Goal: Answer question/provide support: Share knowledge or assist other users

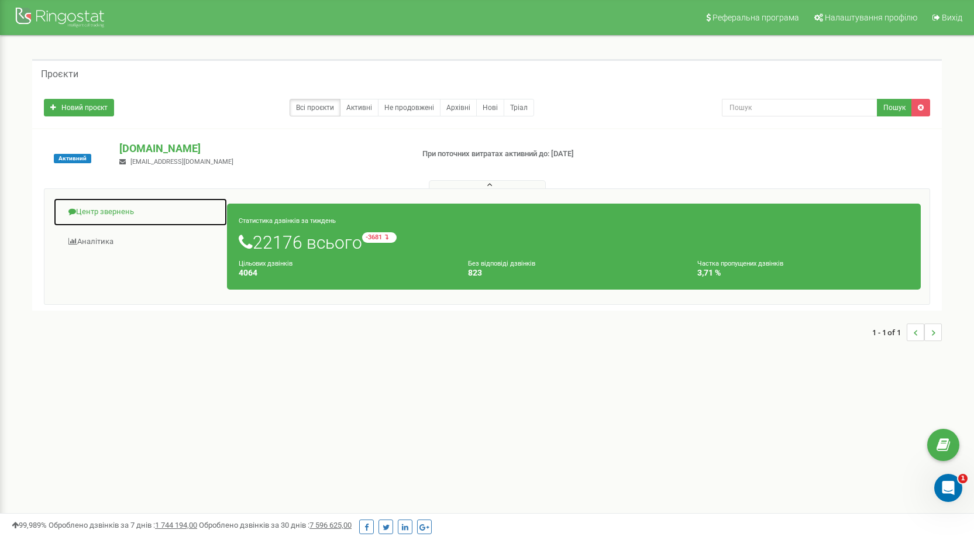
click at [124, 211] on link "Центр звернень" at bounding box center [140, 212] width 174 height 29
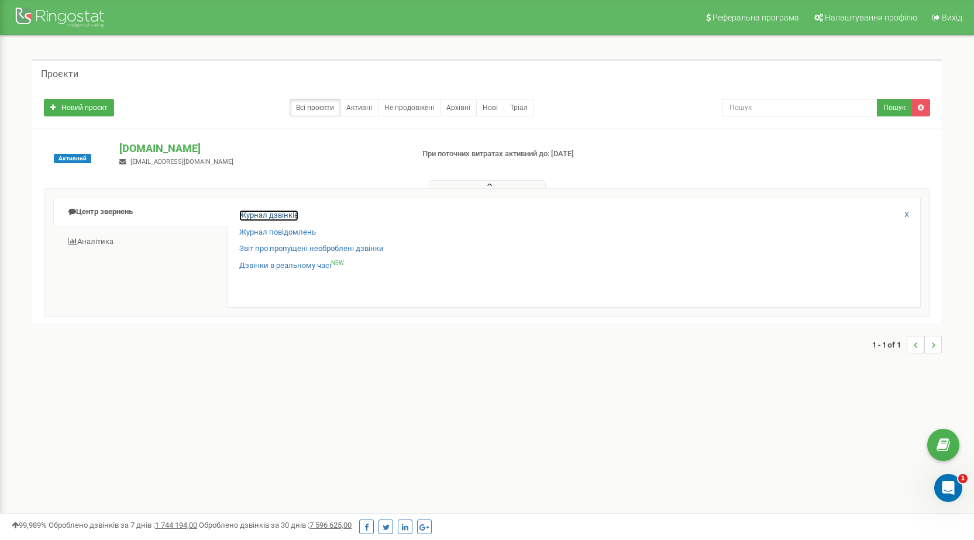
click at [256, 215] on link "Журнал дзвінків" at bounding box center [268, 215] width 59 height 11
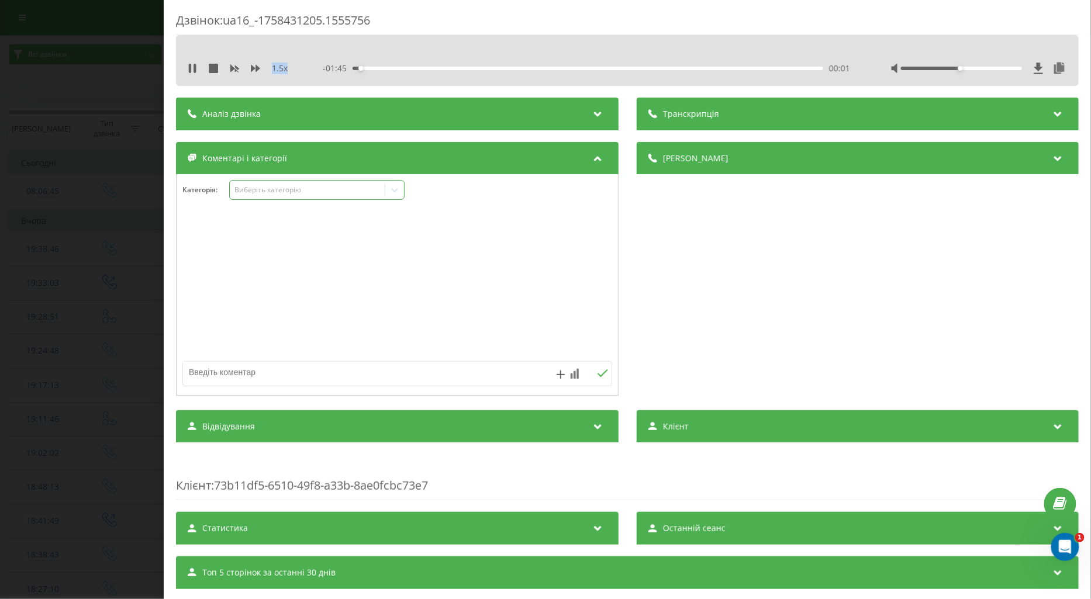
click at [256, 188] on div "Виберіть категорію" at bounding box center [307, 189] width 146 height 9
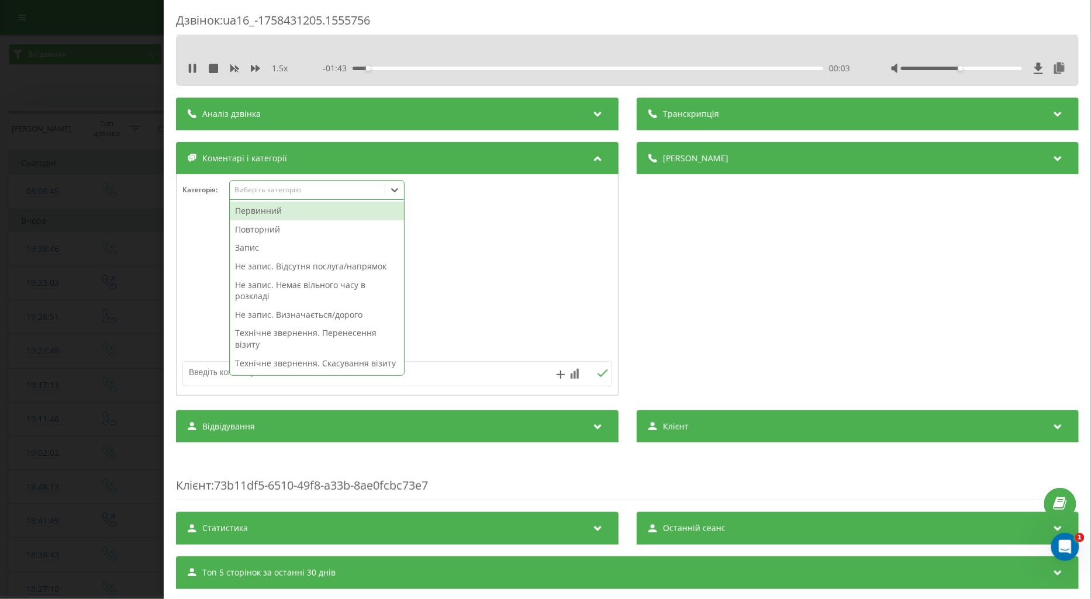
click at [259, 230] on div "Повторний" at bounding box center [317, 229] width 174 height 19
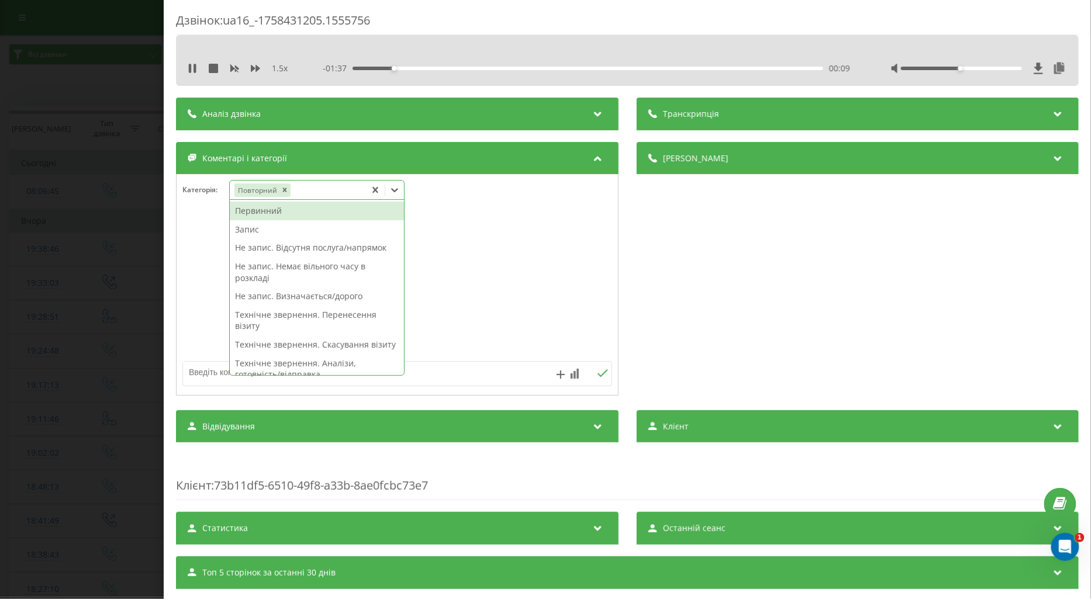
click at [249, 229] on div "Запис" at bounding box center [317, 229] width 174 height 19
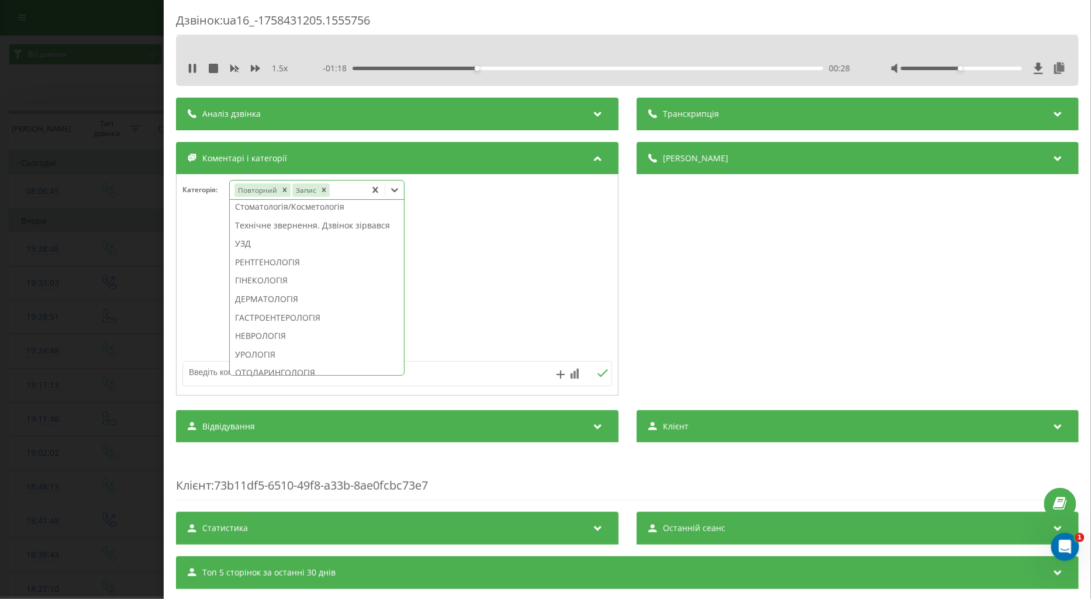
scroll to position [390, 0]
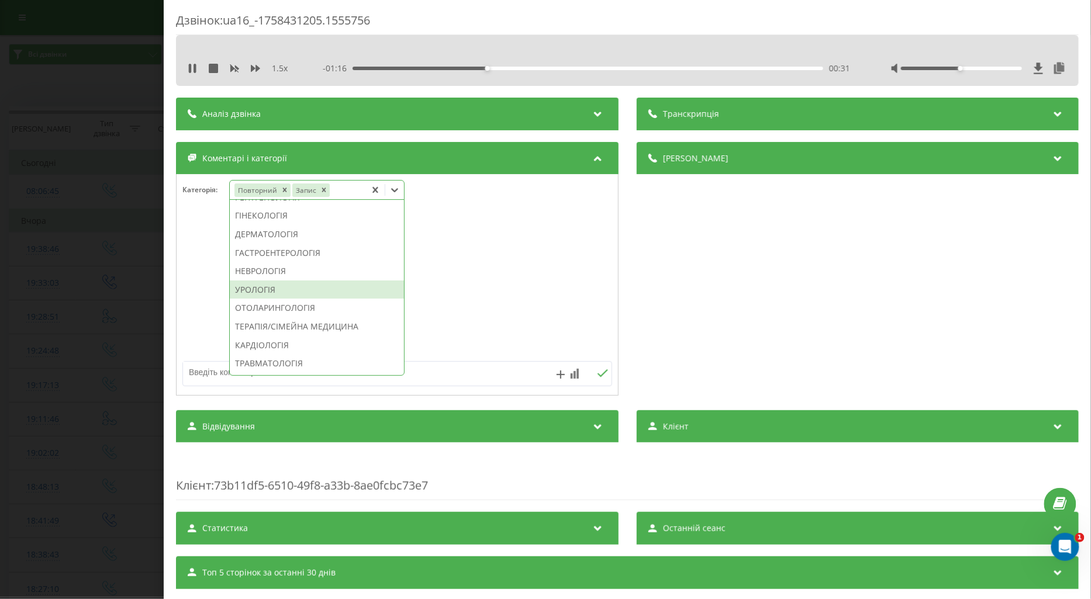
click at [260, 299] on div "УРОЛОГІЯ" at bounding box center [317, 290] width 174 height 19
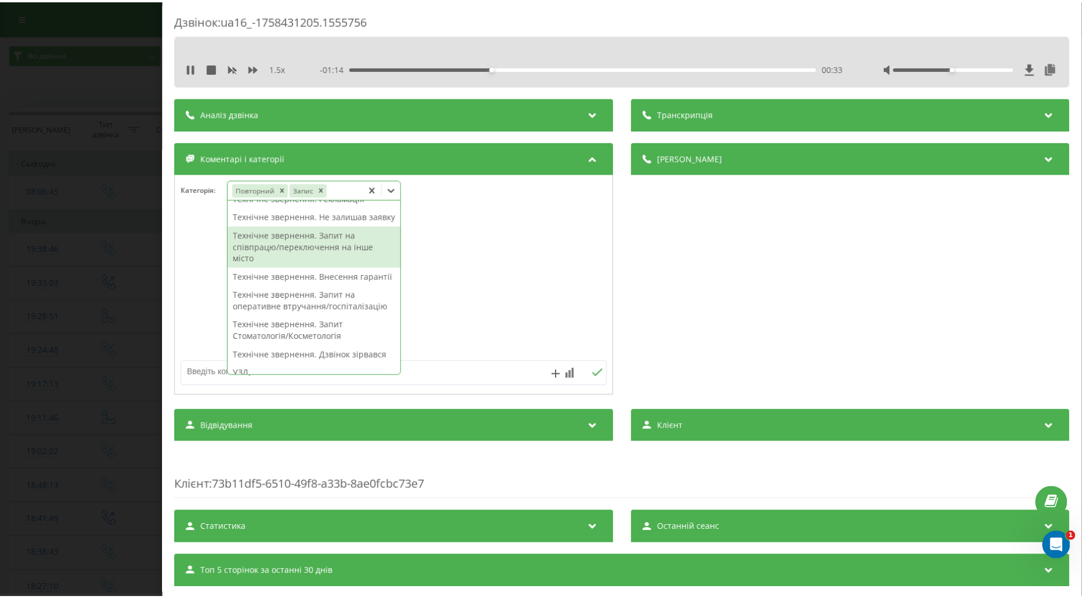
scroll to position [0, 0]
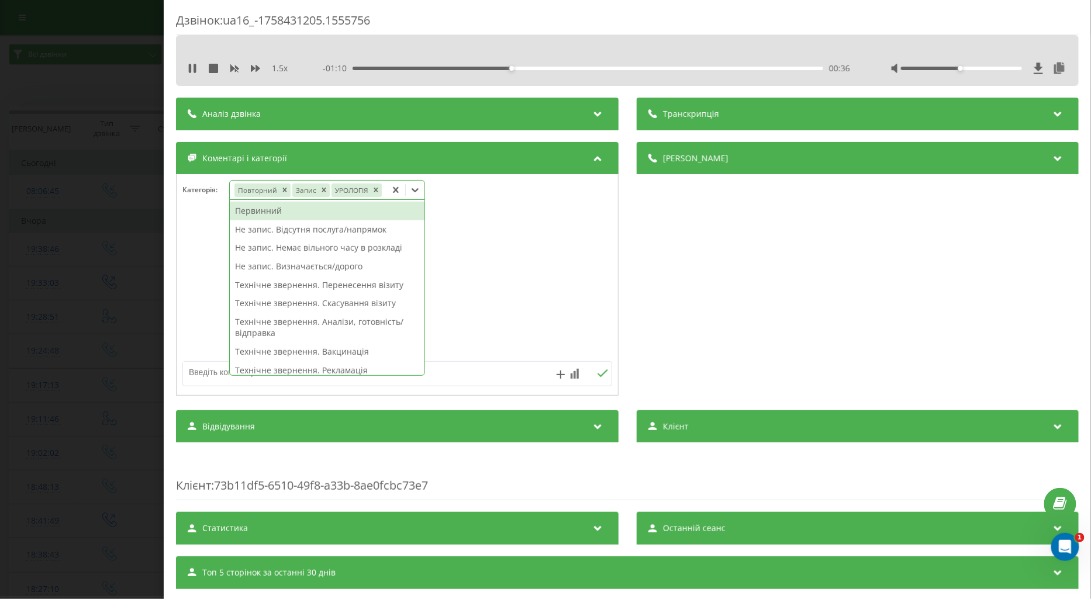
click at [193, 276] on div at bounding box center [398, 285] width 442 height 140
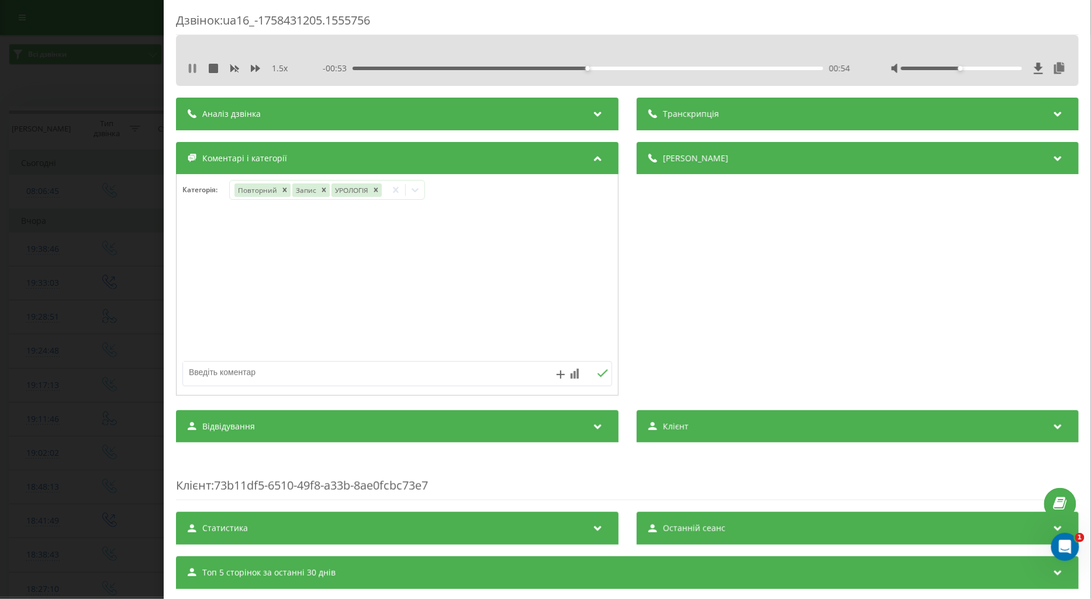
click at [194, 68] on icon at bounding box center [195, 68] width 2 height 9
click at [195, 67] on icon at bounding box center [192, 68] width 9 height 9
click at [406, 68] on div "00:00" at bounding box center [588, 69] width 471 height 4
click at [90, 281] on div "Дзвінок : ua16_-1758431205.1555756 1.5 x - 01:07 00:39 00:39 Транскрипція Для A…" at bounding box center [545, 299] width 1091 height 599
click at [190, 69] on icon at bounding box center [192, 68] width 7 height 9
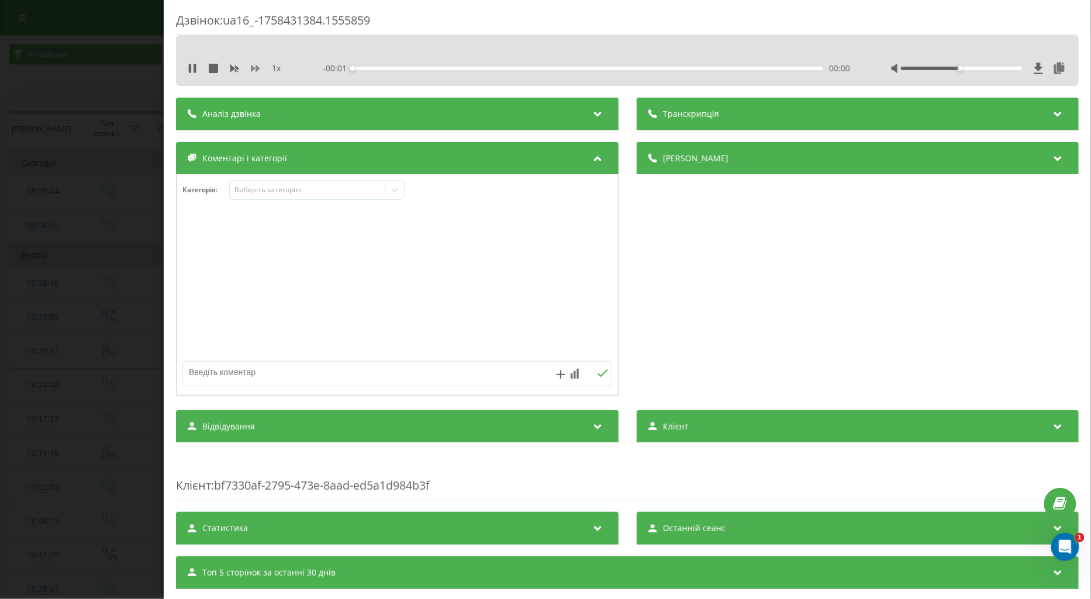
click at [254, 68] on icon at bounding box center [255, 68] width 9 height 7
click at [273, 189] on div "Виберіть категорію" at bounding box center [307, 189] width 146 height 9
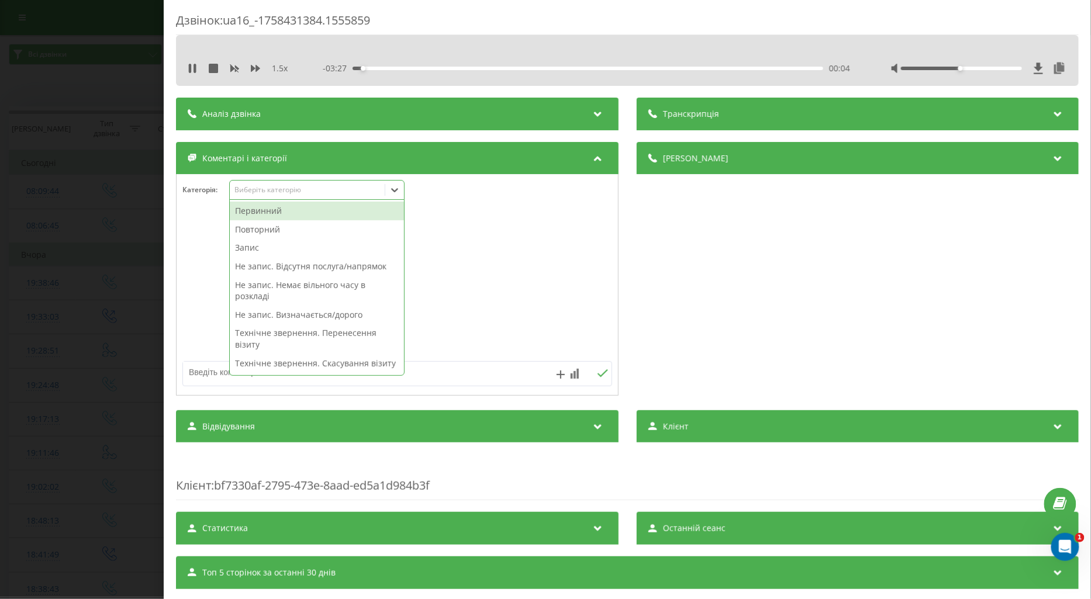
click at [255, 215] on div "Первинний" at bounding box center [317, 211] width 174 height 19
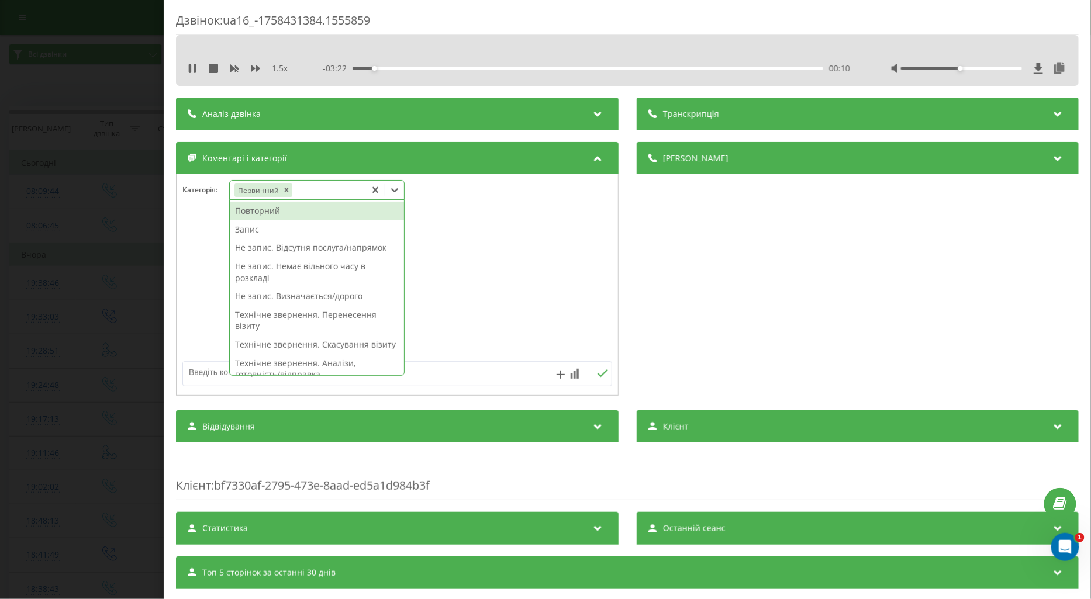
click at [250, 228] on div "Запис" at bounding box center [317, 229] width 174 height 19
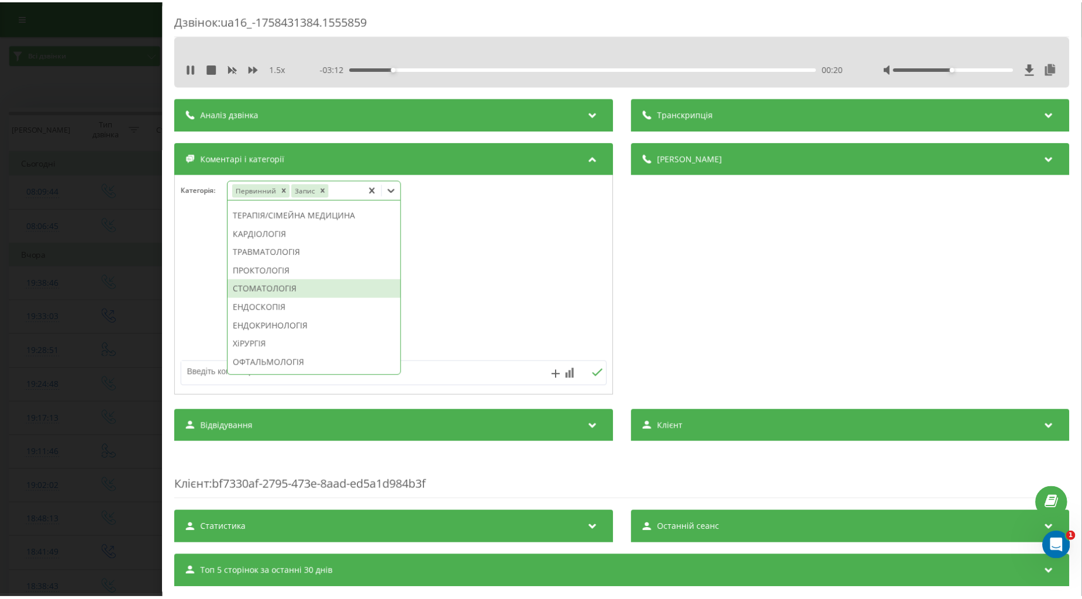
scroll to position [566, 0]
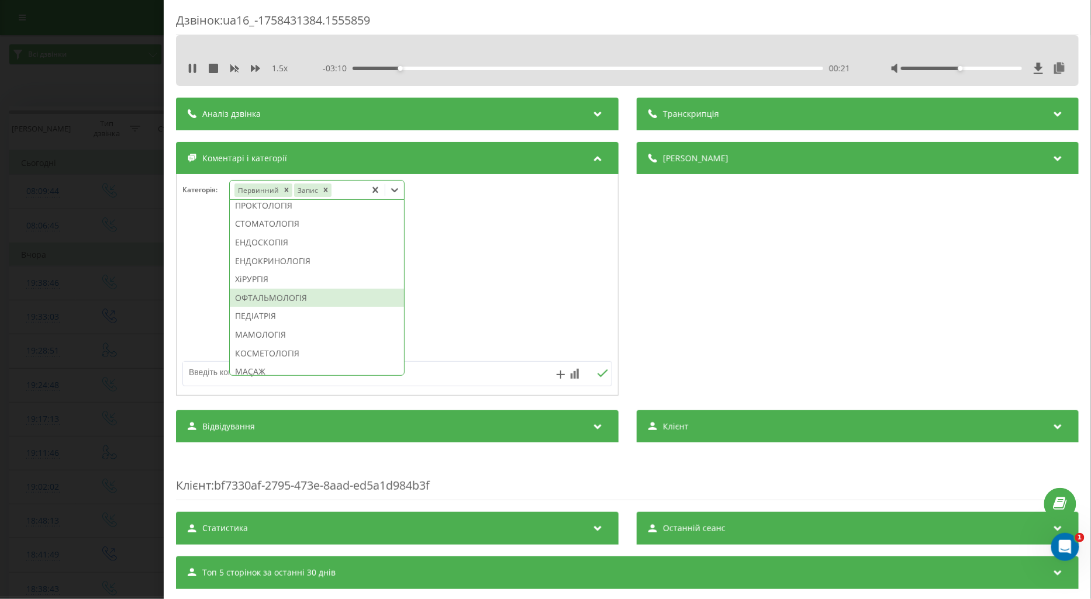
click at [293, 308] on div "ОФТАЛЬМОЛОГІЯ" at bounding box center [317, 298] width 174 height 19
click at [199, 307] on div at bounding box center [398, 285] width 442 height 140
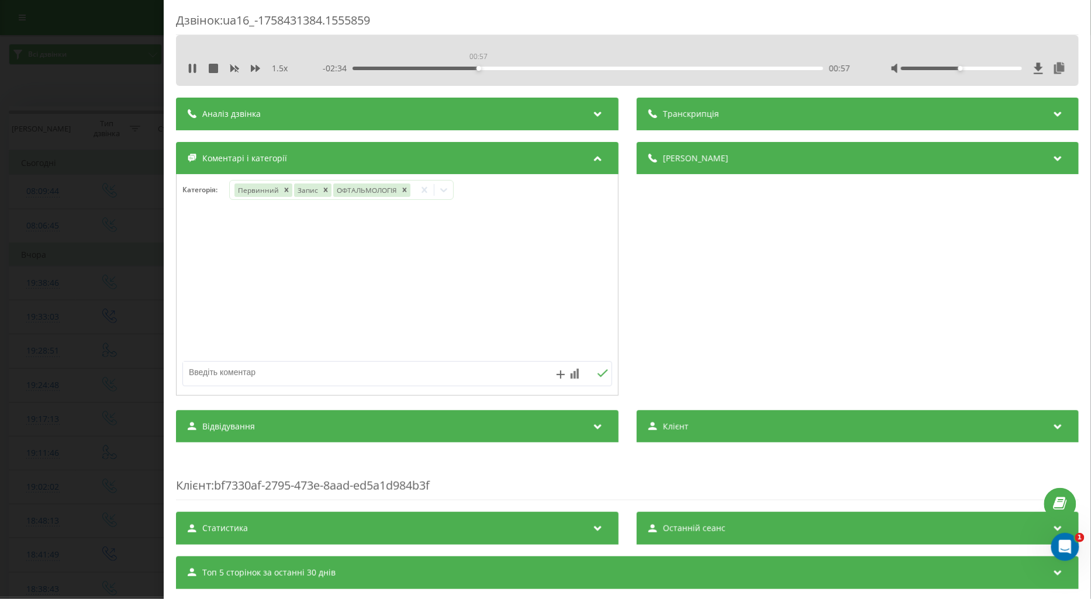
click at [477, 68] on div "00:57" at bounding box center [588, 69] width 471 height 4
click at [505, 67] on div "01:10" at bounding box center [588, 69] width 471 height 4
click at [540, 67] on div "01:26" at bounding box center [588, 69] width 471 height 4
click at [566, 67] on div "01:28" at bounding box center [588, 69] width 471 height 4
click at [589, 68] on div "01:41" at bounding box center [588, 69] width 471 height 4
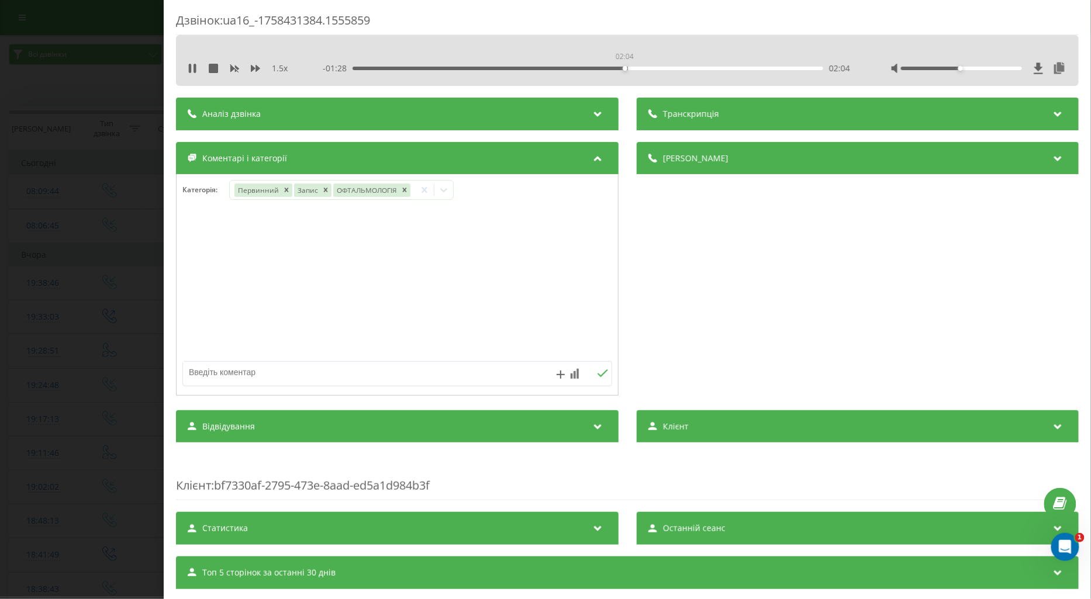
click at [623, 67] on div "02:04" at bounding box center [588, 69] width 471 height 4
click at [186, 66] on div "1.5 x - 01:21 02:11 02:11" at bounding box center [627, 69] width 885 height 18
click at [188, 70] on icon at bounding box center [192, 68] width 9 height 9
click at [111, 381] on div "Дзвінок : ua16_-1758431384.1555859 1.5 x - 00:40 02:51 02:51 Транскрипція Для A…" at bounding box center [545, 299] width 1091 height 599
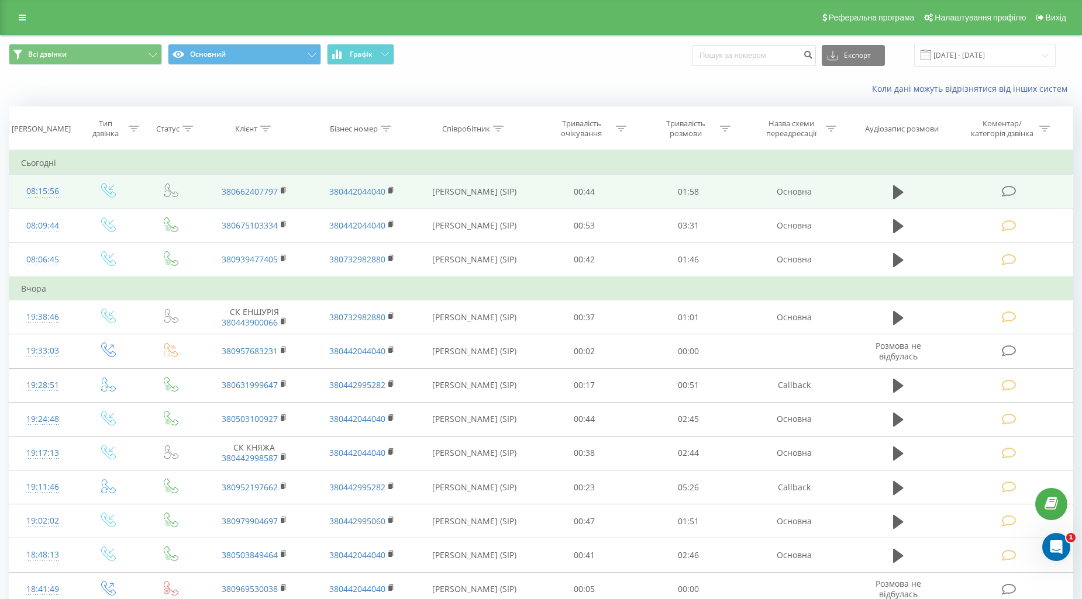
click at [1005, 191] on icon at bounding box center [1009, 191] width 15 height 12
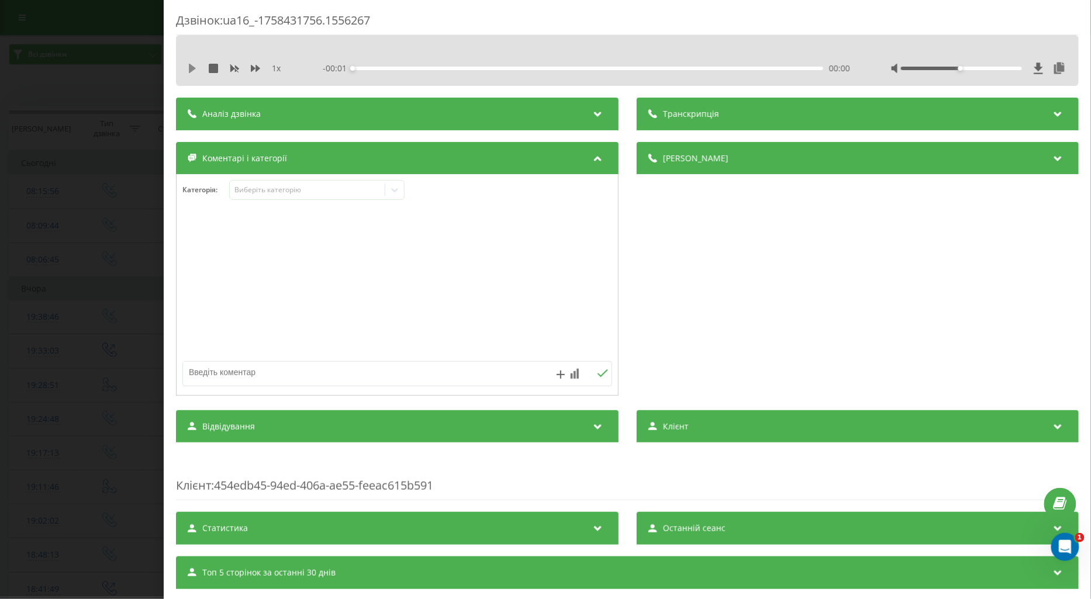
click at [189, 67] on icon at bounding box center [192, 68] width 7 height 9
click at [254, 189] on div "Виберіть категорію" at bounding box center [307, 189] width 146 height 9
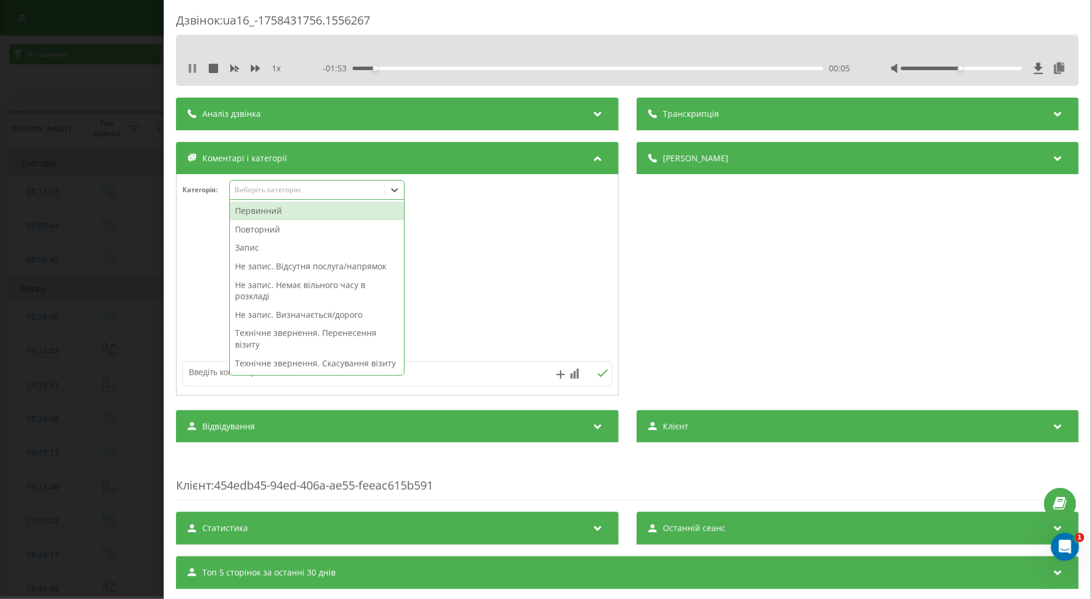
click at [190, 71] on icon at bounding box center [190, 68] width 2 height 9
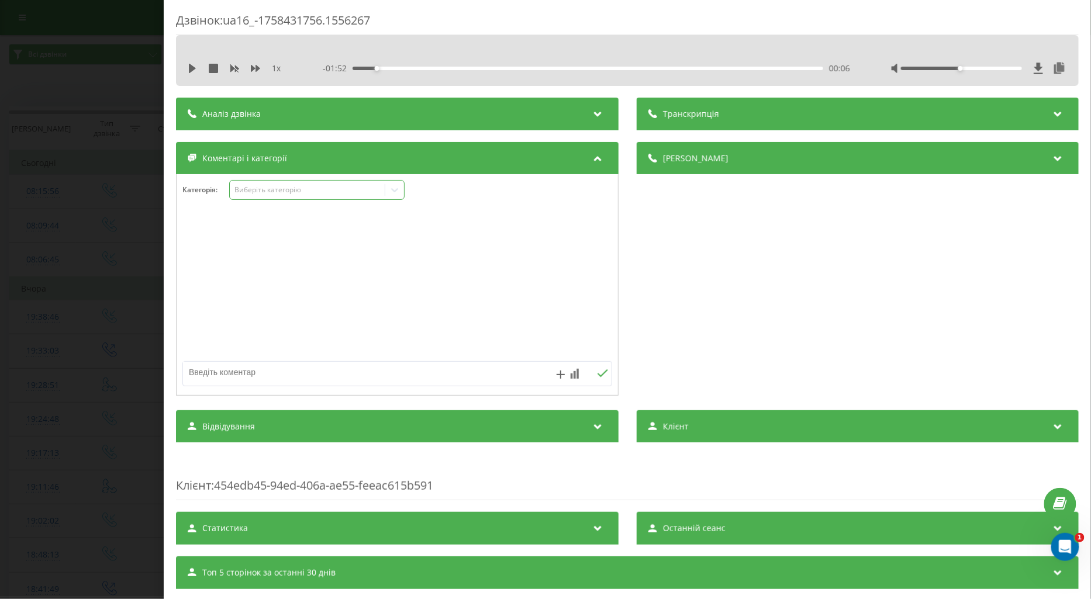
click at [264, 191] on div "Виберіть категорію" at bounding box center [307, 189] width 146 height 9
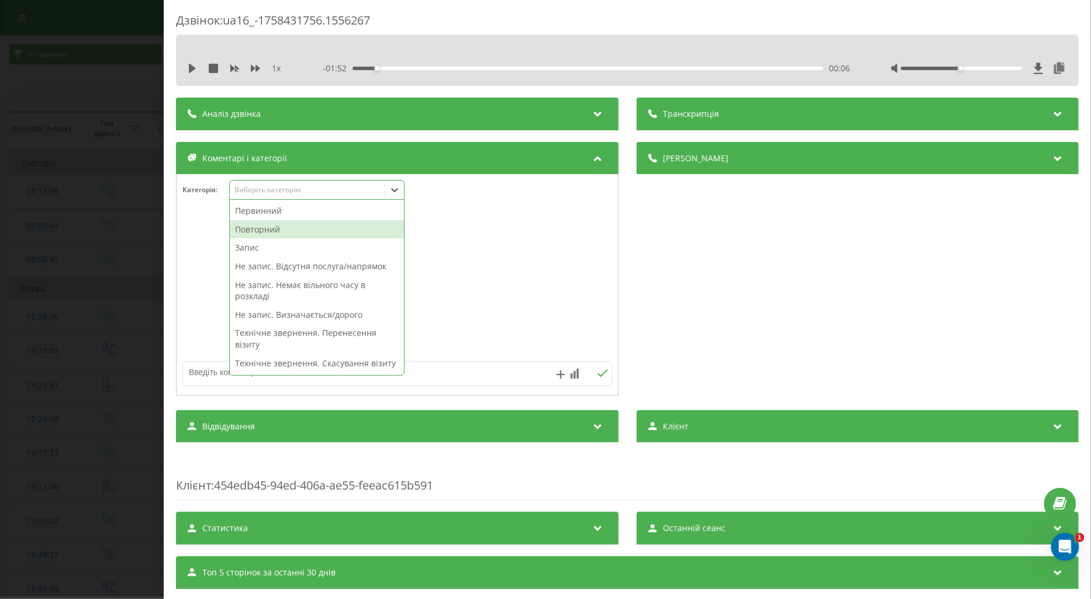
click at [256, 229] on div "Повторний" at bounding box center [317, 229] width 174 height 19
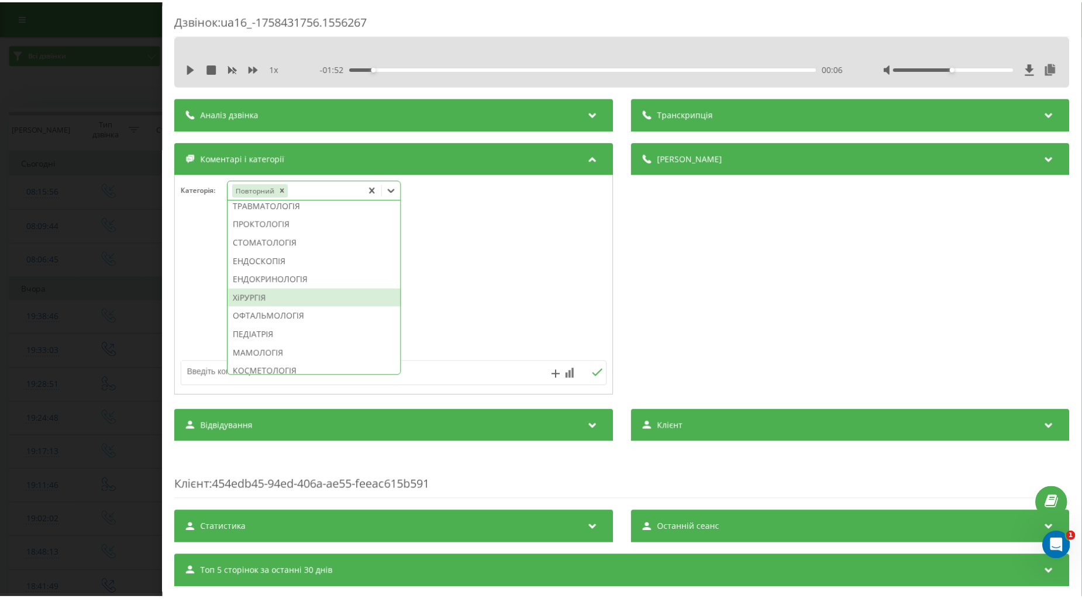
scroll to position [632, 0]
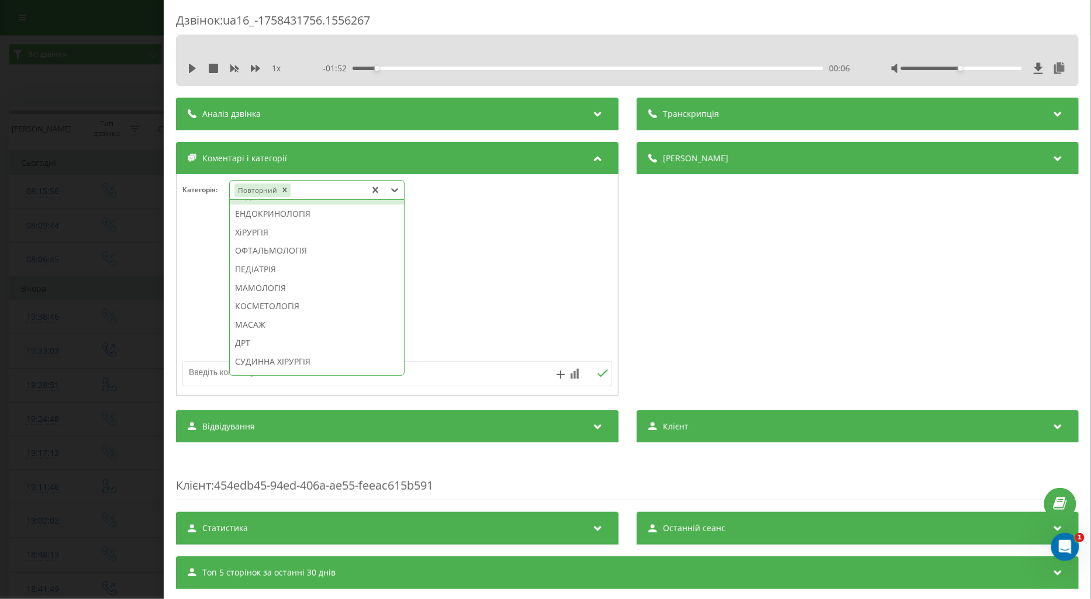
click at [260, 205] on div "ЕНДОСКОПІЯ" at bounding box center [317, 196] width 174 height 19
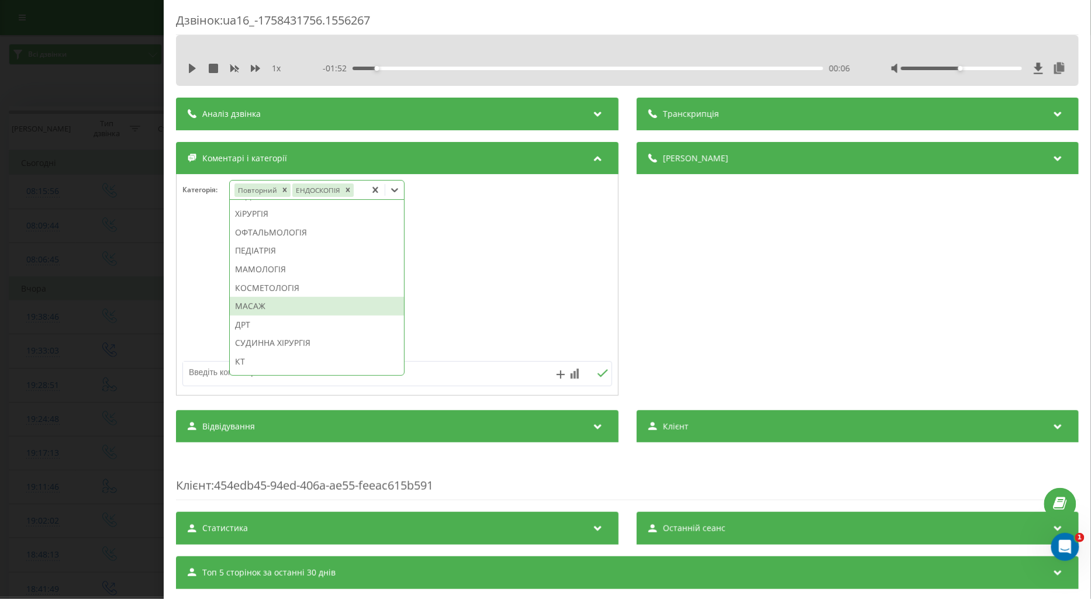
click at [201, 373] on textarea at bounding box center [354, 372] width 343 height 21
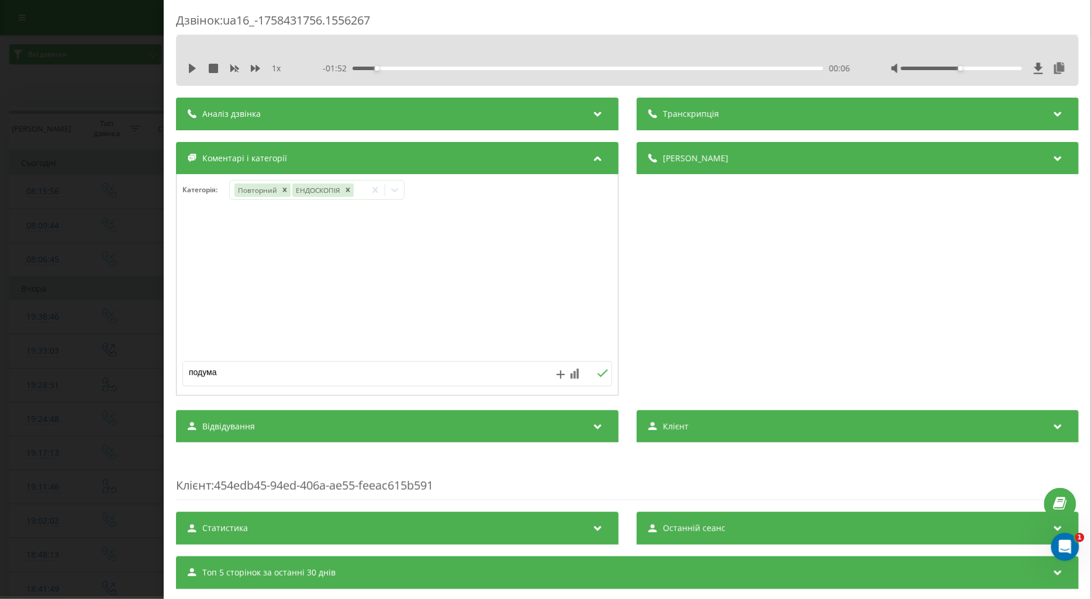
type textarea "подумає"
click at [598, 375] on icon at bounding box center [602, 374] width 11 height 8
click at [77, 290] on div "Дзвінок : ua16_-1758431756.1556267 1 x - 01:52 00:06 00:06 Транскрипція Для AI-…" at bounding box center [545, 299] width 1091 height 599
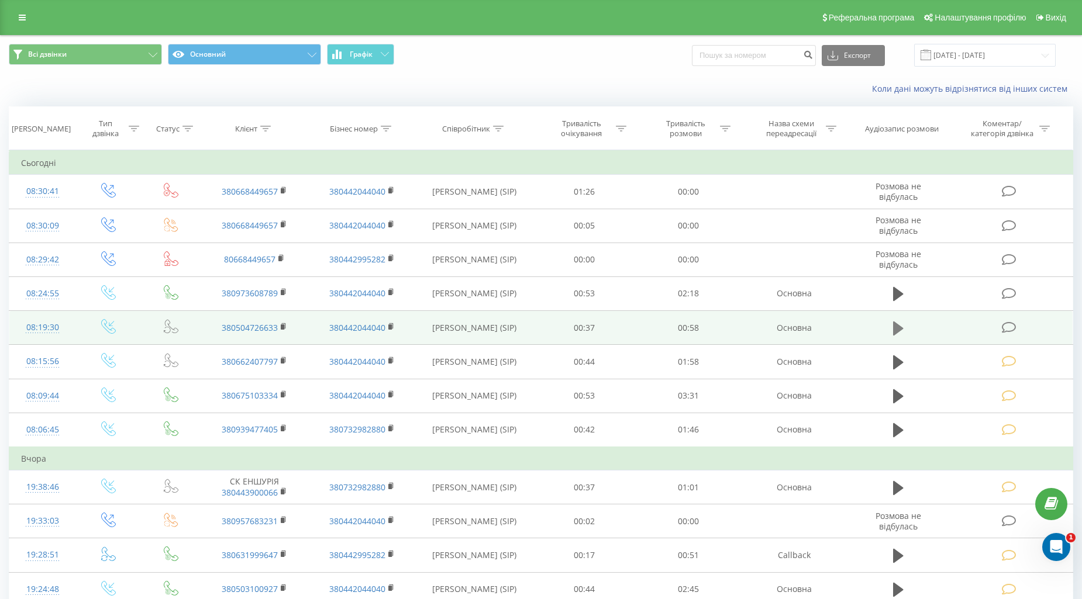
click at [895, 330] on icon at bounding box center [898, 328] width 11 height 14
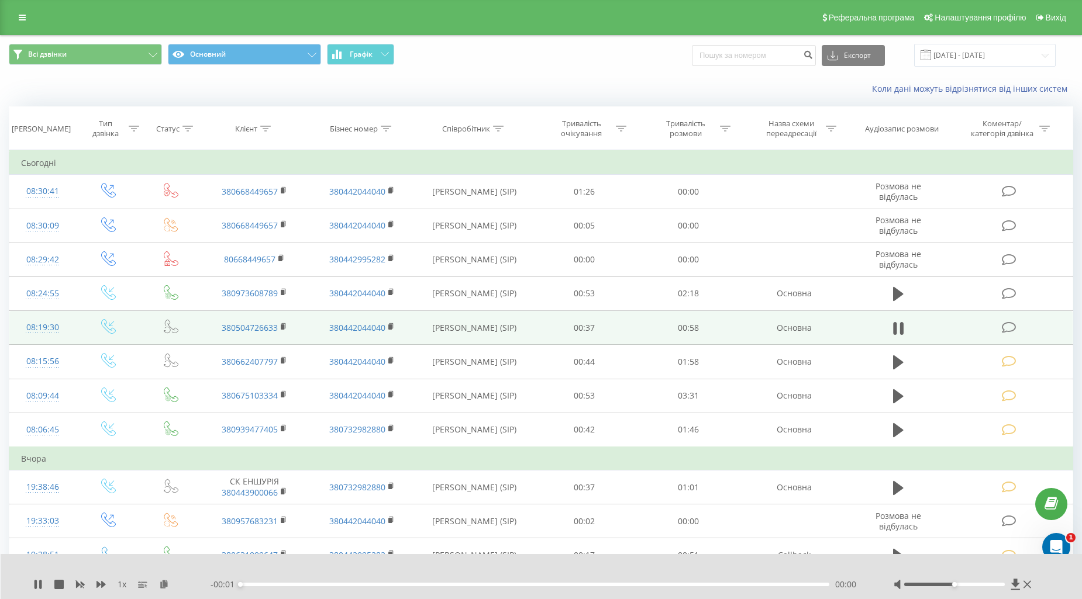
click at [1008, 326] on icon at bounding box center [1009, 328] width 15 height 12
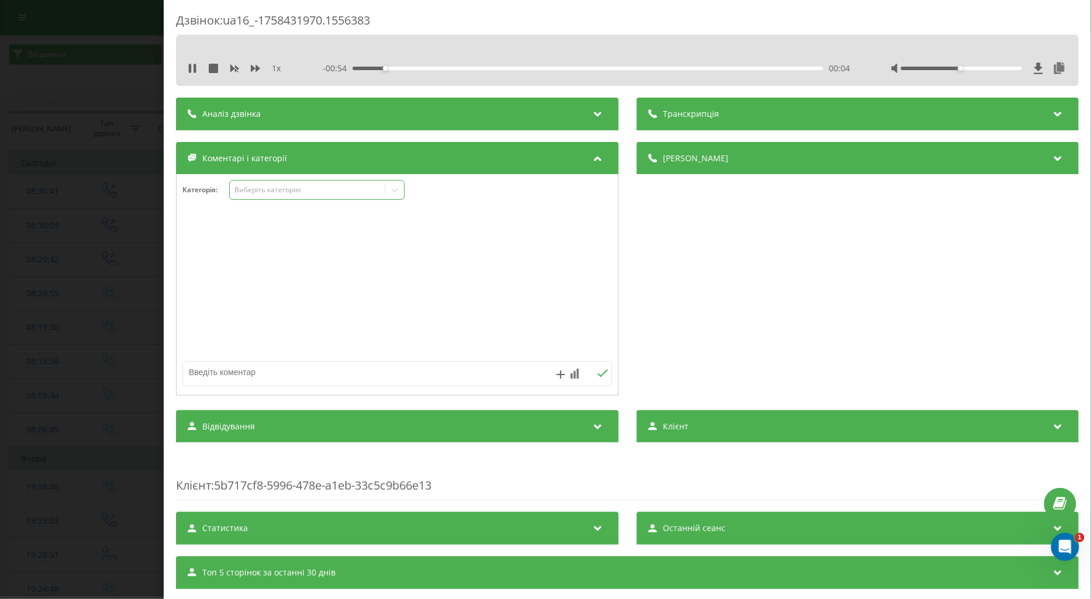
click at [243, 188] on div "Виберіть категорію" at bounding box center [307, 189] width 146 height 9
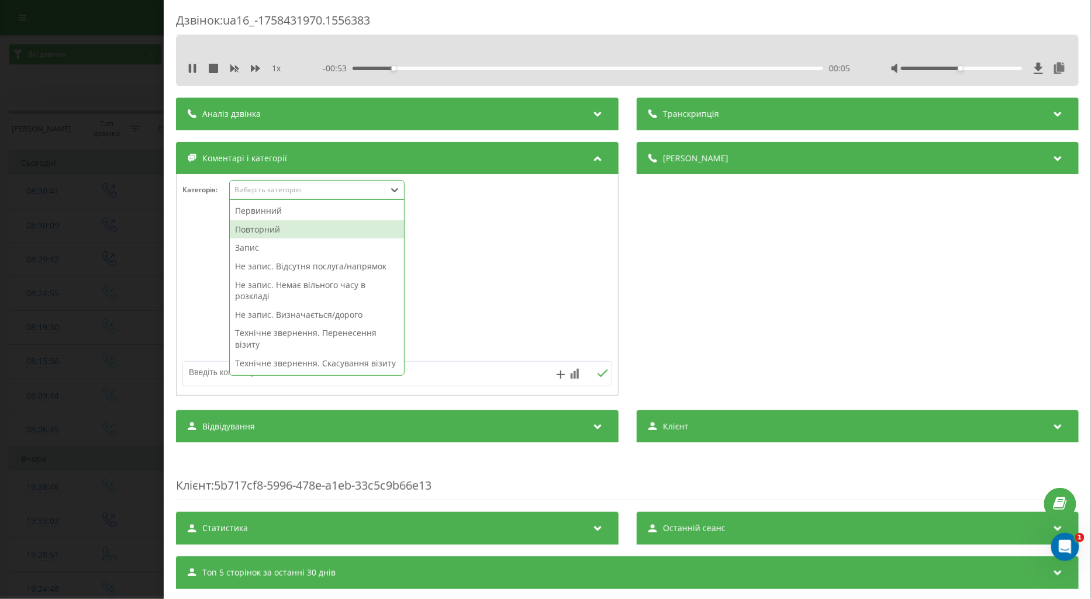
click at [260, 232] on div "Повторний" at bounding box center [317, 229] width 174 height 19
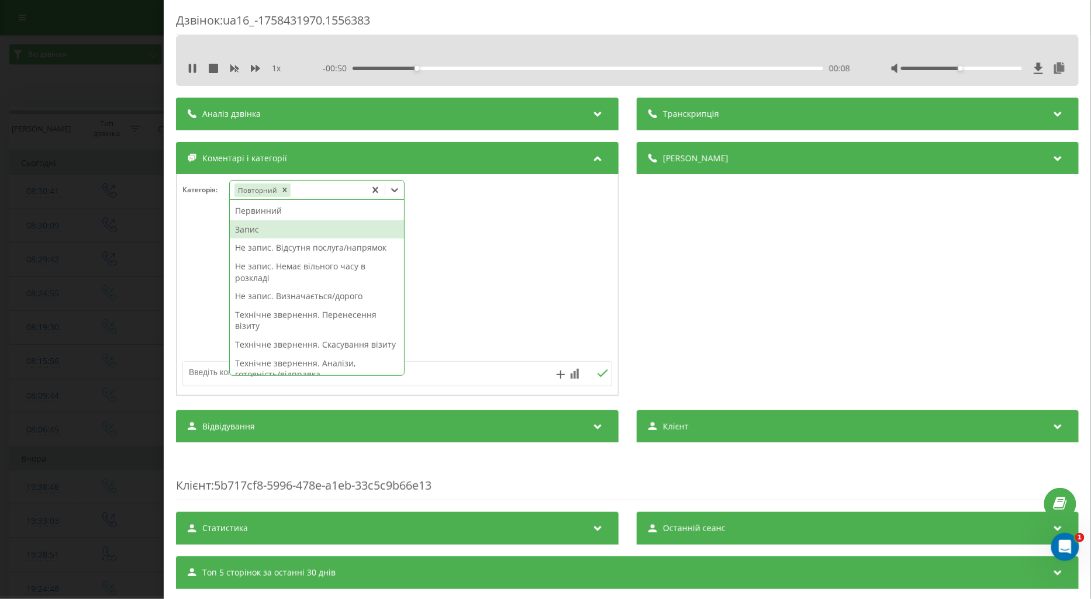
click at [250, 230] on div "Запис" at bounding box center [317, 229] width 174 height 19
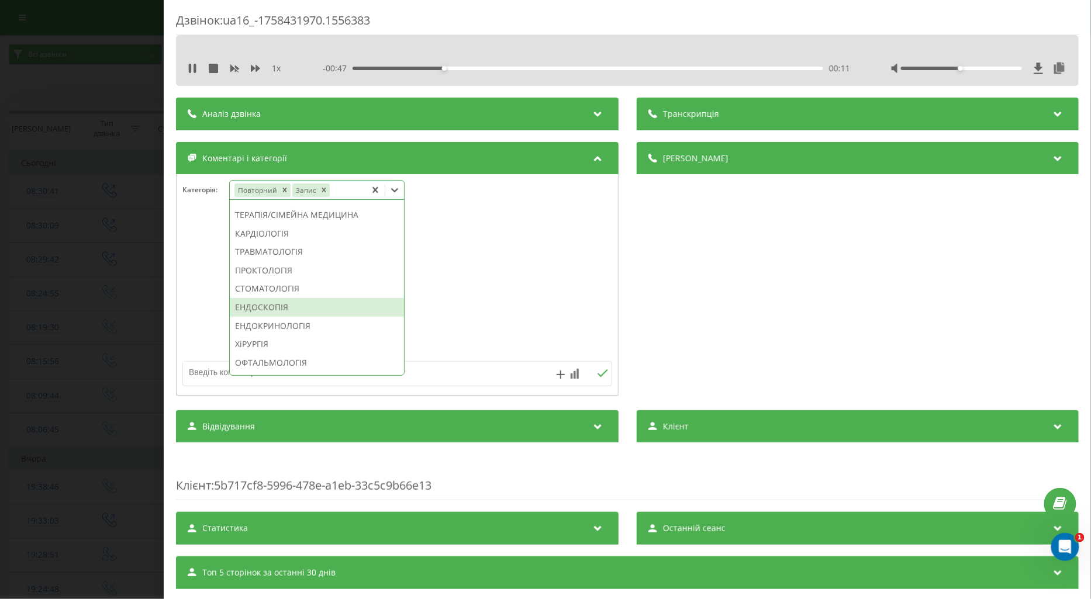
scroll to position [566, 0]
click at [295, 308] on div "ОФТАЛЬМОЛОГІЯ" at bounding box center [317, 298] width 174 height 19
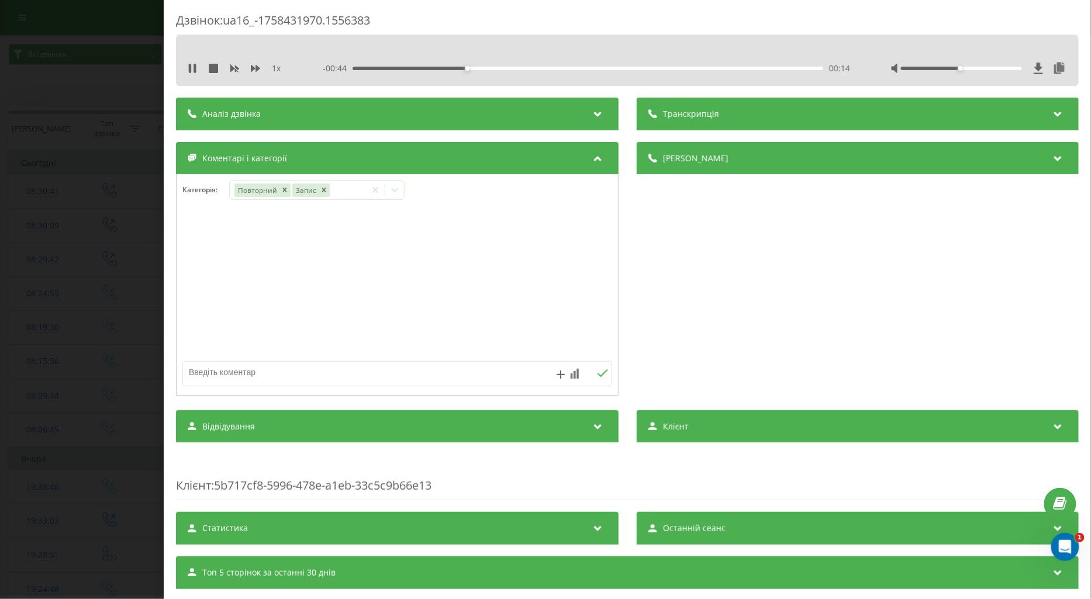
click at [192, 284] on div at bounding box center [398, 285] width 442 height 140
click at [90, 307] on div "Дзвінок : ua16_-1758431970.1556383 1 x 00:00 00:59 00:59 Транскрипція Для AI-ан…" at bounding box center [545, 299] width 1091 height 599
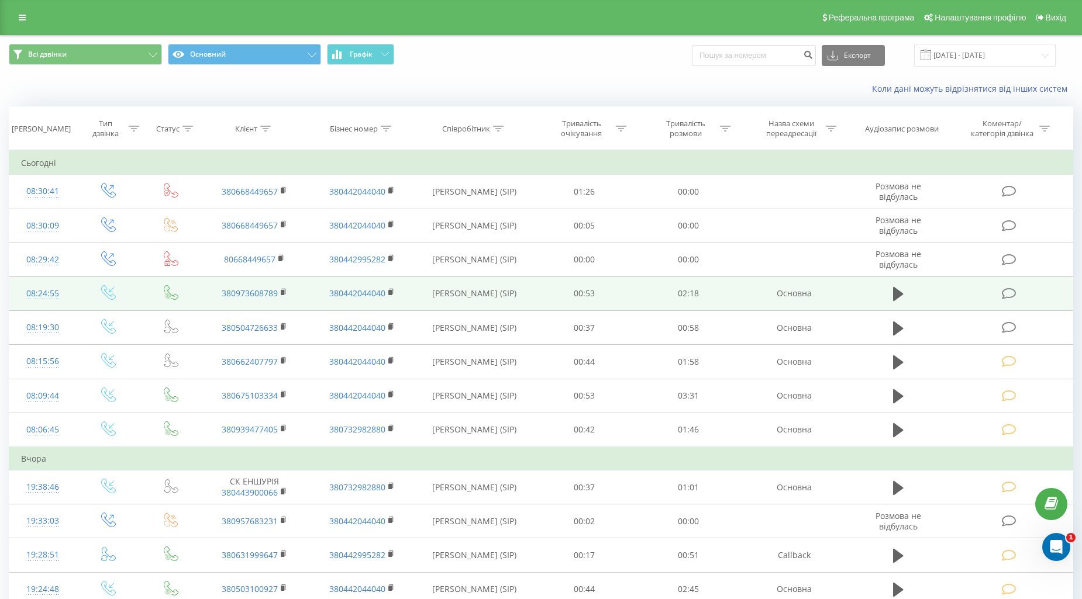
click at [1003, 295] on icon at bounding box center [1009, 294] width 15 height 12
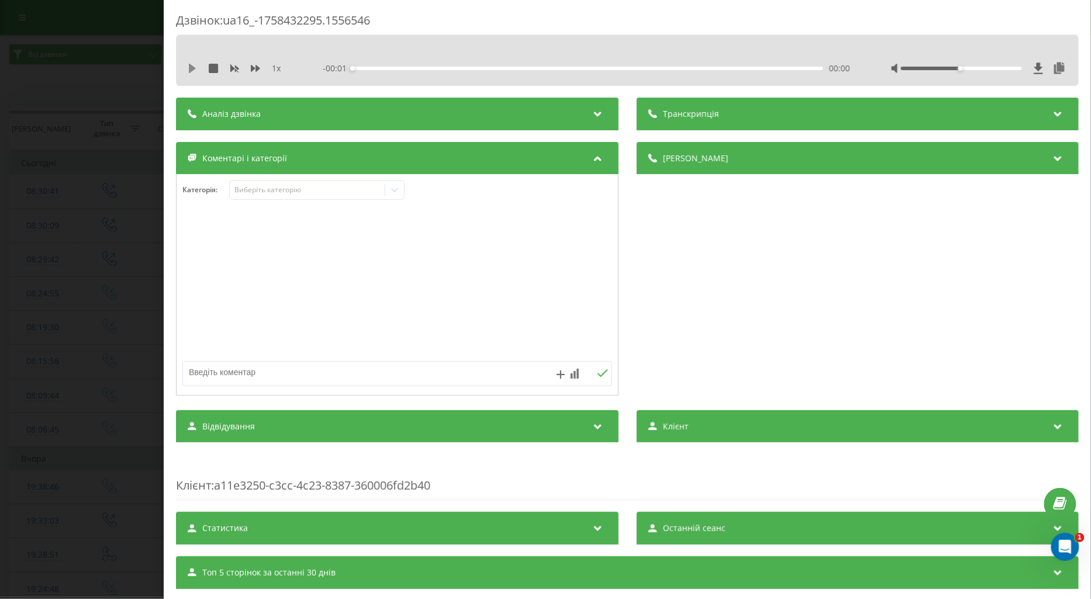
click at [190, 71] on icon at bounding box center [192, 68] width 7 height 9
click at [246, 190] on div "Виберіть категорію" at bounding box center [307, 189] width 146 height 9
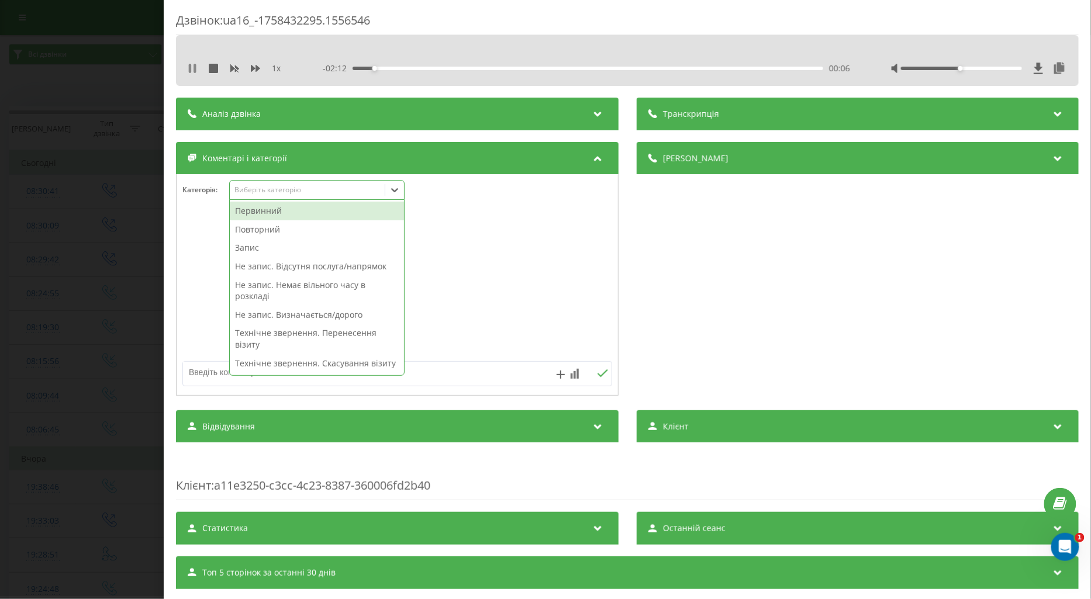
click at [193, 73] on icon at bounding box center [192, 68] width 9 height 9
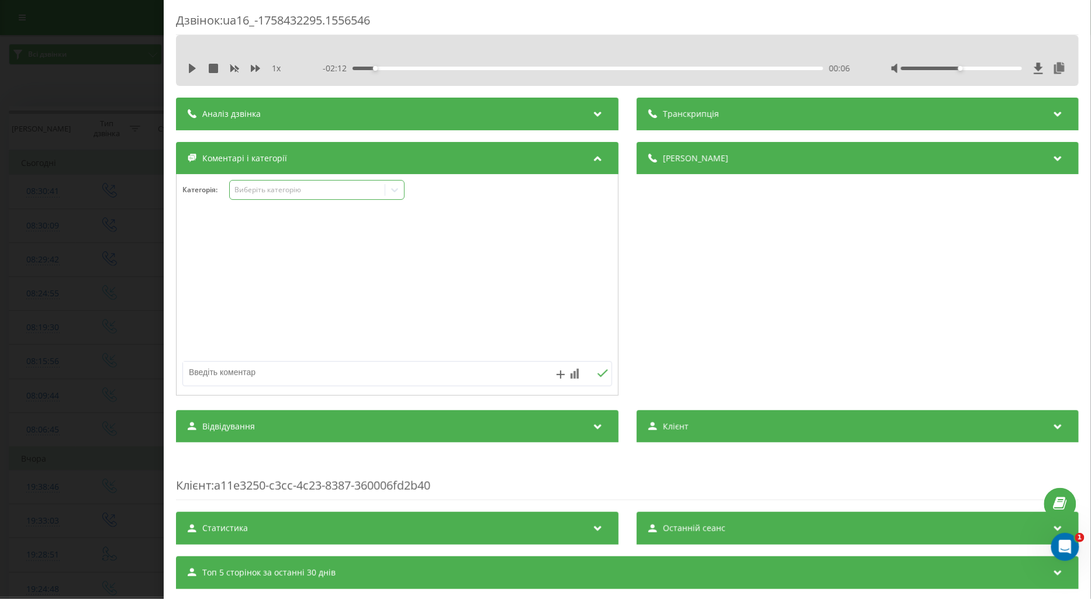
click at [249, 189] on div "Виберіть категорію" at bounding box center [307, 189] width 146 height 9
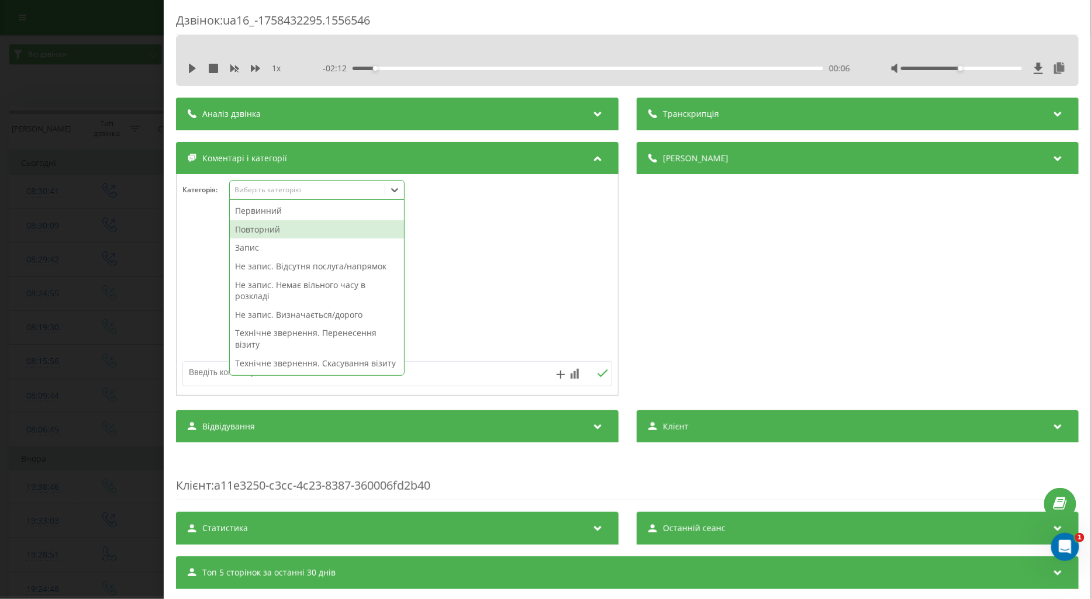
click at [264, 224] on div "Повторний" at bounding box center [317, 229] width 174 height 19
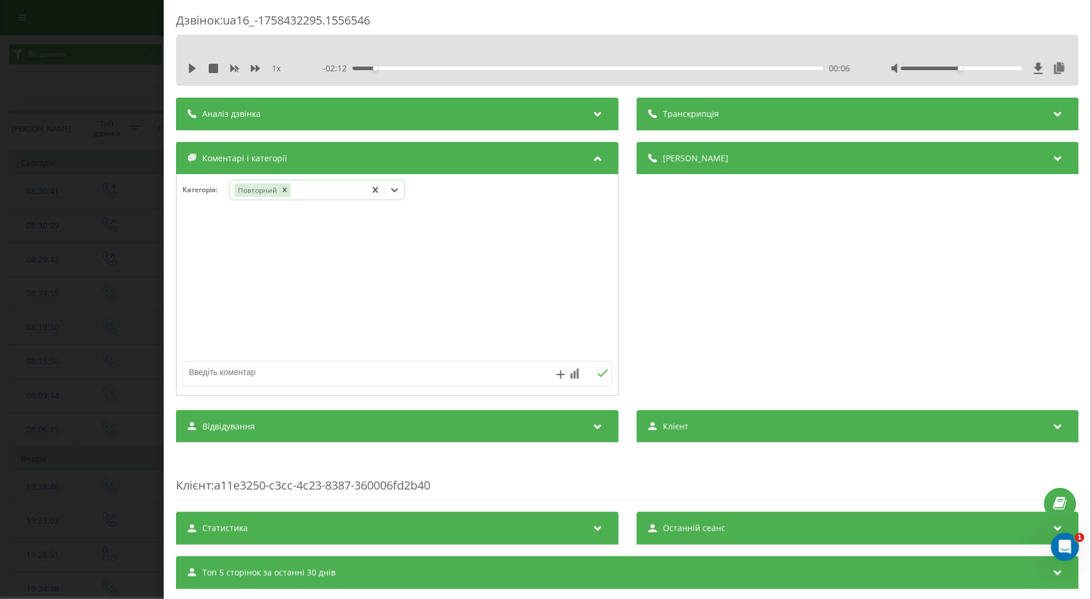
click at [331, 185] on div "Повторний" at bounding box center [298, 190] width 136 height 17
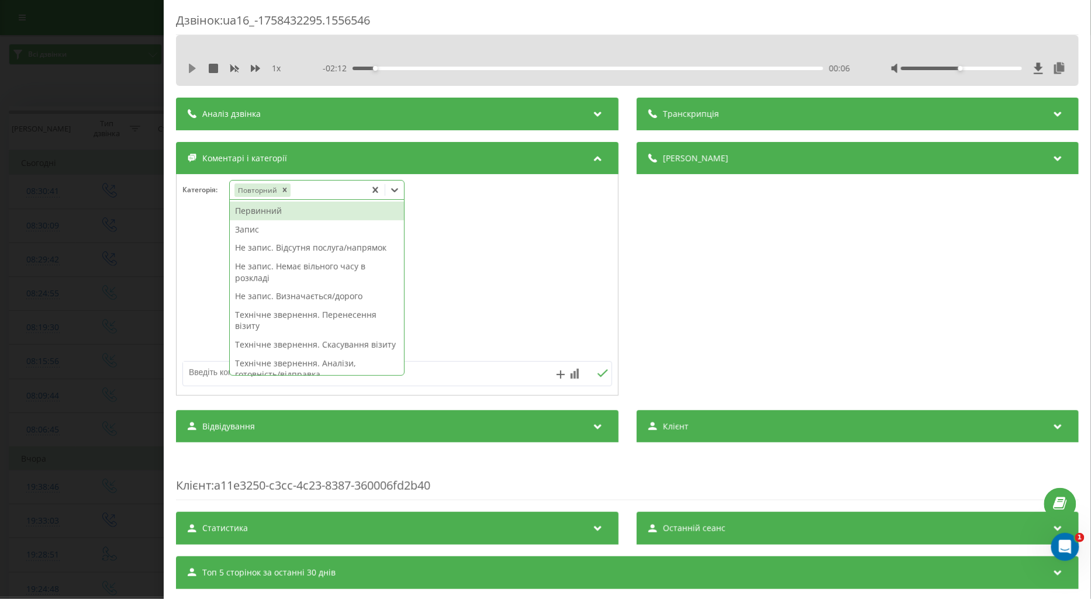
click at [189, 68] on icon at bounding box center [192, 68] width 7 height 9
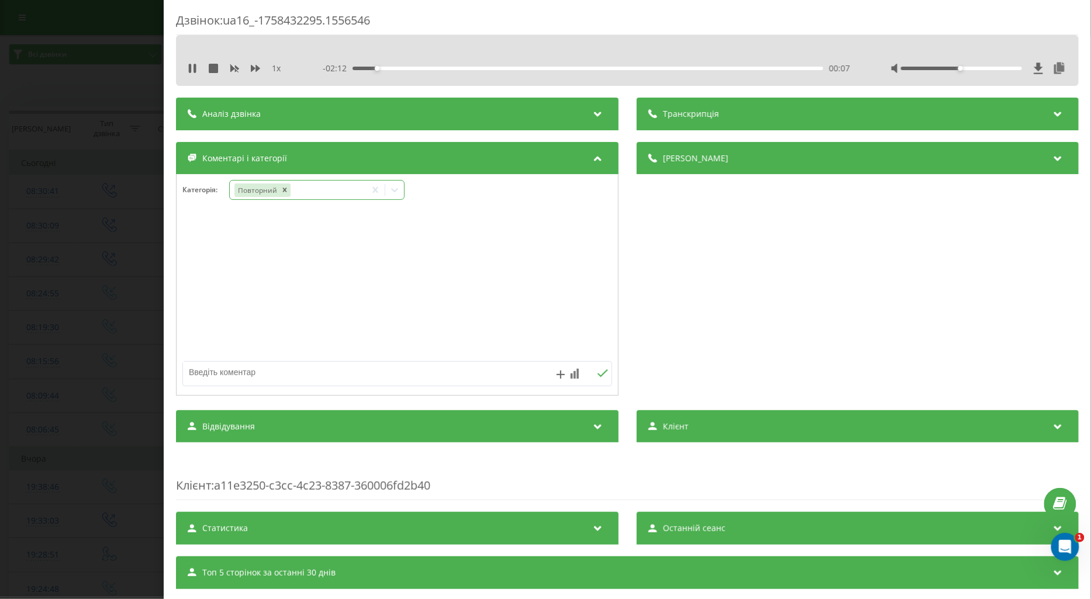
click at [314, 195] on div "Повторний" at bounding box center [298, 190] width 136 height 17
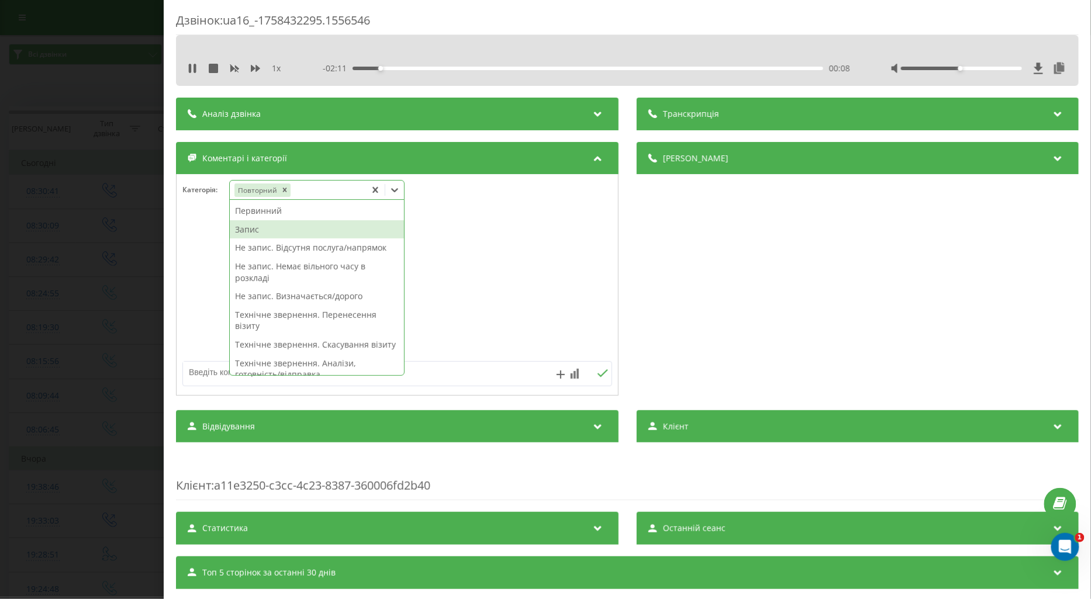
click at [260, 229] on div "Запис" at bounding box center [317, 229] width 174 height 19
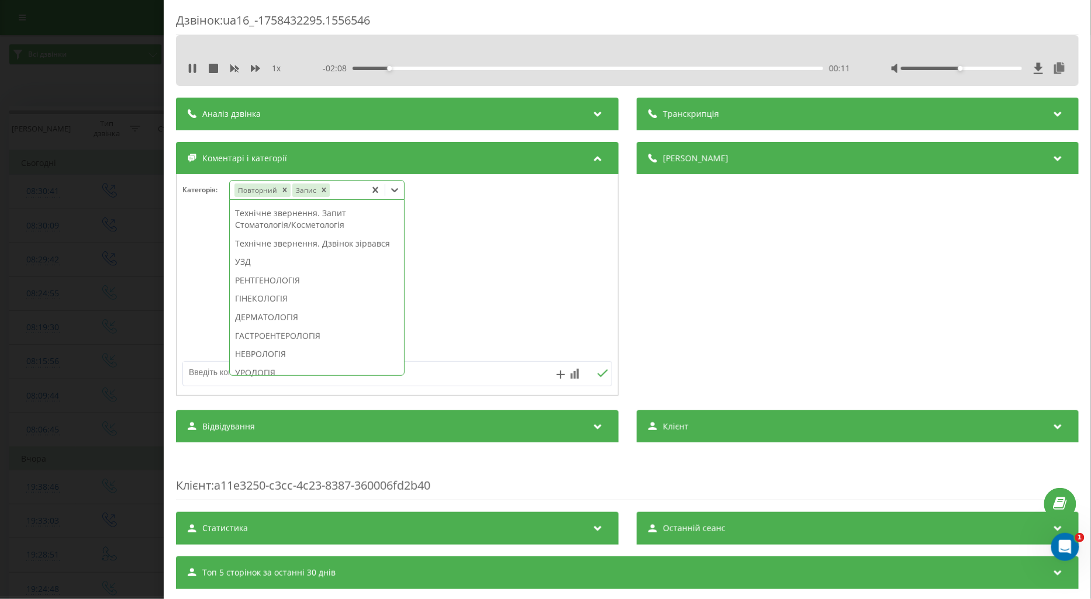
scroll to position [371, 0]
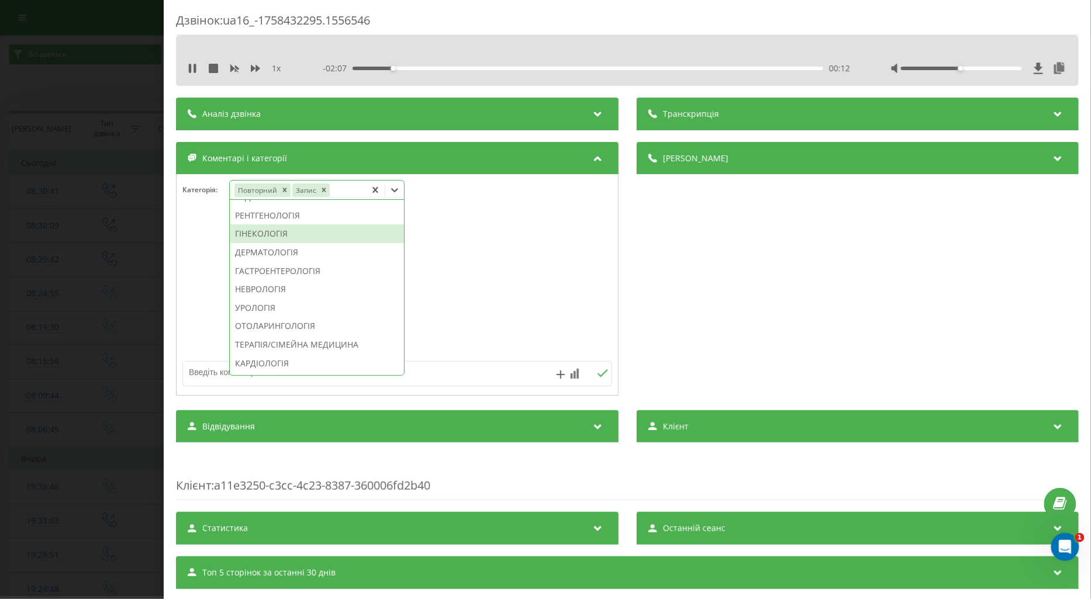
click at [273, 243] on div "ГІНЕКОЛОГІЯ" at bounding box center [317, 234] width 174 height 19
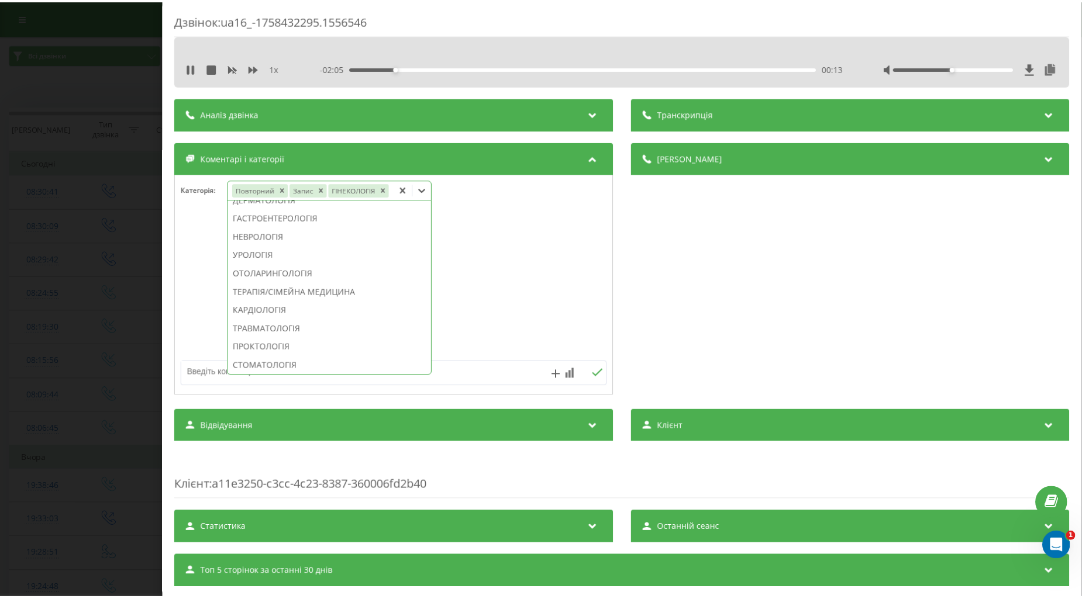
scroll to position [302, 0]
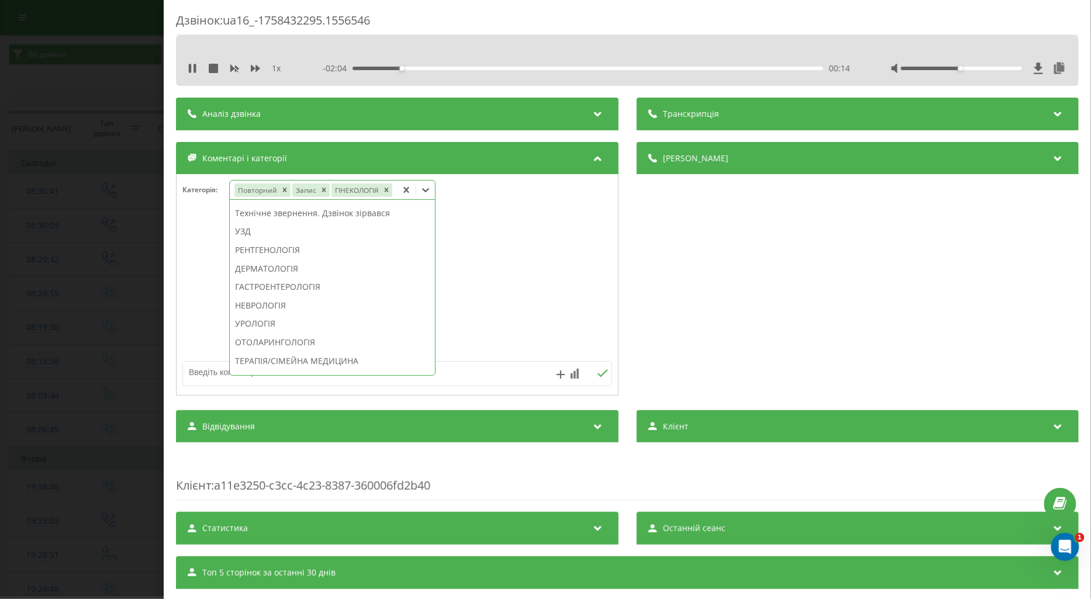
click at [195, 262] on div at bounding box center [398, 285] width 442 height 140
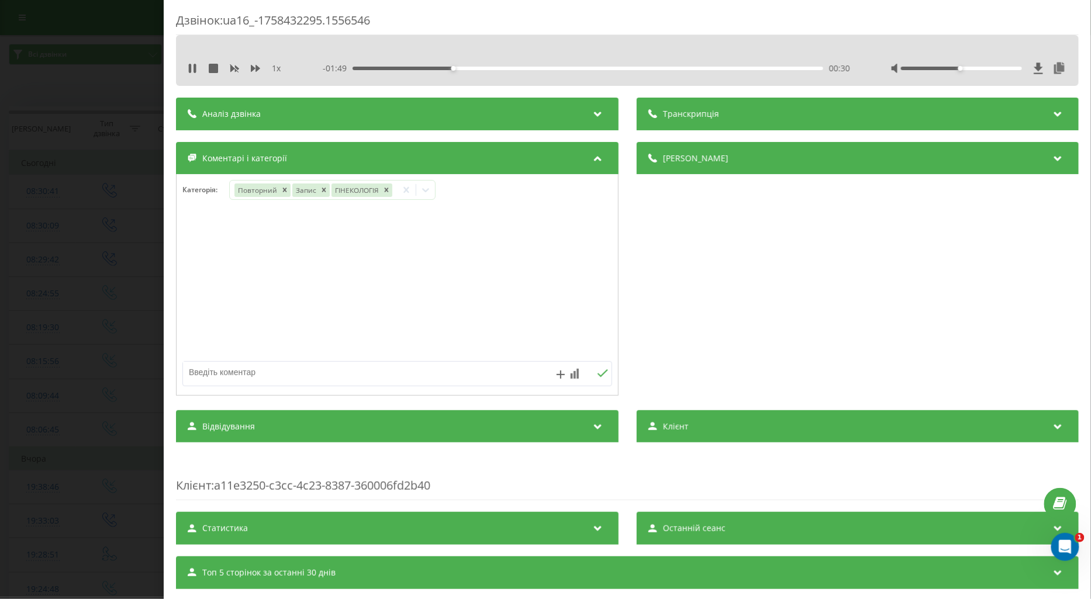
click at [130, 282] on div "Дзвінок : ua16_-1758432295.1556546 1 x - 01:49 00:30 00:30 Транскрипція Для AI-…" at bounding box center [545, 299] width 1091 height 599
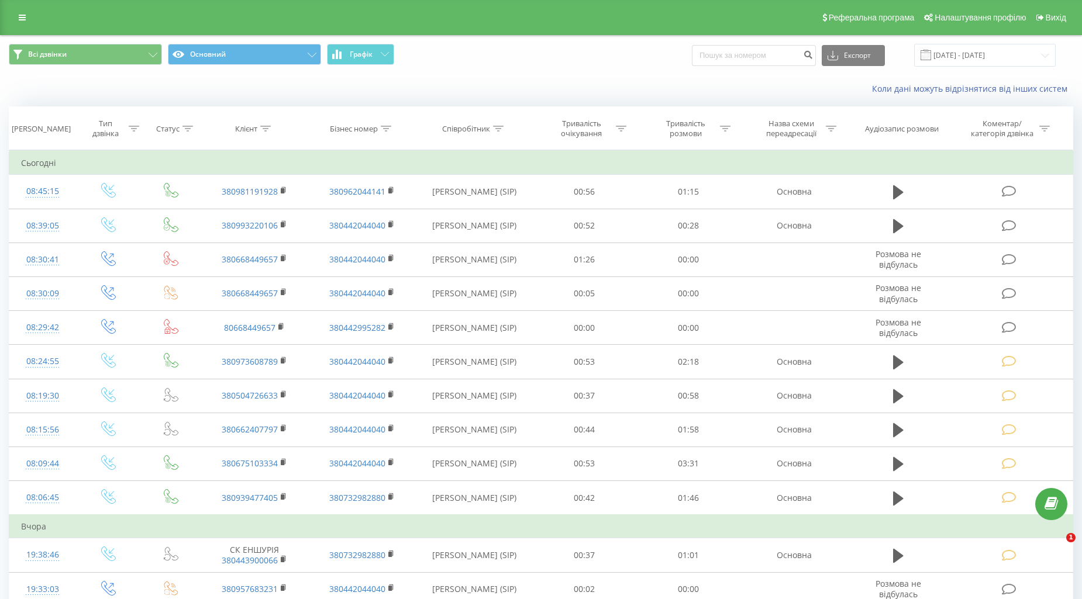
click at [1008, 226] on icon at bounding box center [1009, 226] width 15 height 12
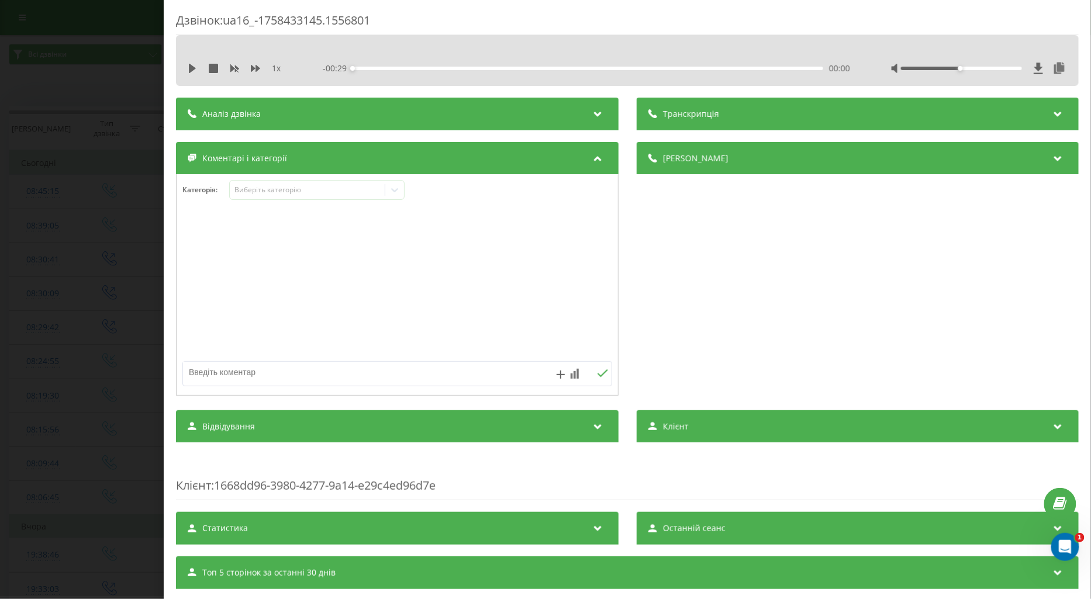
drag, startPoint x: 194, startPoint y: 68, endPoint x: 204, endPoint y: 74, distance: 11.0
click at [194, 70] on icon at bounding box center [192, 68] width 9 height 9
click at [256, 67] on icon at bounding box center [255, 68] width 9 height 7
click at [254, 194] on div "Виберіть категорію" at bounding box center [307, 189] width 146 height 9
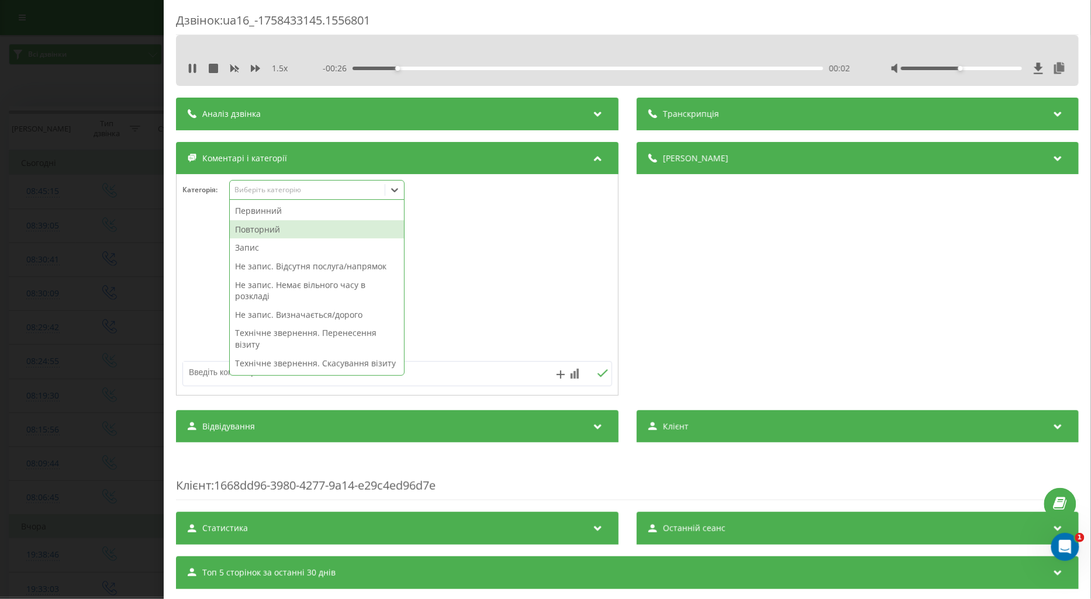
click at [276, 234] on div "Повторний" at bounding box center [317, 229] width 174 height 19
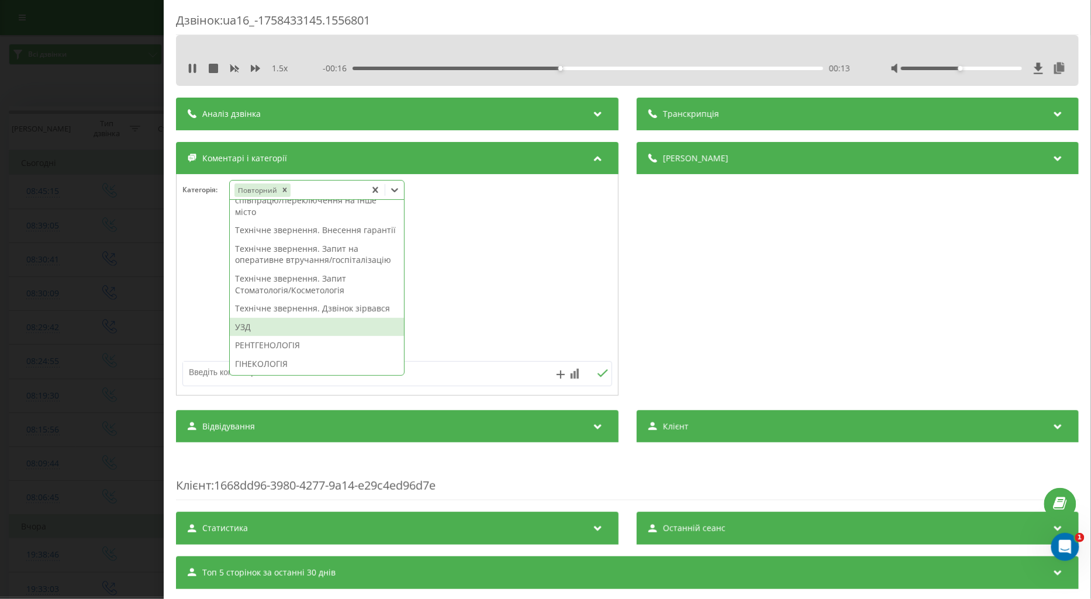
scroll to position [390, 0]
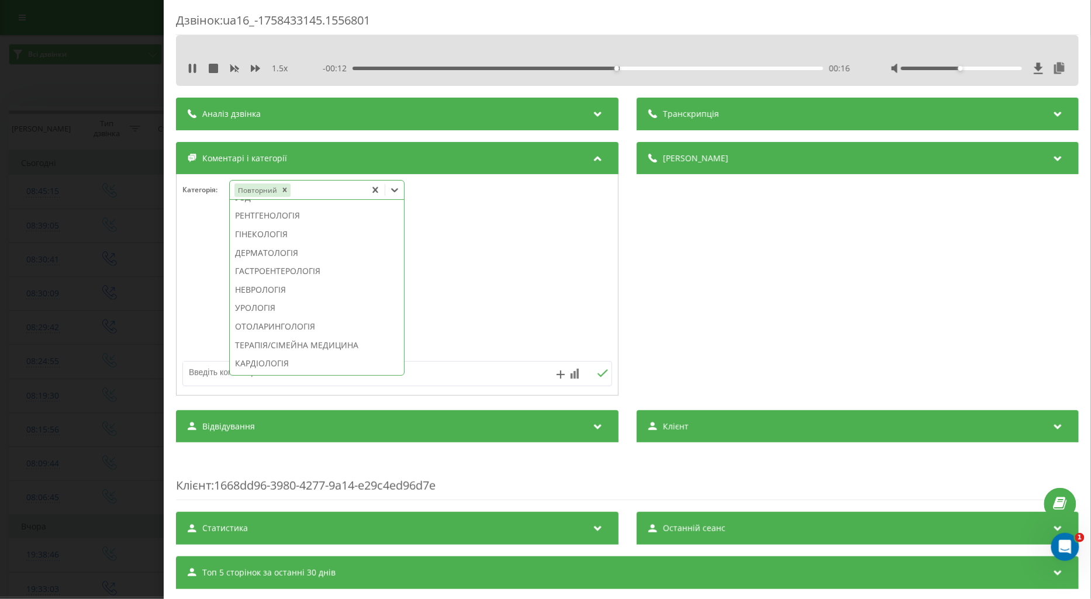
click at [298, 336] on div "ОТОЛАРИНГОЛОГІЯ" at bounding box center [317, 327] width 174 height 19
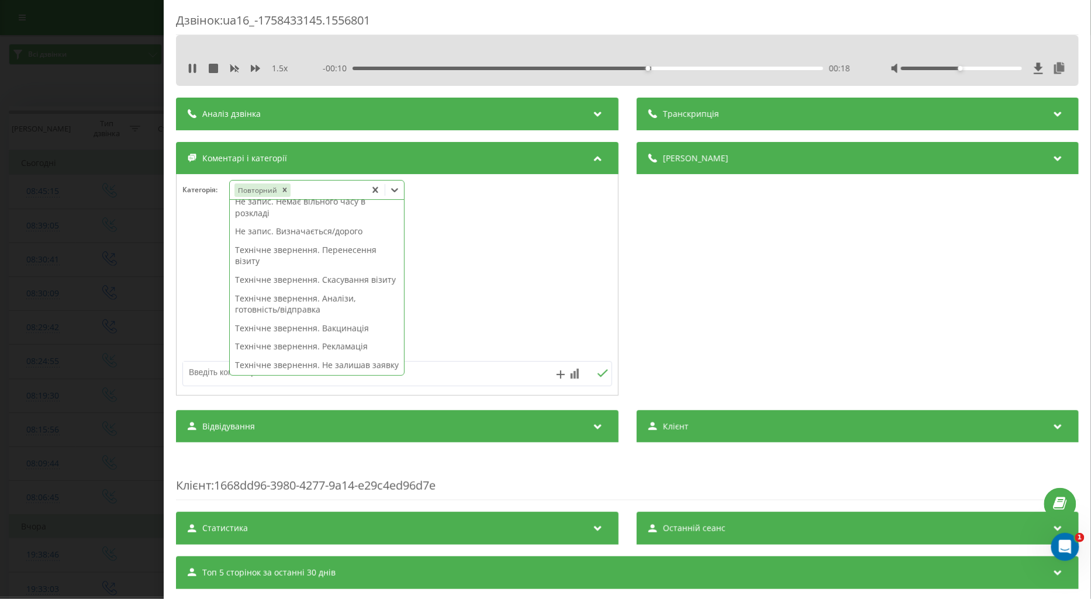
scroll to position [0, 0]
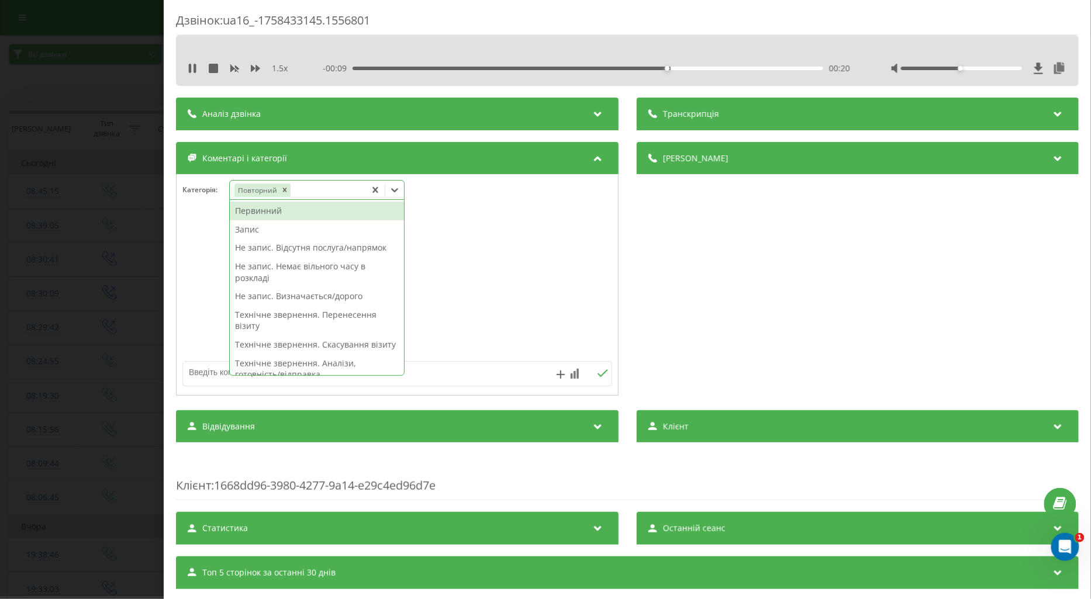
click at [268, 208] on div "Первинний" at bounding box center [317, 211] width 174 height 19
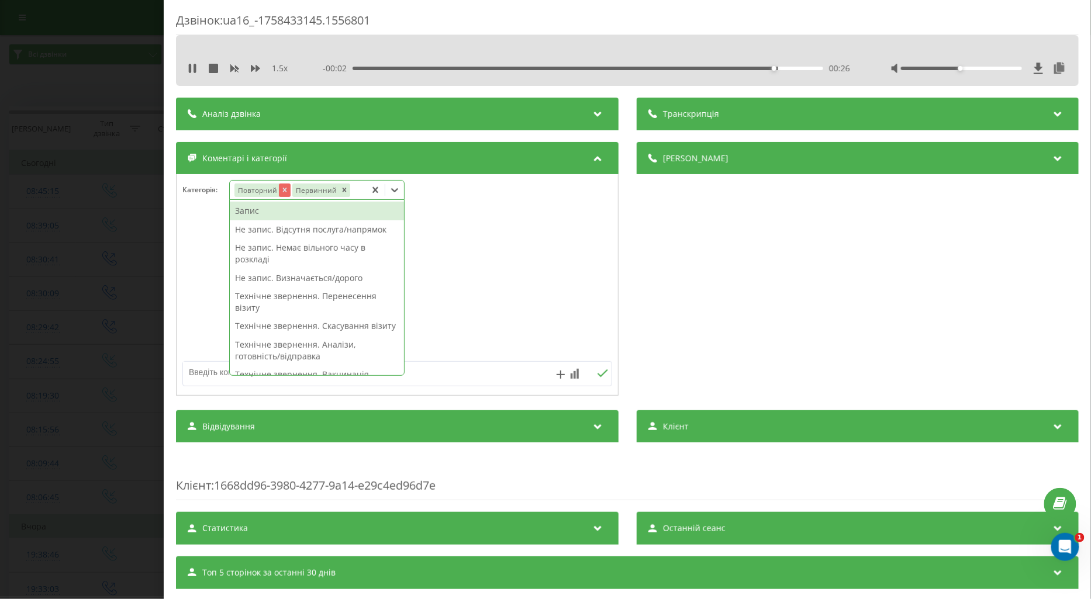
click at [284, 190] on icon "Remove Повторний" at bounding box center [284, 190] width 4 height 4
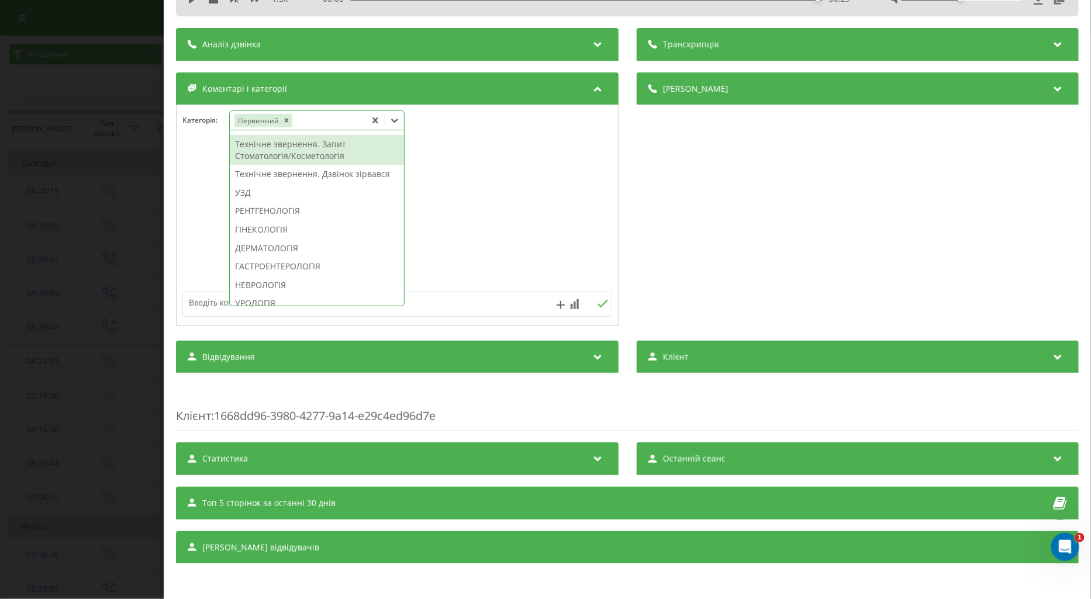
scroll to position [390, 0]
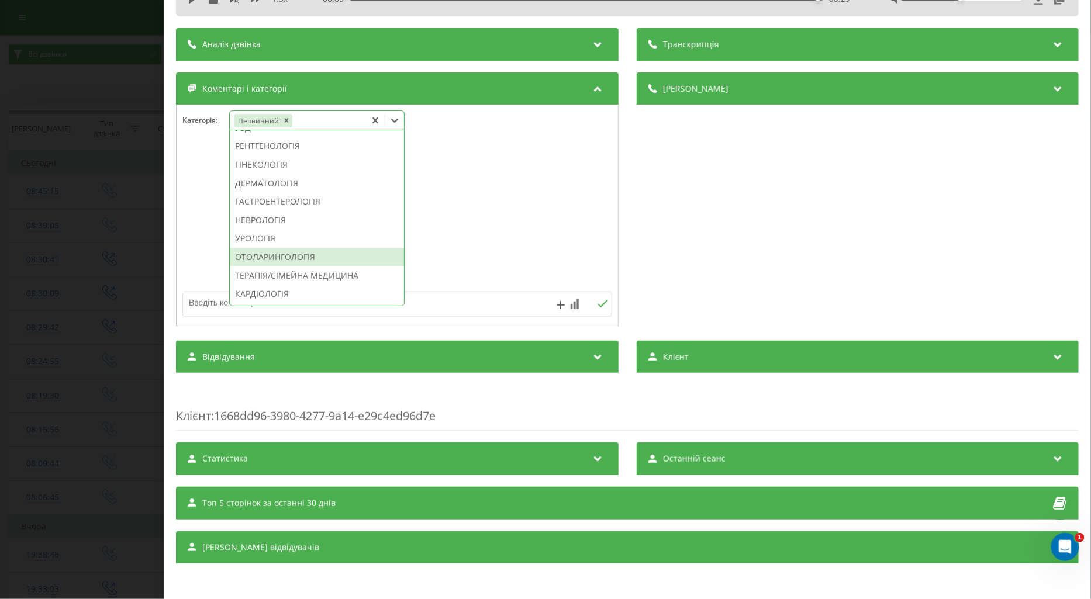
click at [299, 267] on div "ОТОЛАРИНГОЛОГІЯ" at bounding box center [317, 257] width 174 height 19
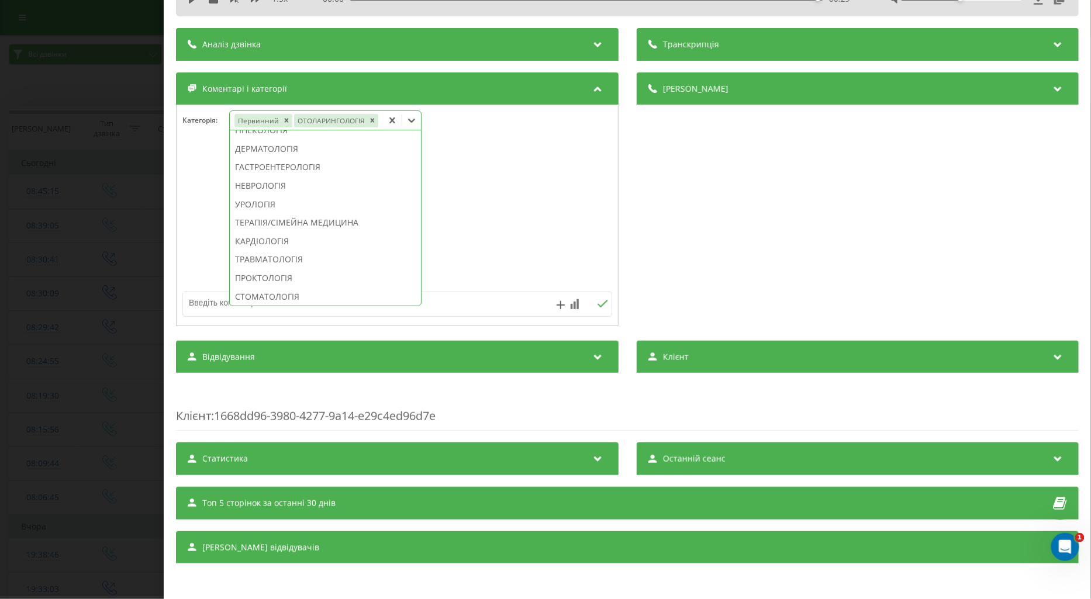
scroll to position [321, 0]
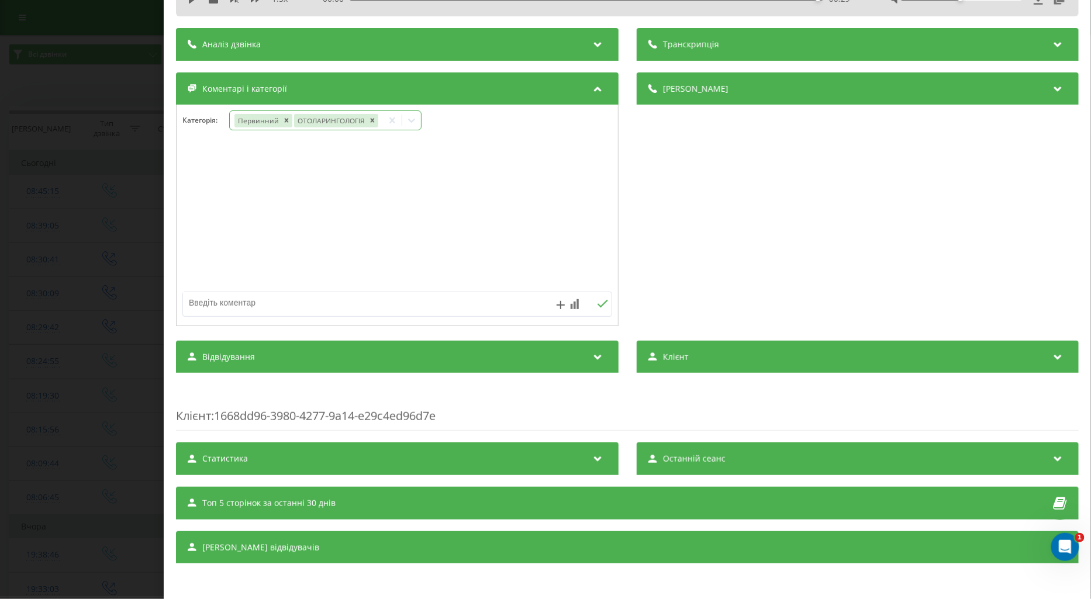
drag, startPoint x: 204, startPoint y: 298, endPoint x: 221, endPoint y: 303, distance: 18.2
click at [205, 298] on textarea at bounding box center [354, 302] width 343 height 21
type textarea "не підійшла локація"
click at [597, 302] on icon at bounding box center [602, 304] width 11 height 8
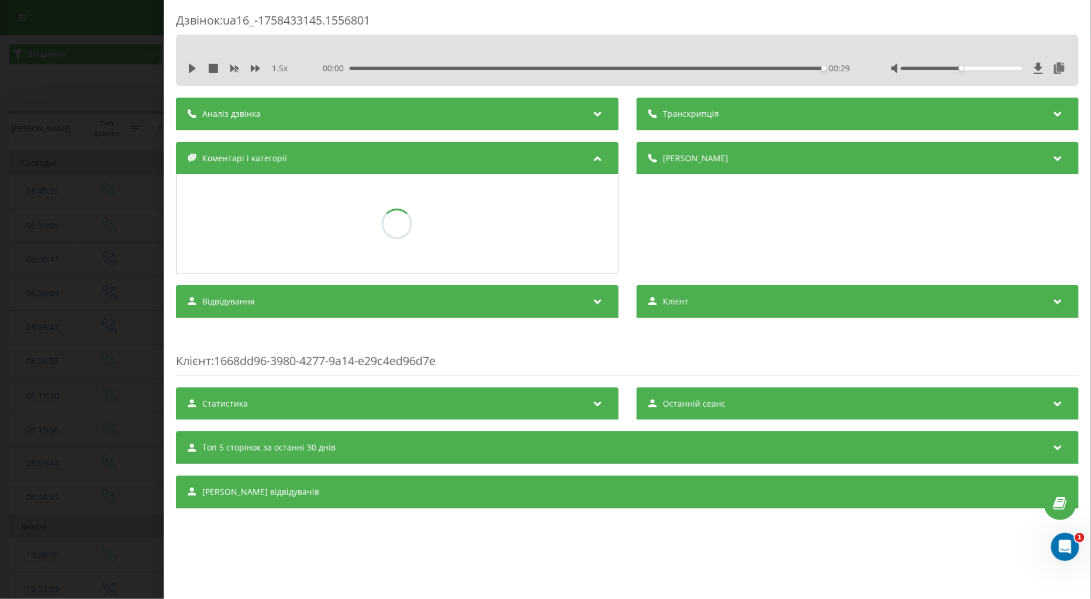
scroll to position [0, 0]
click at [81, 202] on div "Дзвінок : ua16_-1758433145.1556801 1.5 x 00:00 00:29 00:29 Транскрипція Для AI-…" at bounding box center [545, 299] width 1091 height 599
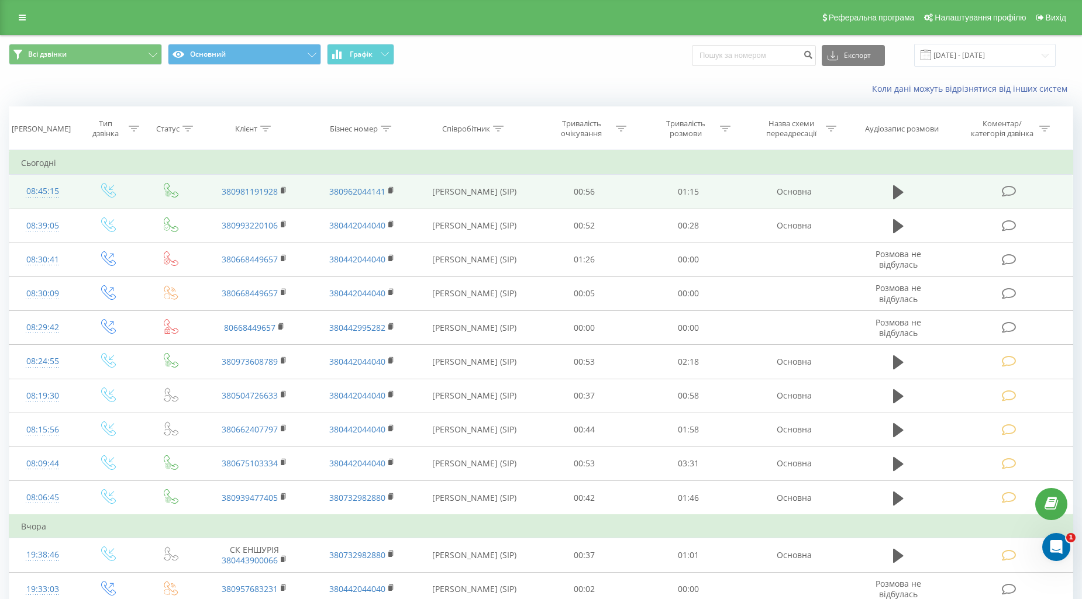
click at [1022, 191] on td at bounding box center [1010, 192] width 125 height 34
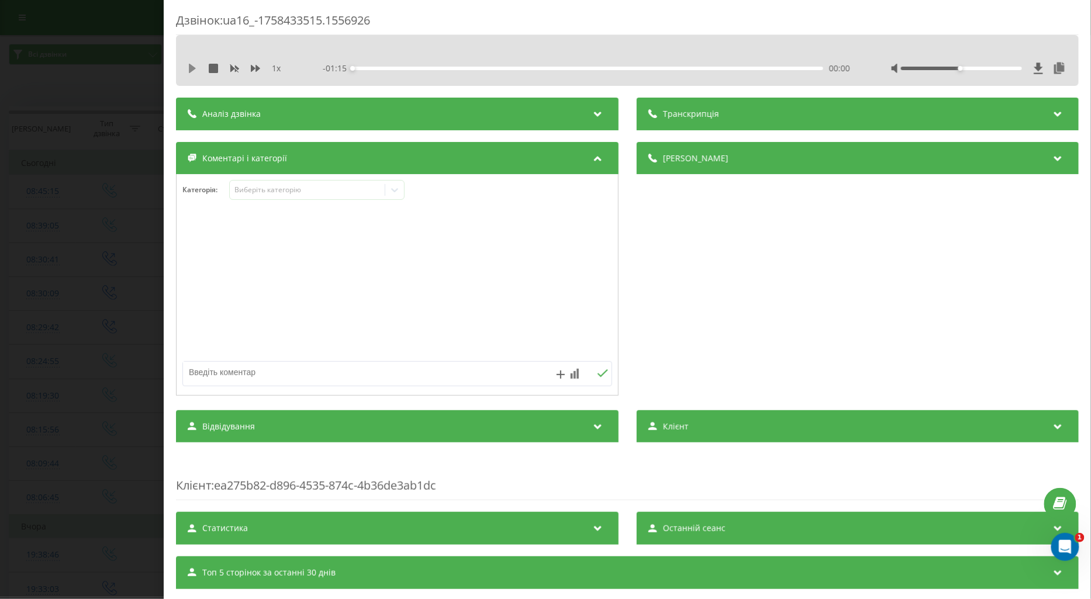
click at [192, 68] on icon at bounding box center [192, 68] width 7 height 9
click at [254, 185] on div "Виберіть категорію" at bounding box center [307, 189] width 146 height 9
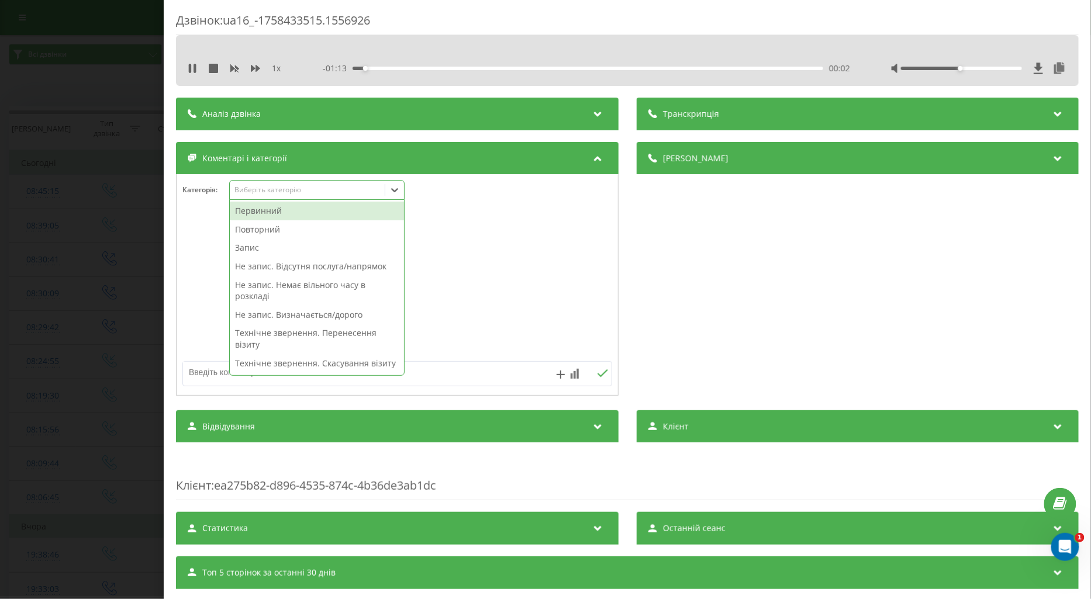
click at [285, 213] on div "Первинний" at bounding box center [317, 211] width 174 height 19
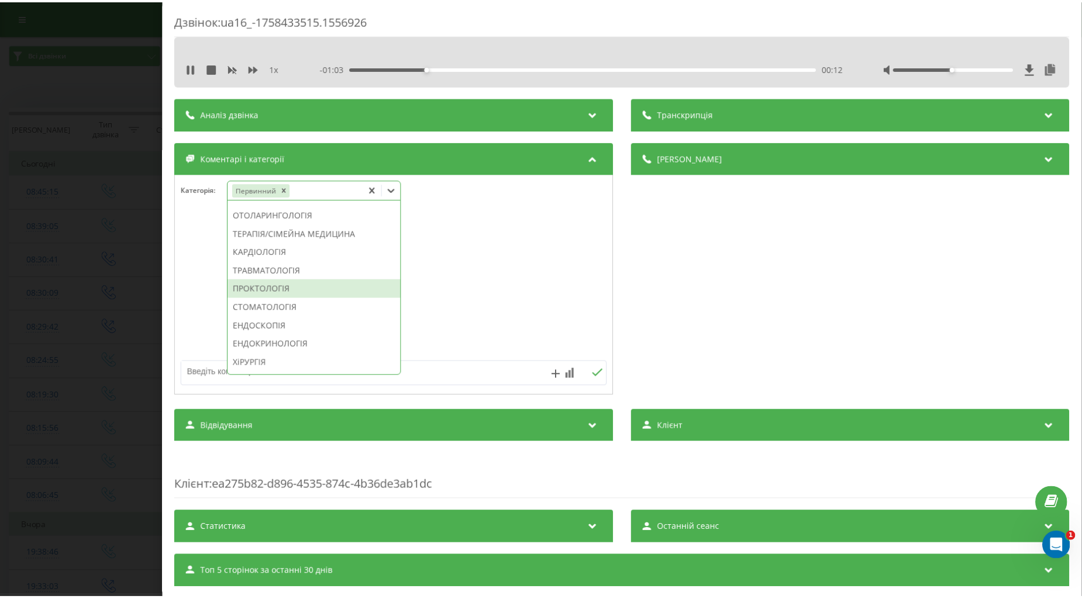
scroll to position [371, 0]
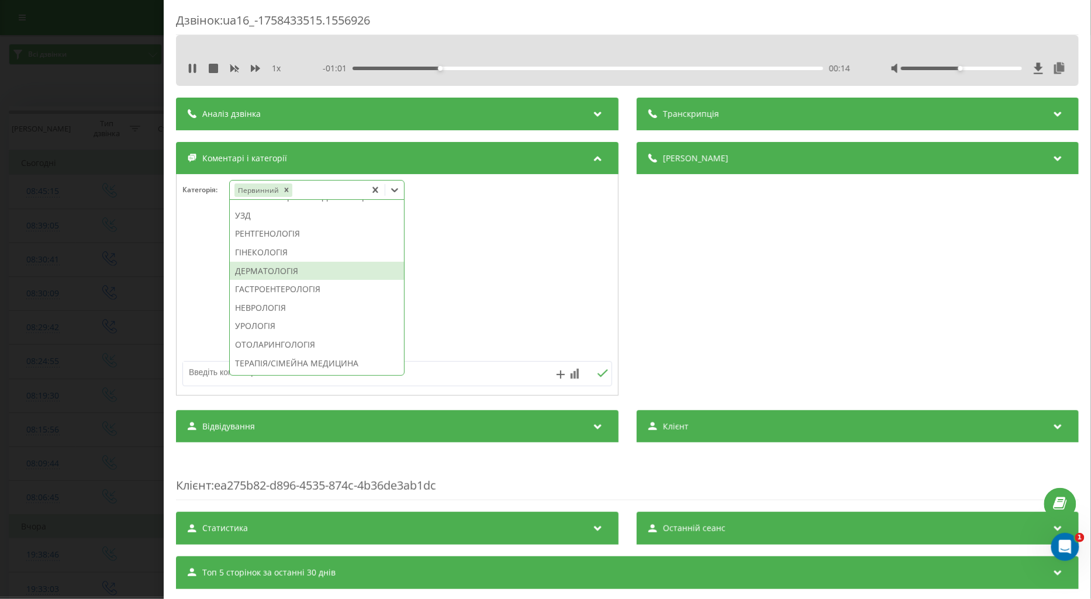
click at [287, 281] on div "ДЕРМАТОЛОГІЯ" at bounding box center [317, 271] width 174 height 19
click at [191, 71] on icon at bounding box center [190, 68] width 2 height 9
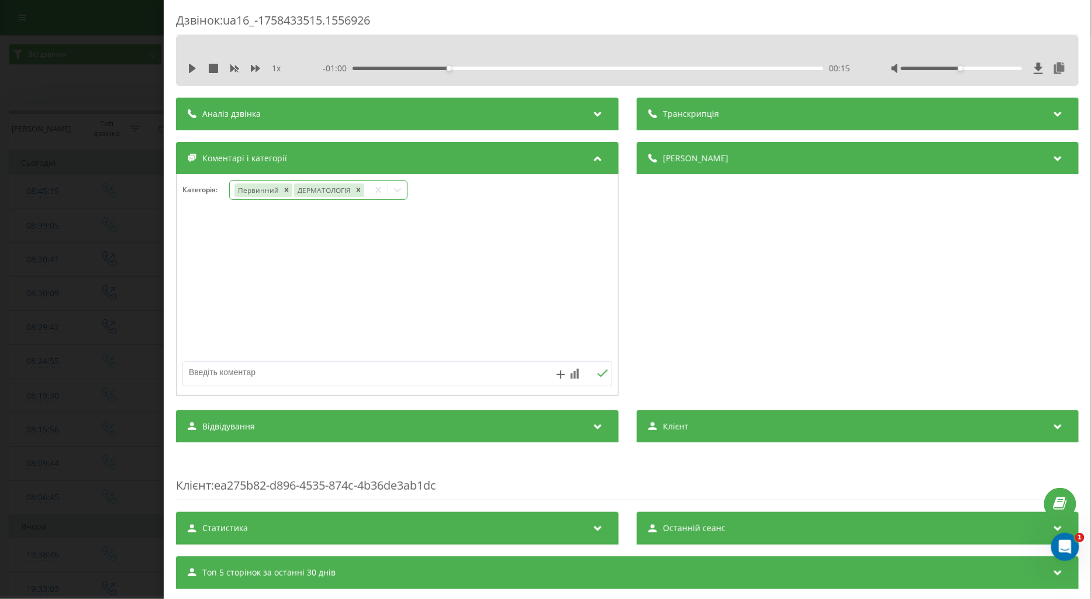
click at [395, 196] on icon at bounding box center [398, 190] width 12 height 12
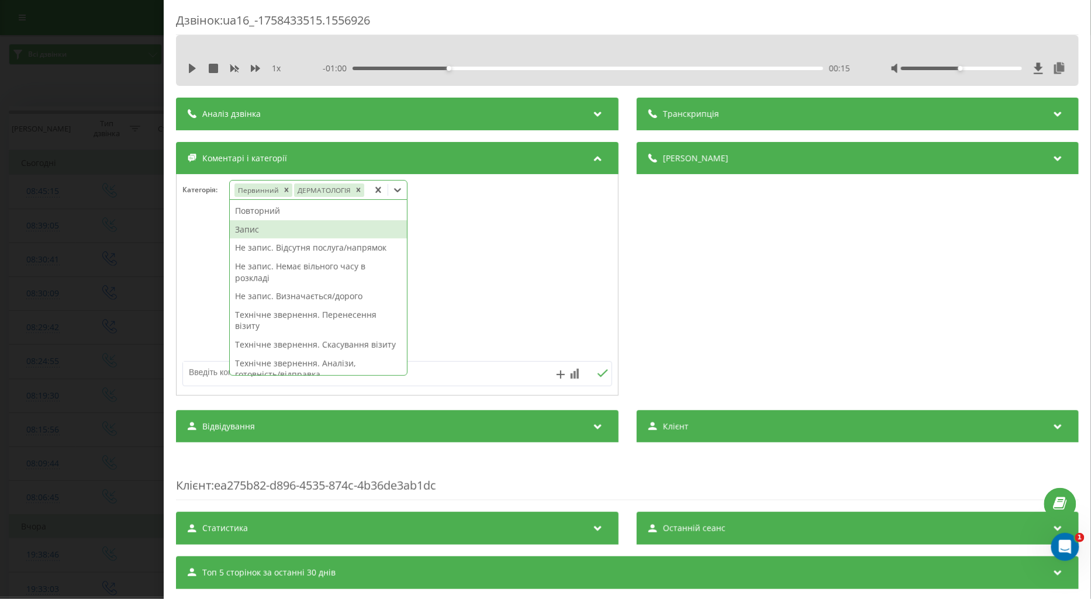
click at [493, 254] on div at bounding box center [398, 285] width 442 height 140
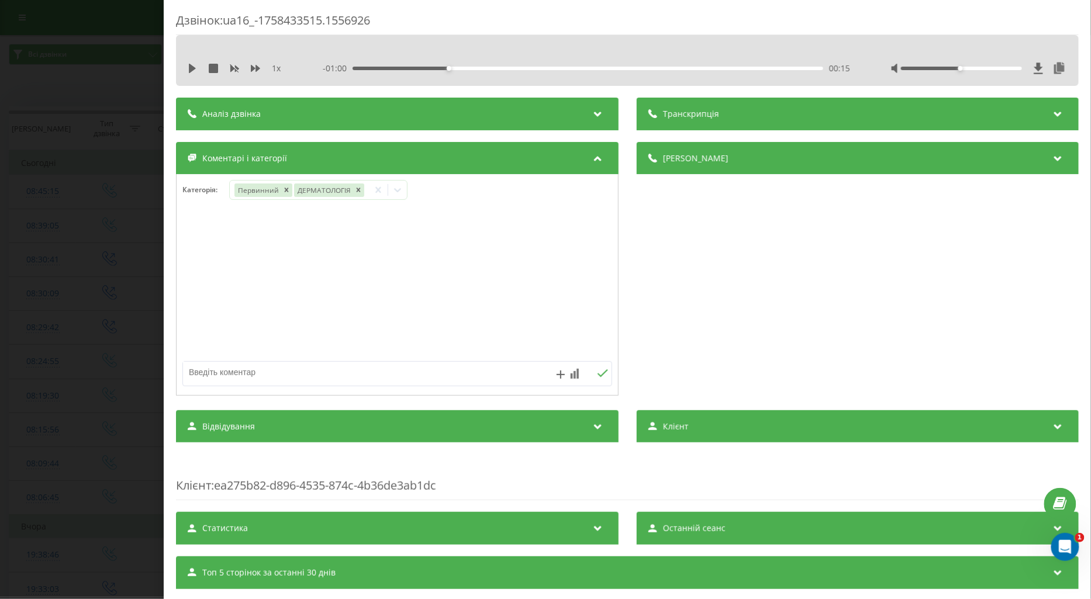
click at [237, 369] on textarea at bounding box center [354, 372] width 343 height 21
type textarea "дитина лікапря не має в графіку"
click at [597, 376] on icon at bounding box center [602, 374] width 11 height 8
click at [91, 206] on div "Дзвінок : ua16_-1758433515.1556926 1 x - 01:00 00:15 00:15 Транскрипція Для AI-…" at bounding box center [545, 299] width 1091 height 599
click at [188, 68] on icon at bounding box center [192, 68] width 9 height 9
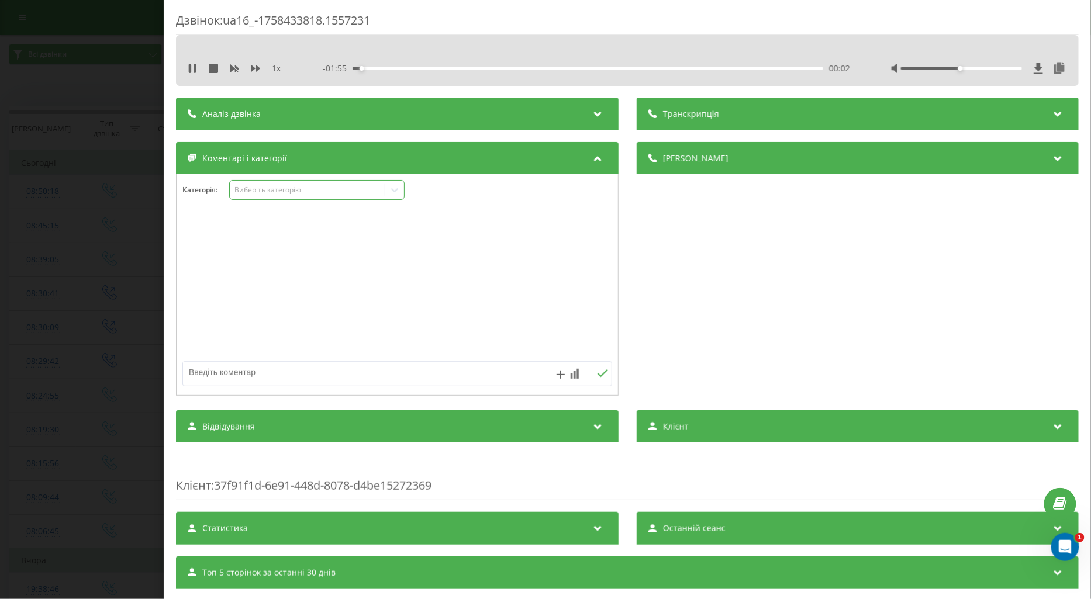
click at [256, 191] on div "Виберіть категорію" at bounding box center [307, 189] width 146 height 9
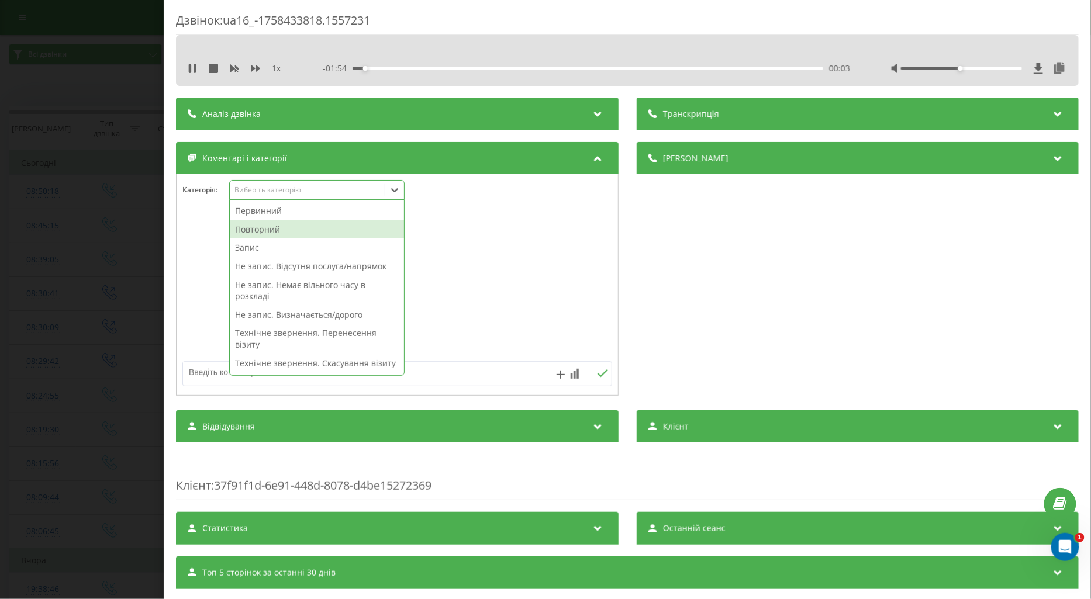
click at [280, 227] on div "Повторний" at bounding box center [317, 229] width 174 height 19
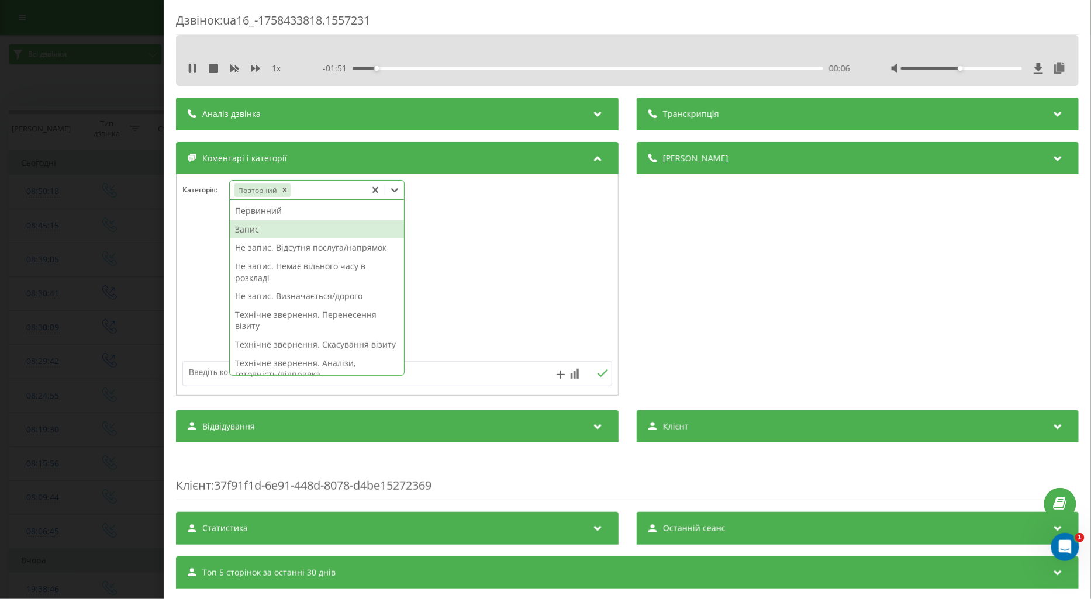
click at [244, 230] on div "Запис" at bounding box center [317, 229] width 174 height 19
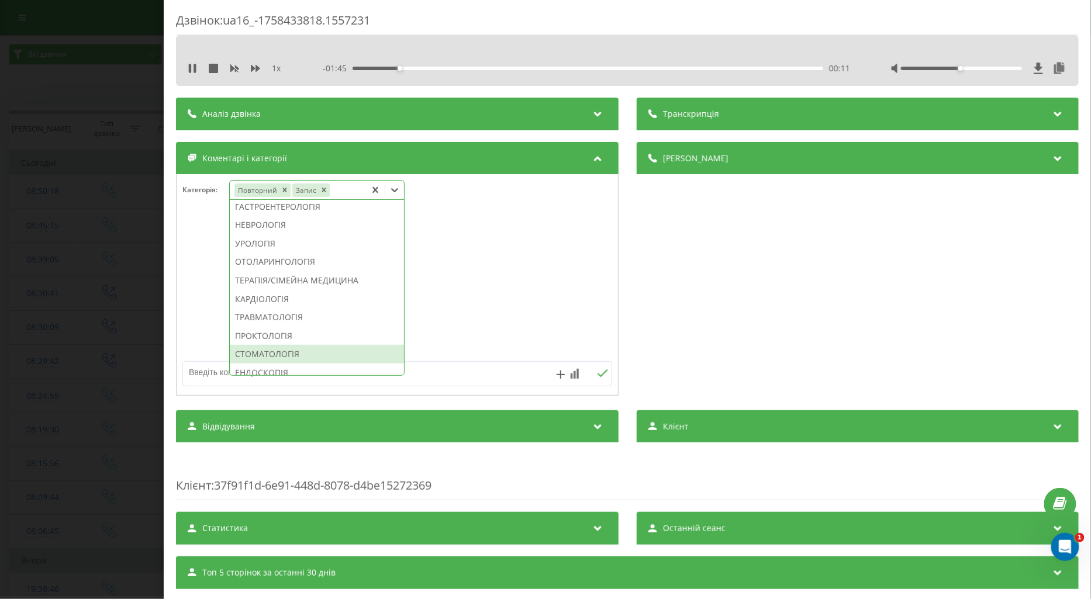
scroll to position [501, 0]
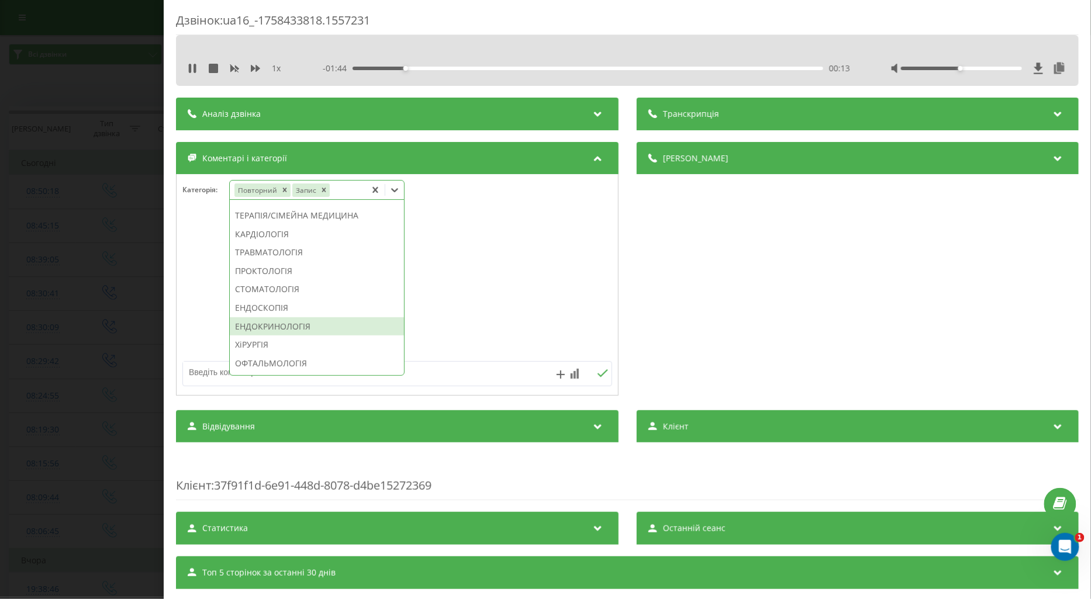
click at [298, 336] on div "ЕНДОКРИНОЛОГІЯ" at bounding box center [317, 327] width 174 height 19
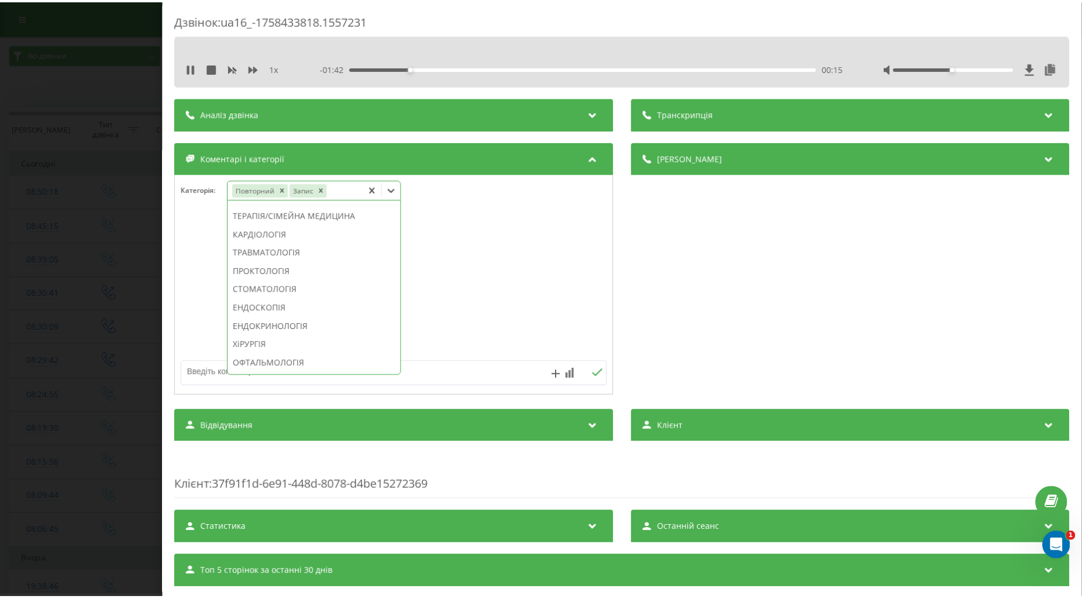
scroll to position [432, 0]
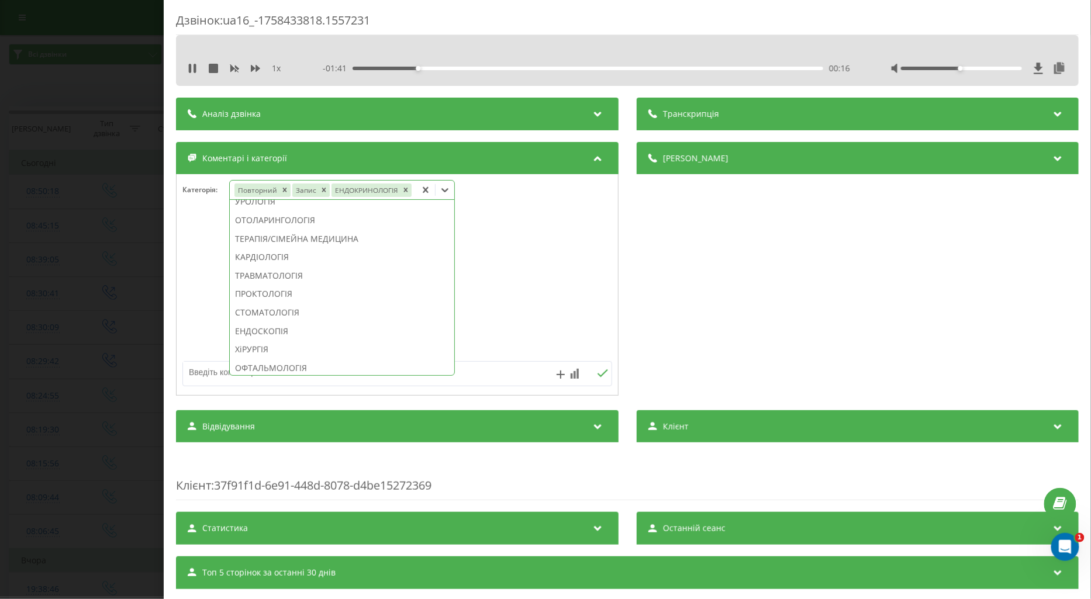
click at [185, 306] on div at bounding box center [398, 285] width 442 height 140
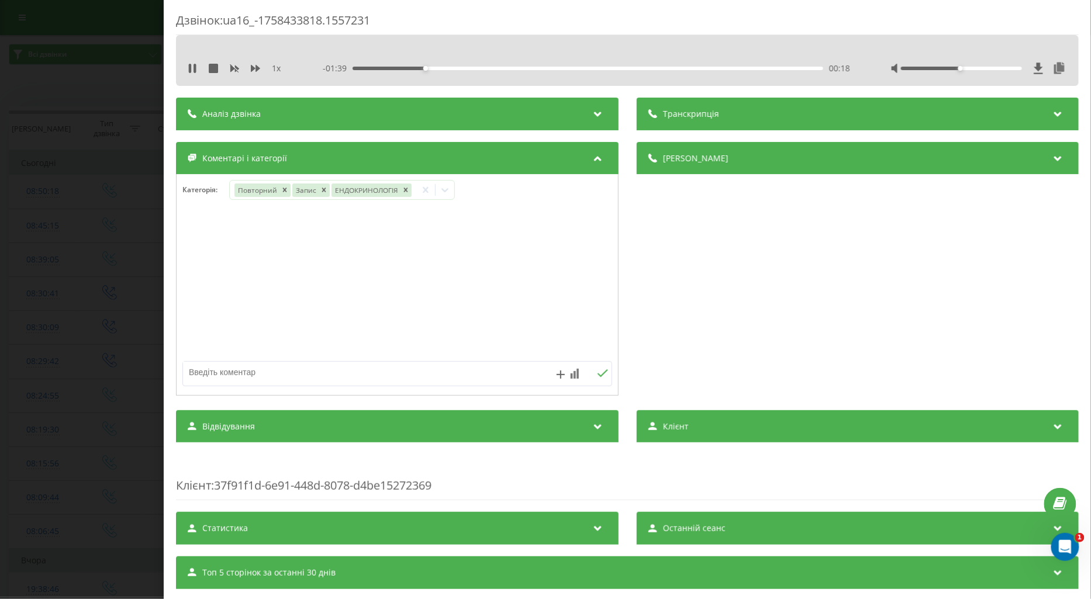
click at [96, 299] on div "Дзвінок : ua16_-1758433818.1557231 1 x - 01:39 00:18 00:18 Транскрипція Для AI-…" at bounding box center [545, 299] width 1091 height 599
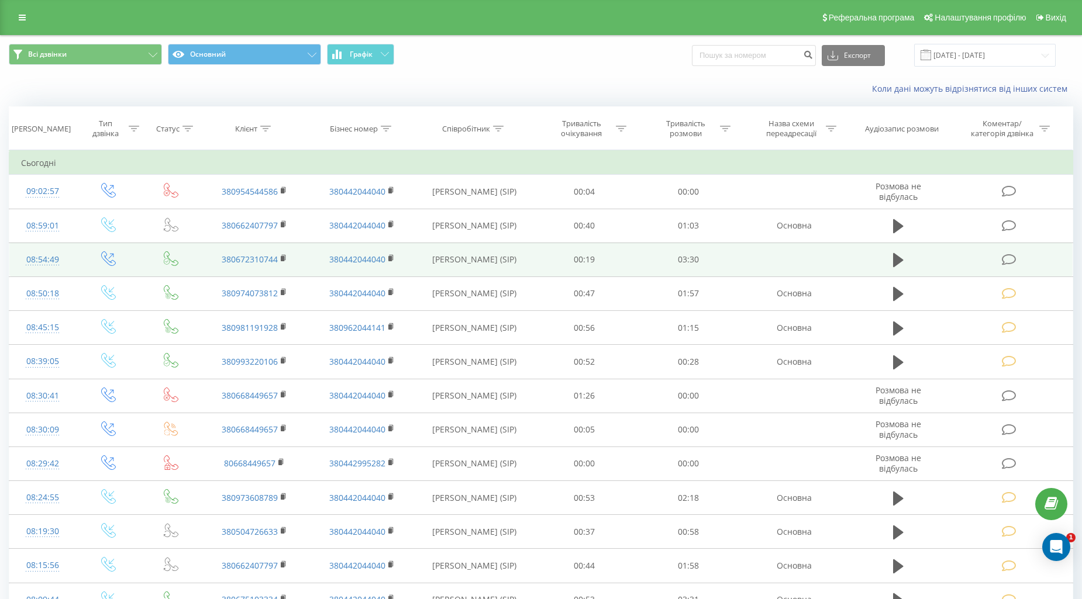
click at [1009, 257] on icon at bounding box center [1009, 260] width 15 height 12
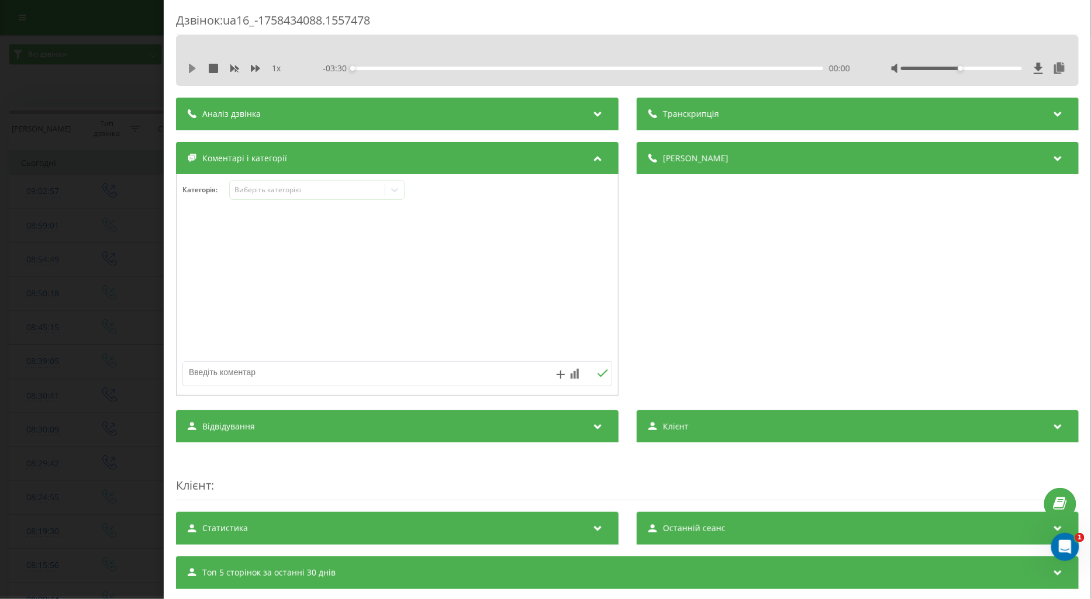
click at [194, 67] on icon at bounding box center [192, 68] width 7 height 9
click at [399, 190] on icon at bounding box center [395, 190] width 12 height 12
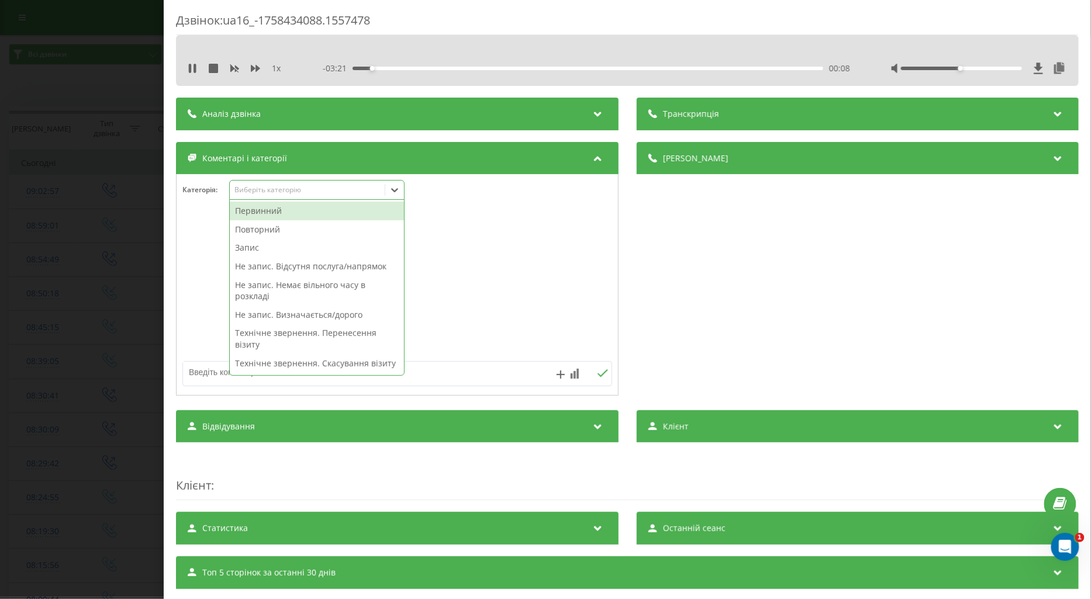
click at [279, 219] on div "Первинний" at bounding box center [317, 211] width 174 height 19
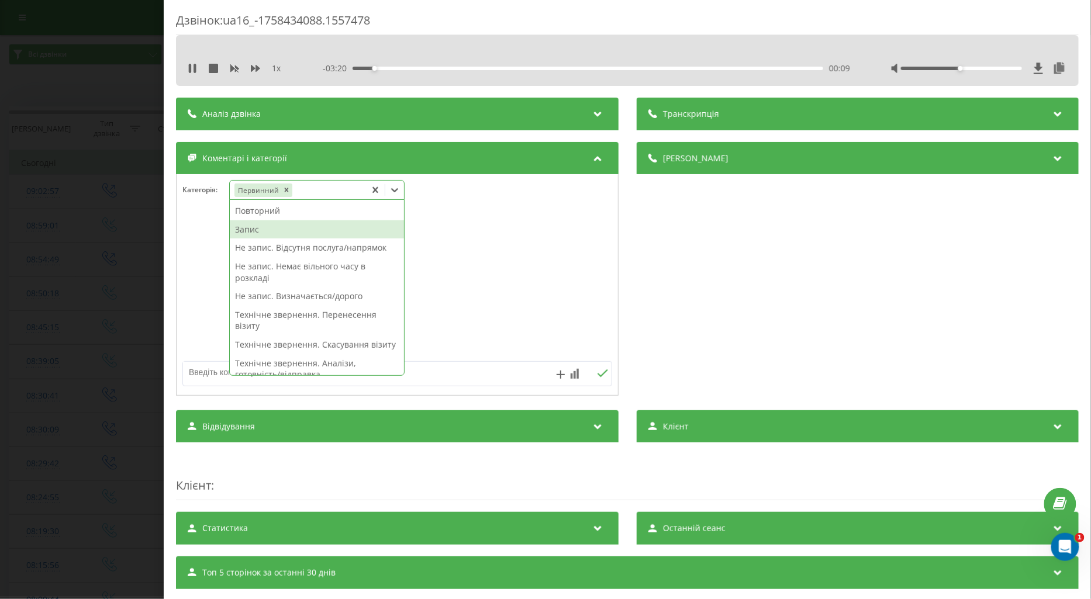
click at [253, 230] on div "Запис" at bounding box center [317, 229] width 174 height 19
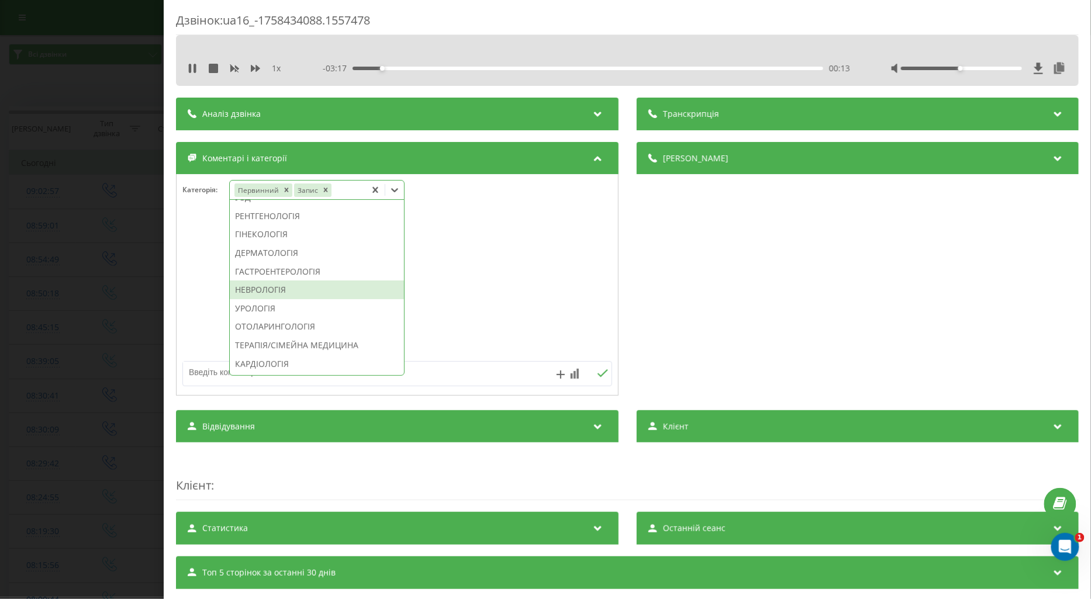
scroll to position [436, 0]
click at [274, 309] on div "КАРДІОЛОГІЯ" at bounding box center [317, 299] width 174 height 19
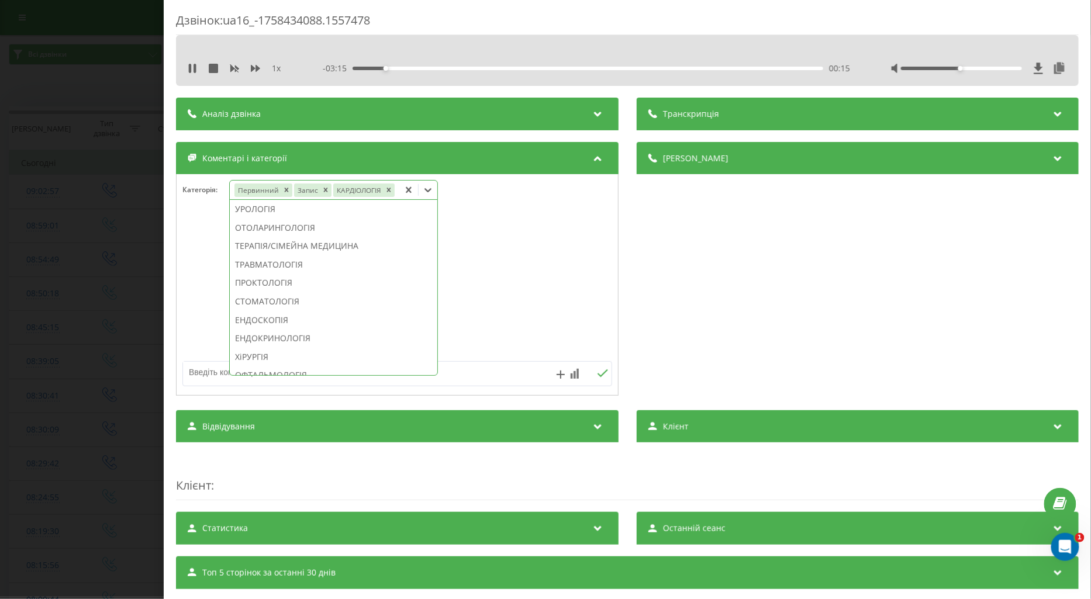
scroll to position [367, 0]
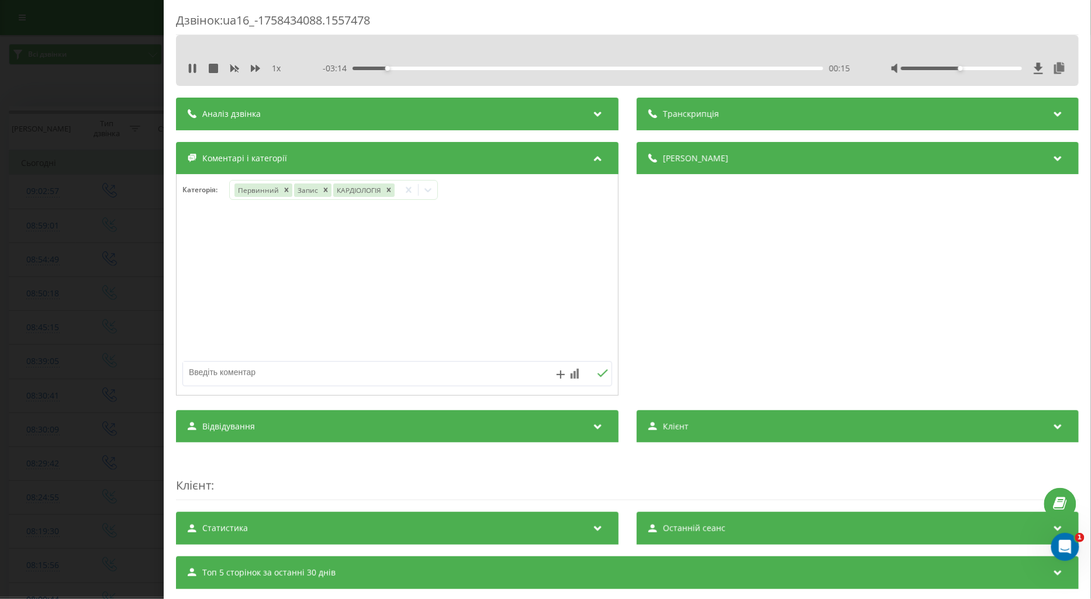
click at [206, 301] on div at bounding box center [398, 285] width 442 height 140
click at [85, 295] on div "Дзвінок : ua16_-1758434088.1557478 1 x - 03:07 00:22 00:22 Транскрипція Для AI-…" at bounding box center [545, 299] width 1091 height 599
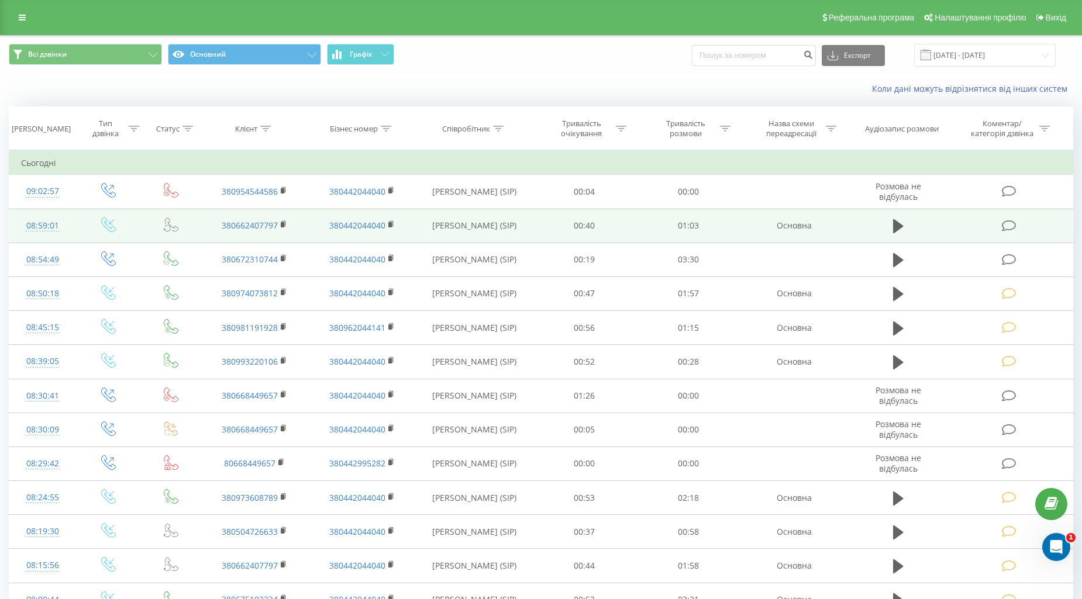
click at [1007, 225] on icon at bounding box center [1009, 226] width 15 height 12
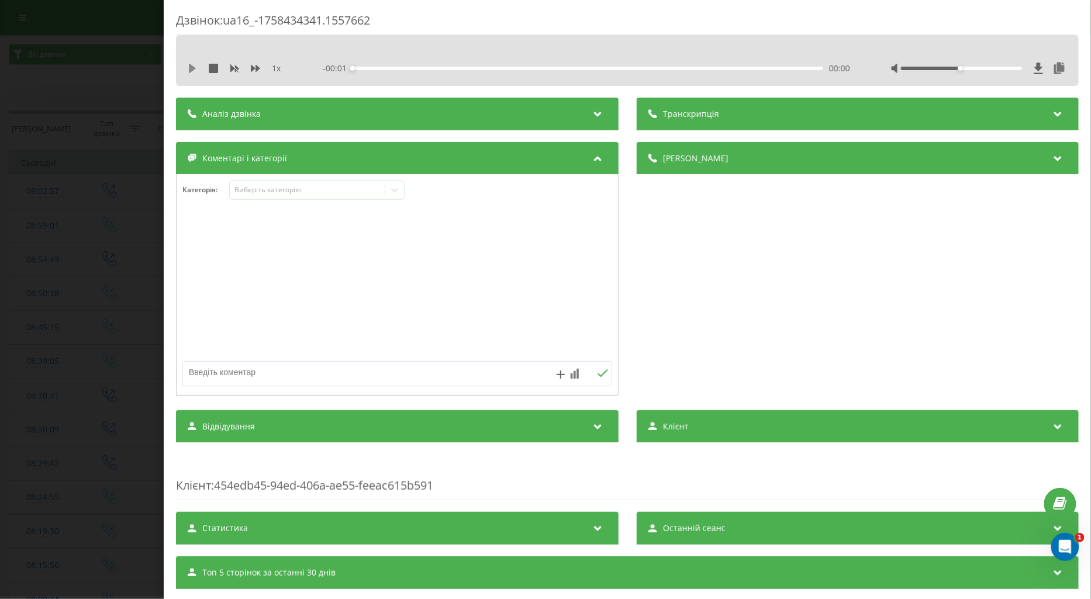
click at [193, 68] on icon at bounding box center [192, 68] width 7 height 9
click at [253, 68] on icon at bounding box center [255, 68] width 9 height 7
click at [250, 190] on div "Виберіть категорію" at bounding box center [307, 189] width 146 height 9
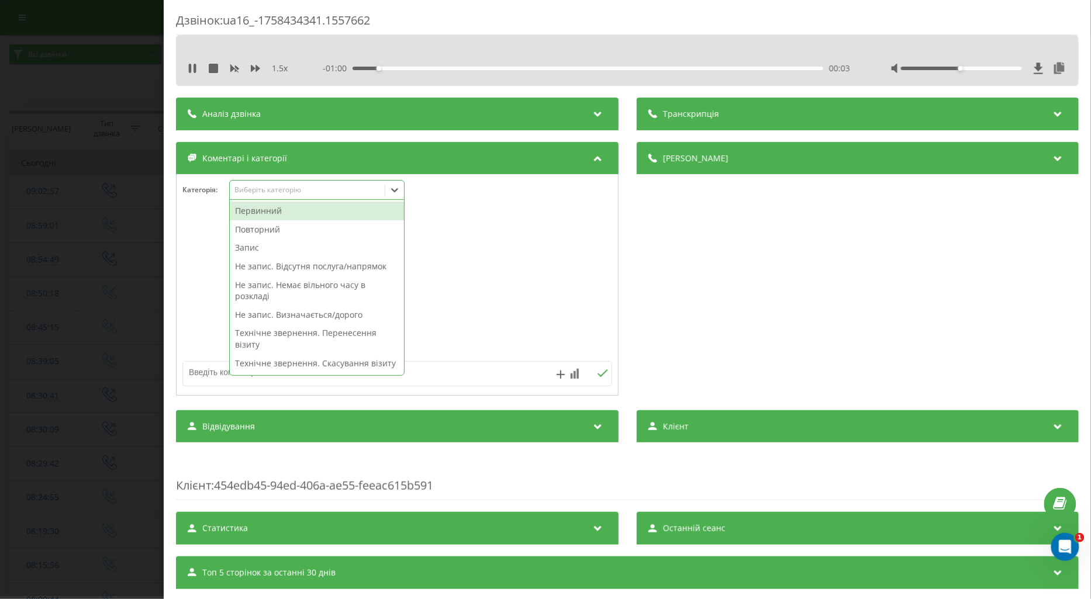
click at [249, 225] on div "Повторний" at bounding box center [317, 229] width 174 height 19
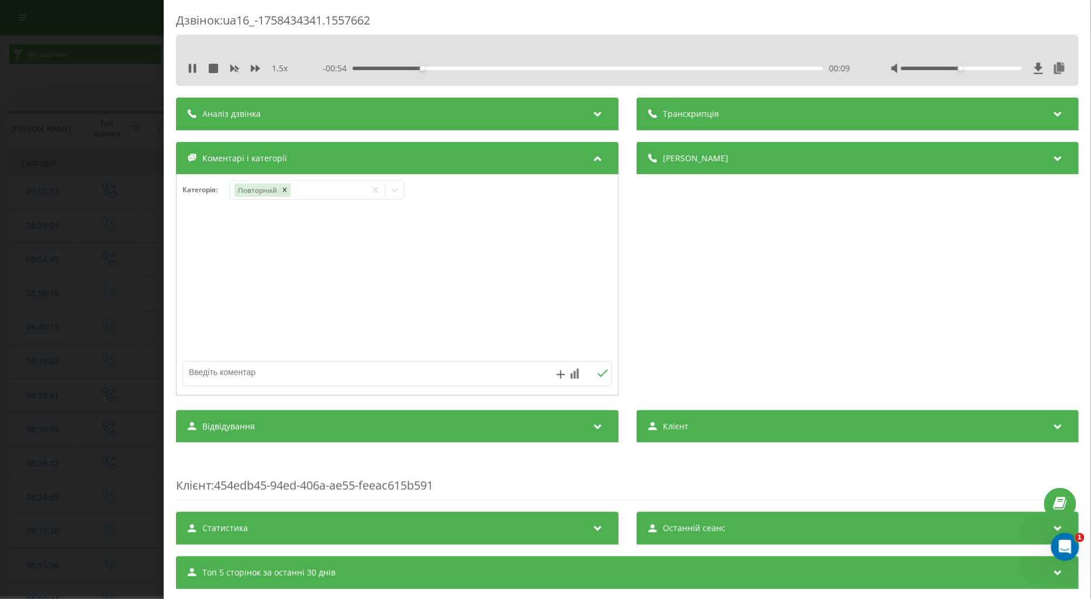
click at [198, 371] on textarea at bounding box center [354, 372] width 343 height 21
type textarea "поточ по візиту"
click at [599, 373] on icon at bounding box center [602, 374] width 11 height 8
click at [397, 188] on icon at bounding box center [395, 190] width 12 height 12
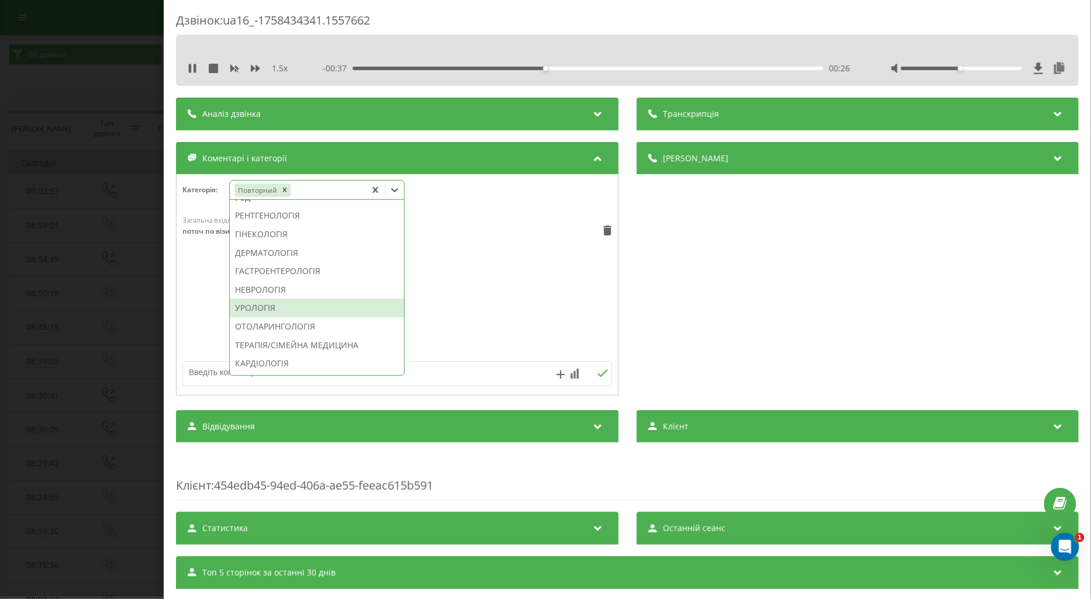
scroll to position [519, 0]
click at [291, 318] on div "ЕНДОСКОПІЯ" at bounding box center [317, 308] width 174 height 19
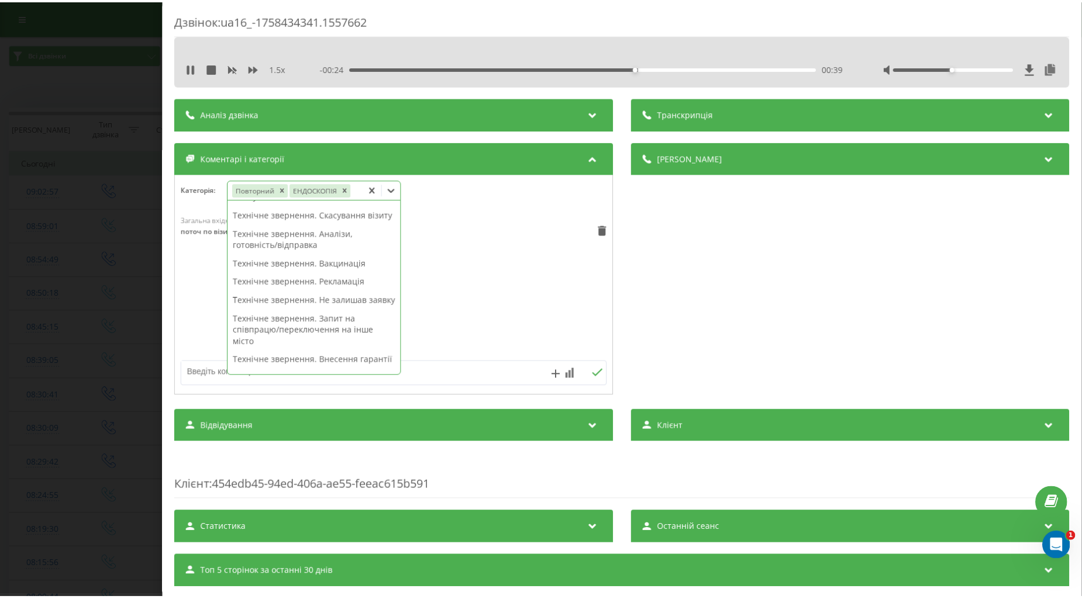
scroll to position [0, 0]
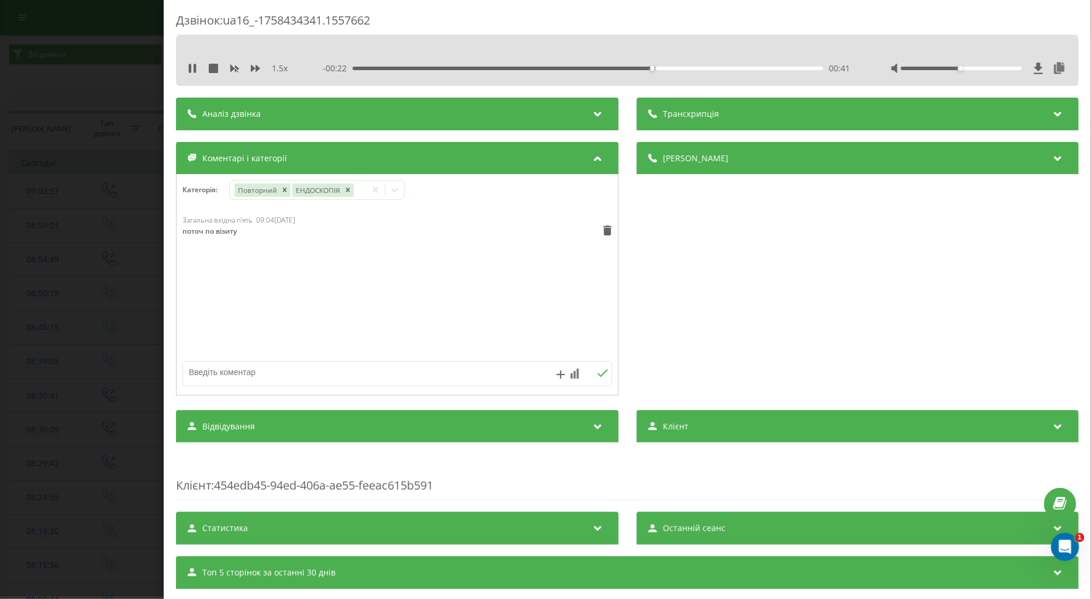
drag, startPoint x: 200, startPoint y: 368, endPoint x: 214, endPoint y: 384, distance: 21.1
click at [202, 371] on textarea at bounding box center [354, 372] width 343 height 21
type textarea "лікар сьогодні не приймає"
click at [597, 378] on icon at bounding box center [602, 374] width 11 height 8
click at [118, 337] on div "Дзвінок : ua16_-1758434341.1557662 1.5 x 00:00 01:04 01:04 Транскрипція Для AI-…" at bounding box center [545, 299] width 1091 height 599
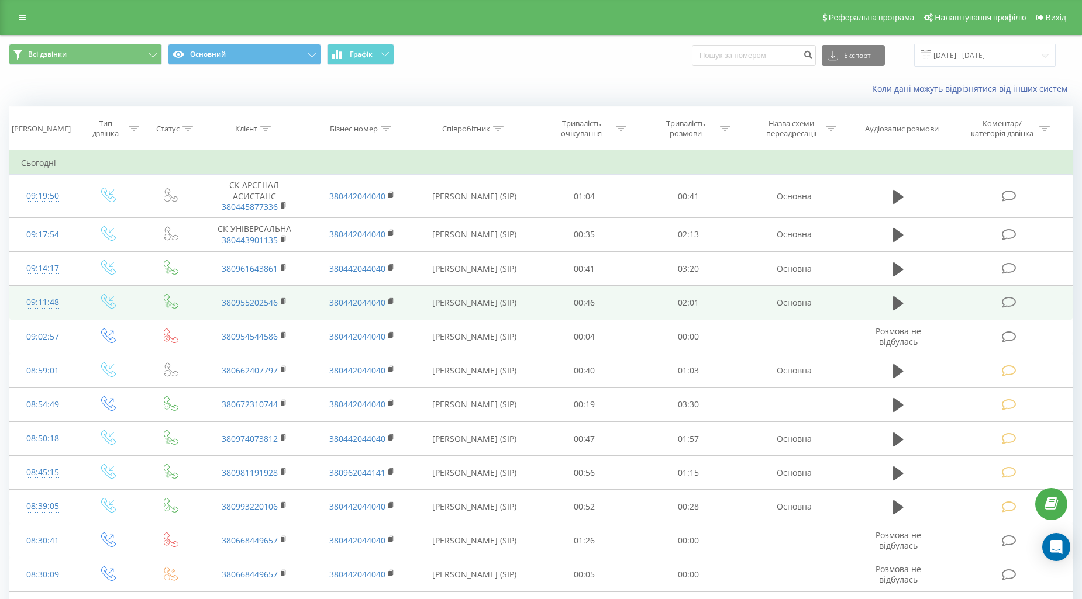
click at [1011, 304] on icon at bounding box center [1009, 303] width 15 height 12
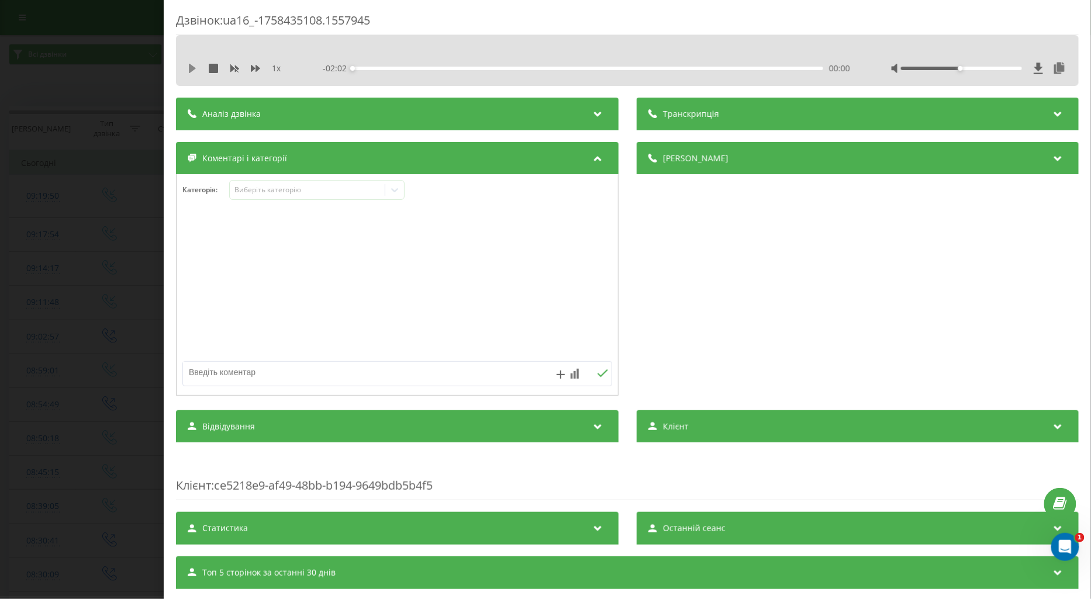
click at [188, 70] on icon at bounding box center [192, 68] width 9 height 9
click at [251, 68] on icon at bounding box center [255, 68] width 9 height 7
click at [251, 68] on icon at bounding box center [255, 68] width 9 height 9
click at [249, 185] on div "Виберіть категорію" at bounding box center [307, 189] width 146 height 9
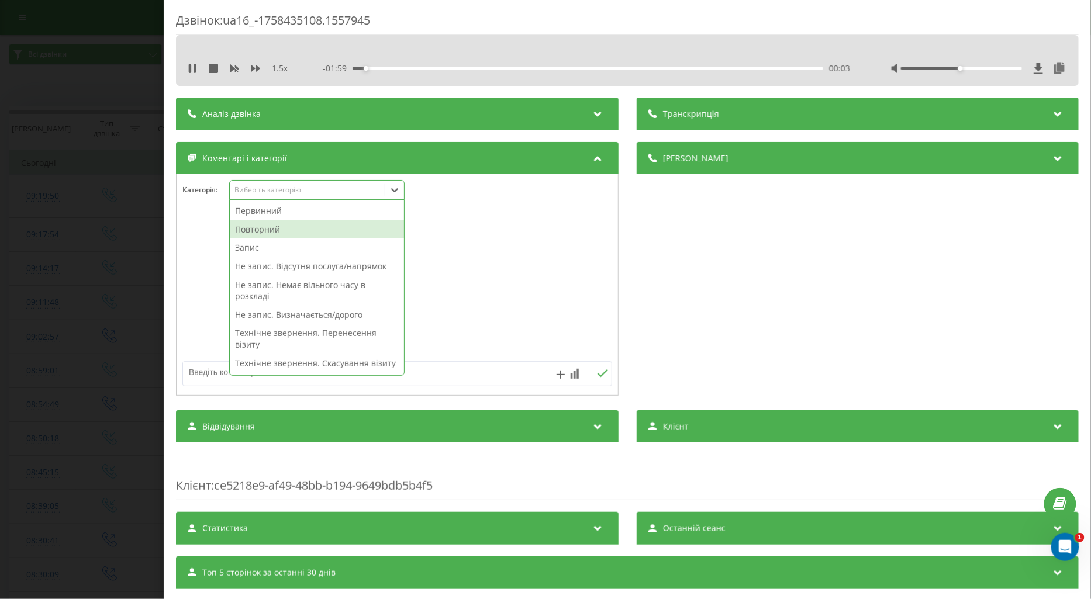
click at [259, 230] on div "Повторний" at bounding box center [317, 229] width 174 height 19
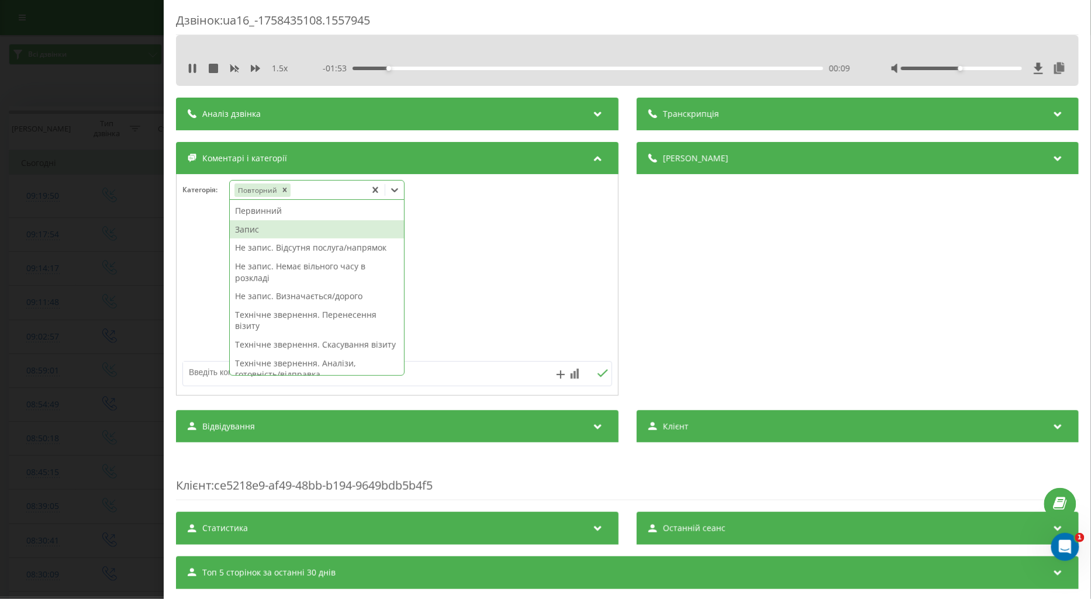
click at [247, 234] on div "Запис" at bounding box center [317, 229] width 174 height 19
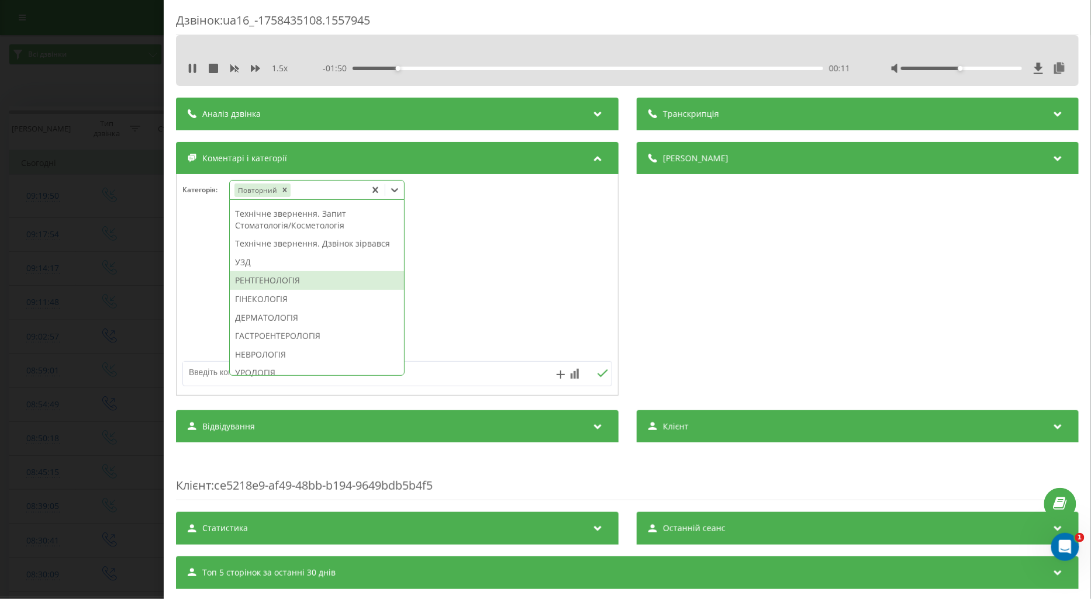
scroll to position [371, 0]
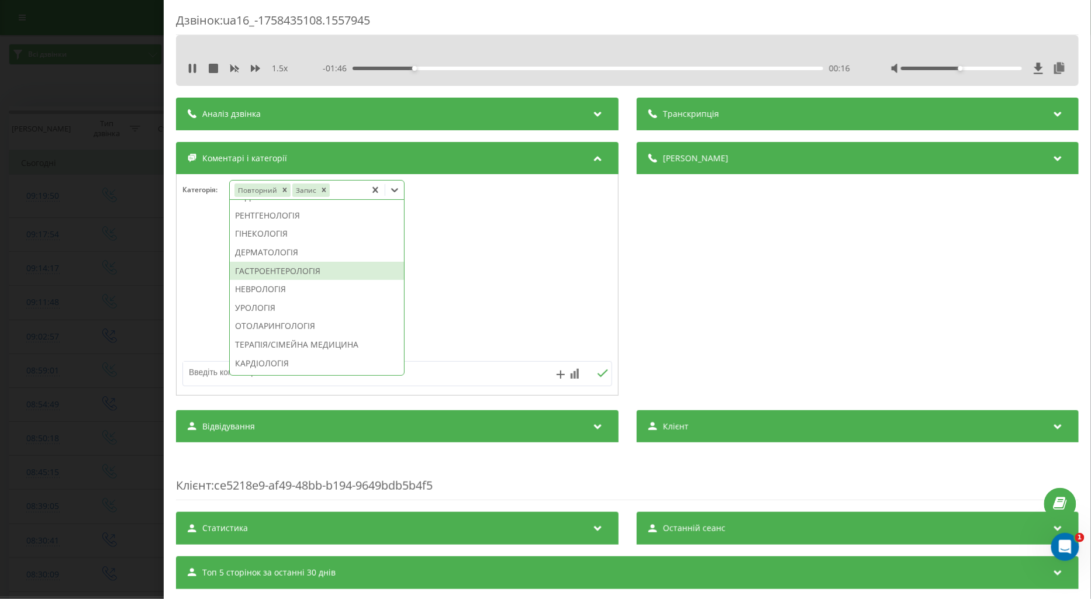
click at [276, 281] on div "ГАСТРОЕНТЕРОЛОГІЯ" at bounding box center [317, 271] width 174 height 19
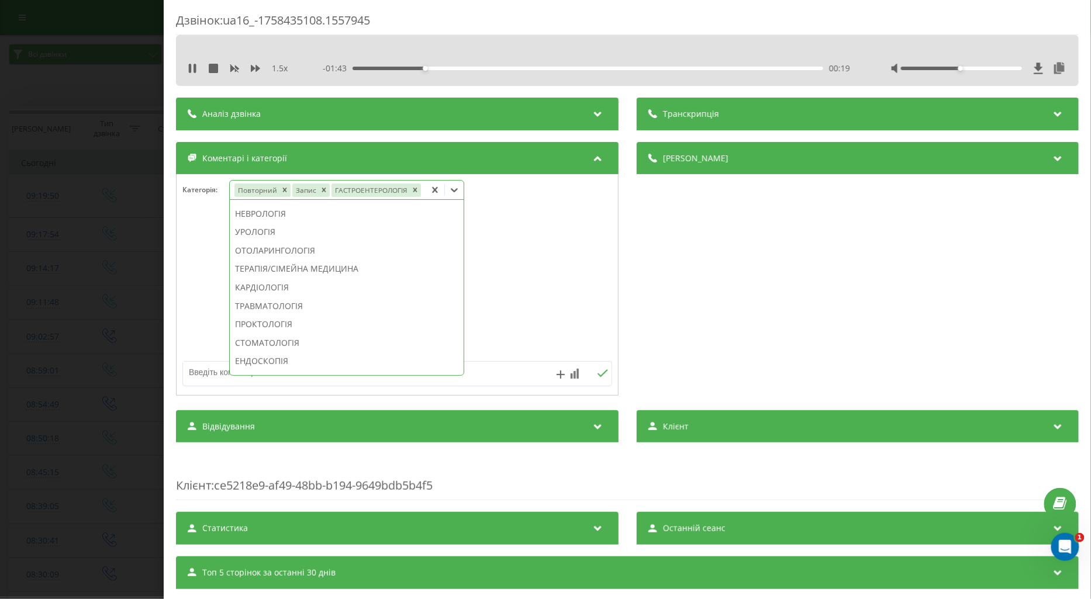
scroll to position [291, 0]
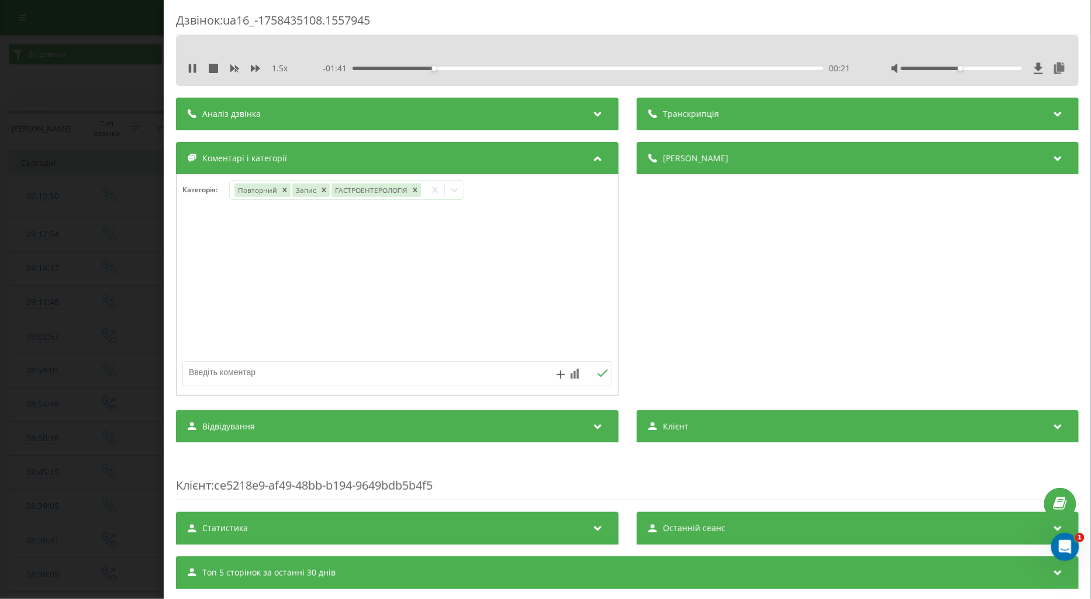
click at [199, 312] on div at bounding box center [398, 285] width 442 height 140
click at [101, 259] on div "Дзвінок : ua16_-1758435108.1557945 1.5 x - 01:39 00:22 00:22 Транскрипція Для A…" at bounding box center [545, 299] width 1091 height 599
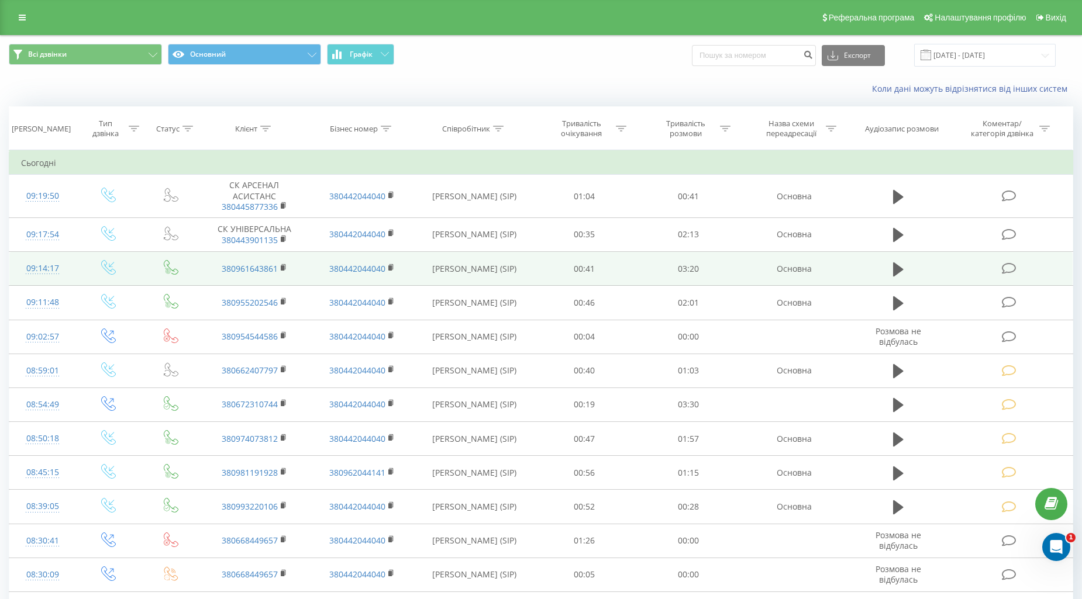
click at [1014, 270] on icon at bounding box center [1009, 269] width 15 height 12
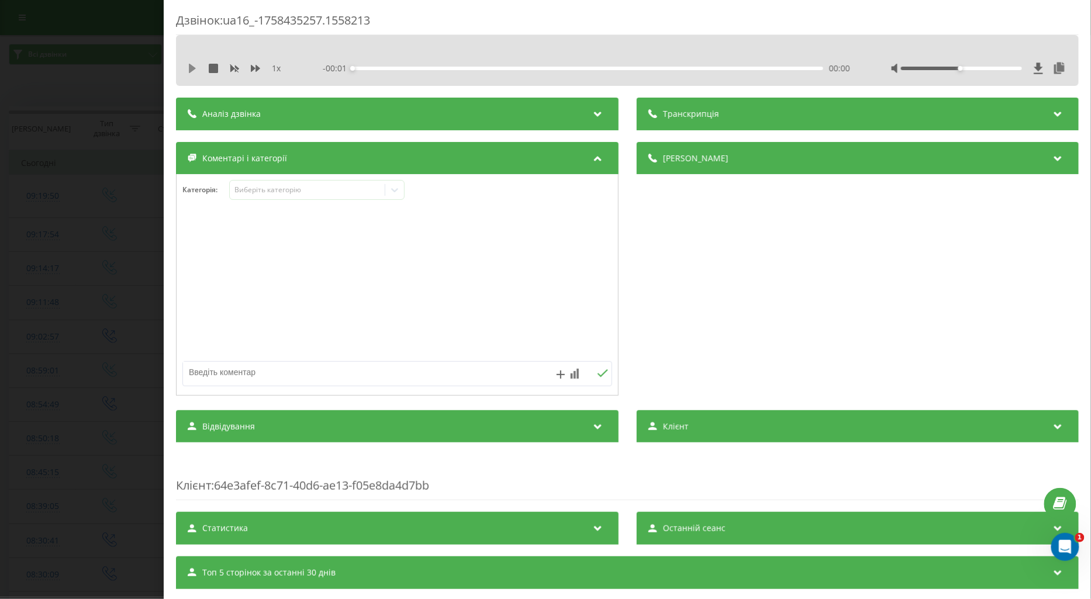
click at [189, 66] on icon at bounding box center [192, 68] width 7 height 9
click at [253, 66] on icon at bounding box center [255, 68] width 9 height 9
click at [241, 188] on div "Виберіть категорію" at bounding box center [307, 189] width 146 height 9
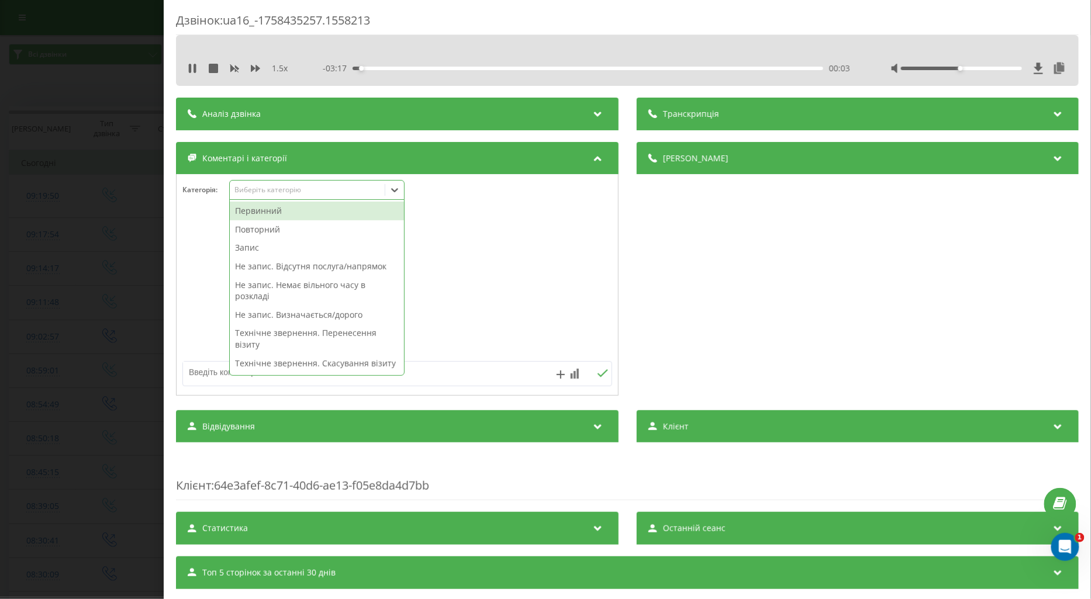
click at [251, 230] on div "Повторний" at bounding box center [317, 229] width 174 height 19
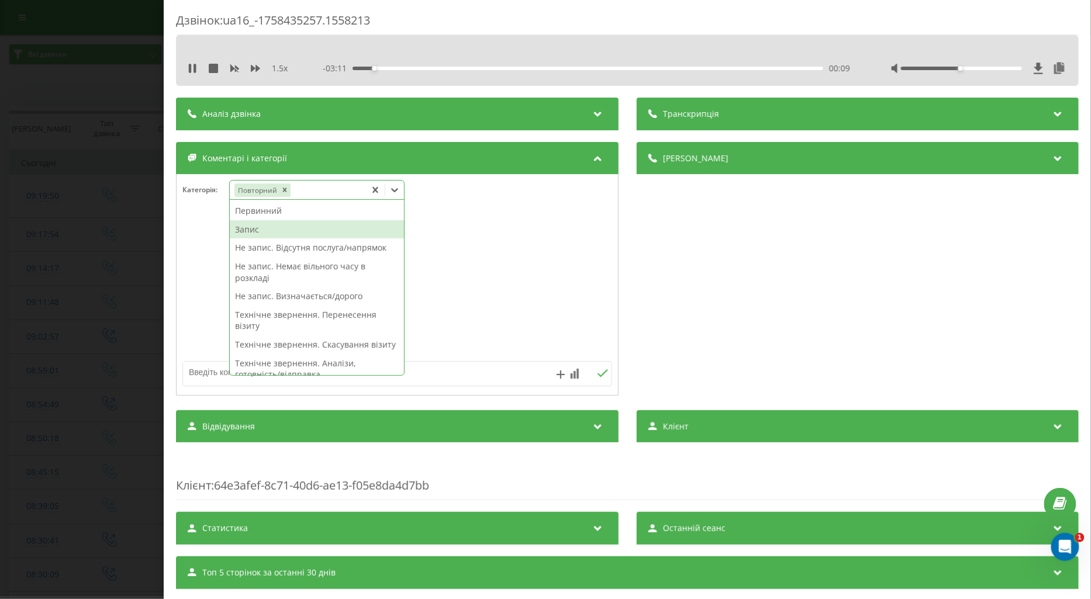
click at [247, 227] on div "Запис" at bounding box center [317, 229] width 174 height 19
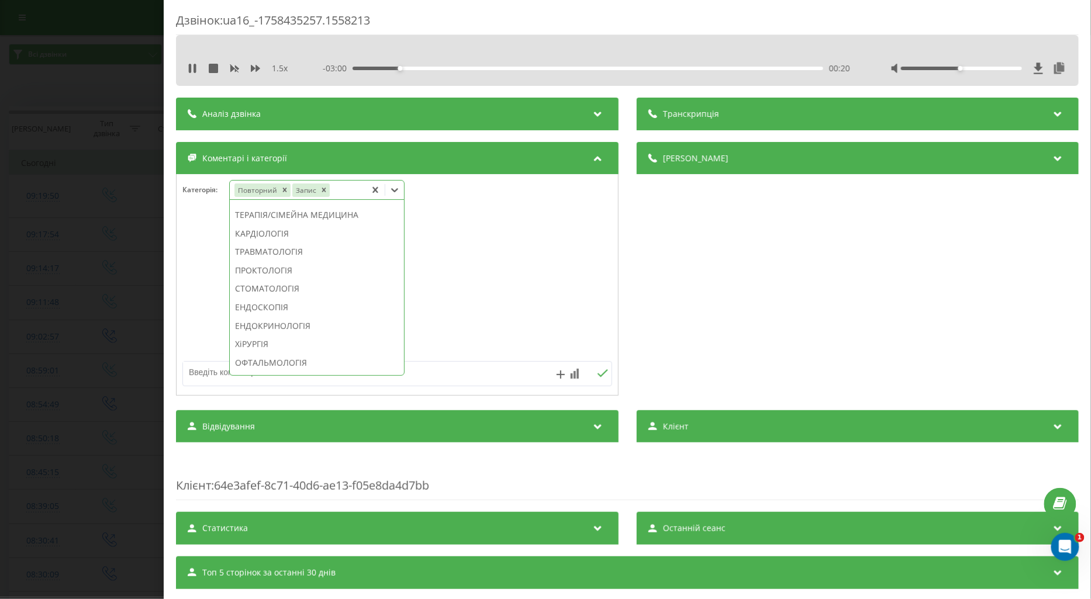
scroll to position [566, 0]
click at [262, 326] on div "ПЕДІАТРІЯ" at bounding box center [317, 316] width 174 height 19
click at [202, 293] on div at bounding box center [398, 285] width 442 height 140
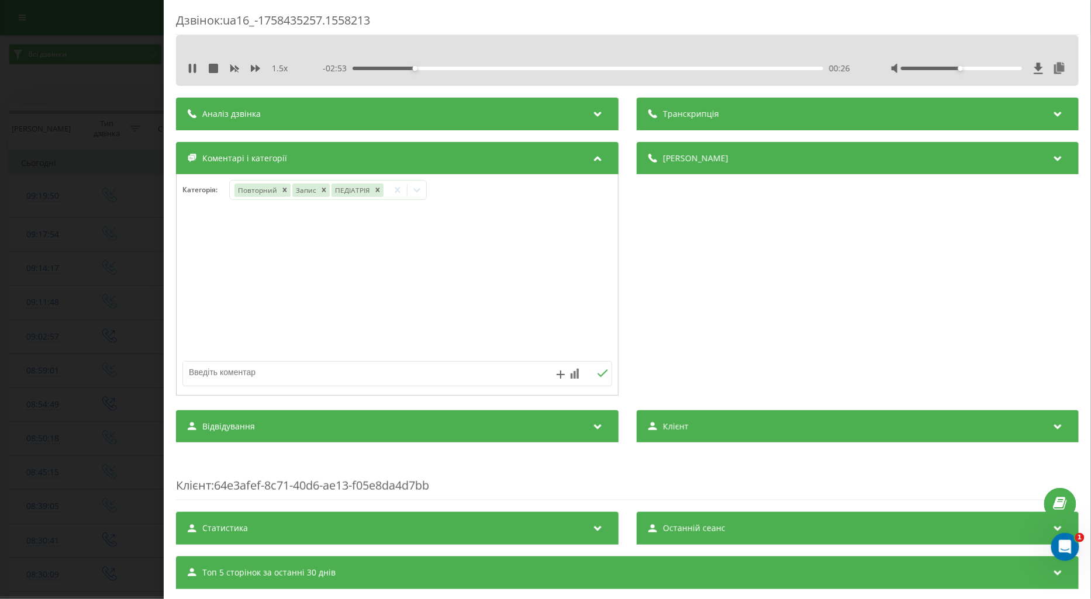
click at [148, 279] on div "Дзвінок : ua16_-1758435257.1558213 1.5 x - 02:53 00:26 00:26 Транскрипція Для A…" at bounding box center [545, 299] width 1091 height 599
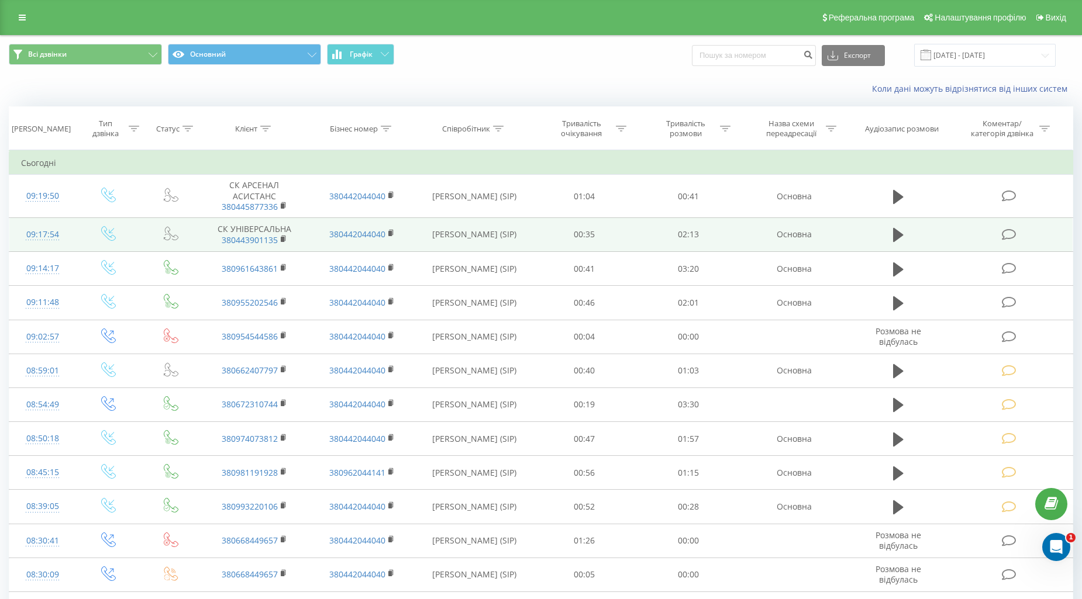
click at [1008, 236] on icon at bounding box center [1009, 235] width 15 height 12
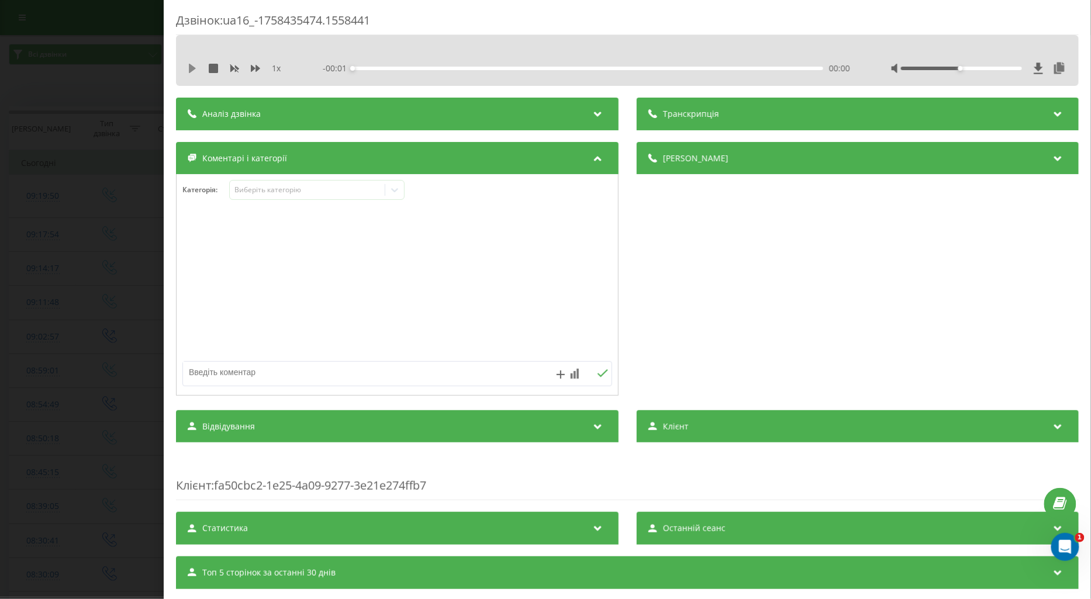
click at [194, 67] on icon at bounding box center [192, 68] width 7 height 9
click at [254, 71] on icon at bounding box center [255, 68] width 9 height 9
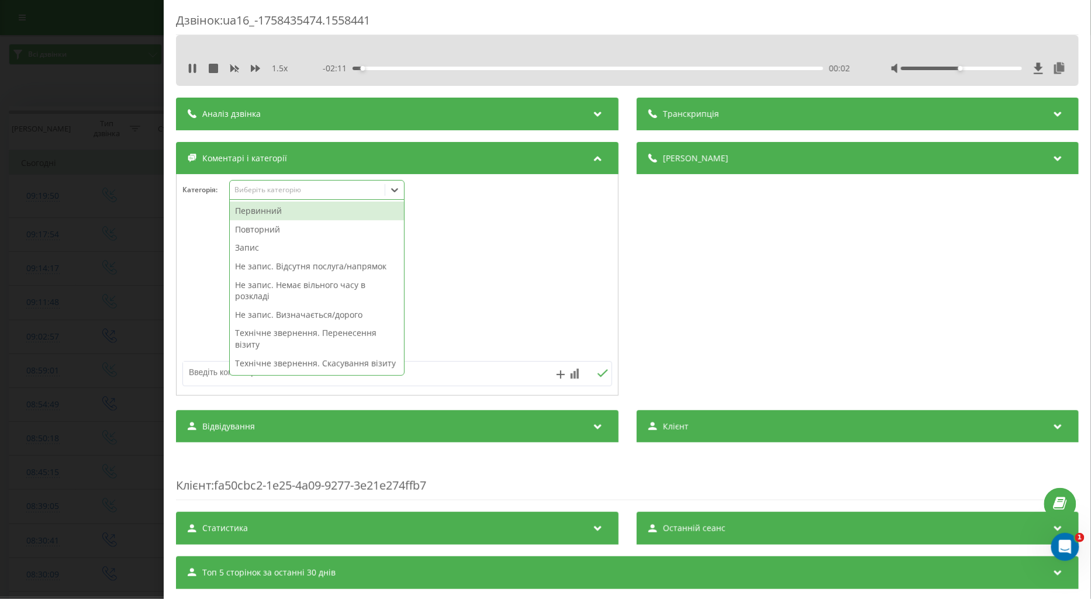
click at [280, 185] on div "Виберіть категорію" at bounding box center [307, 190] width 155 height 11
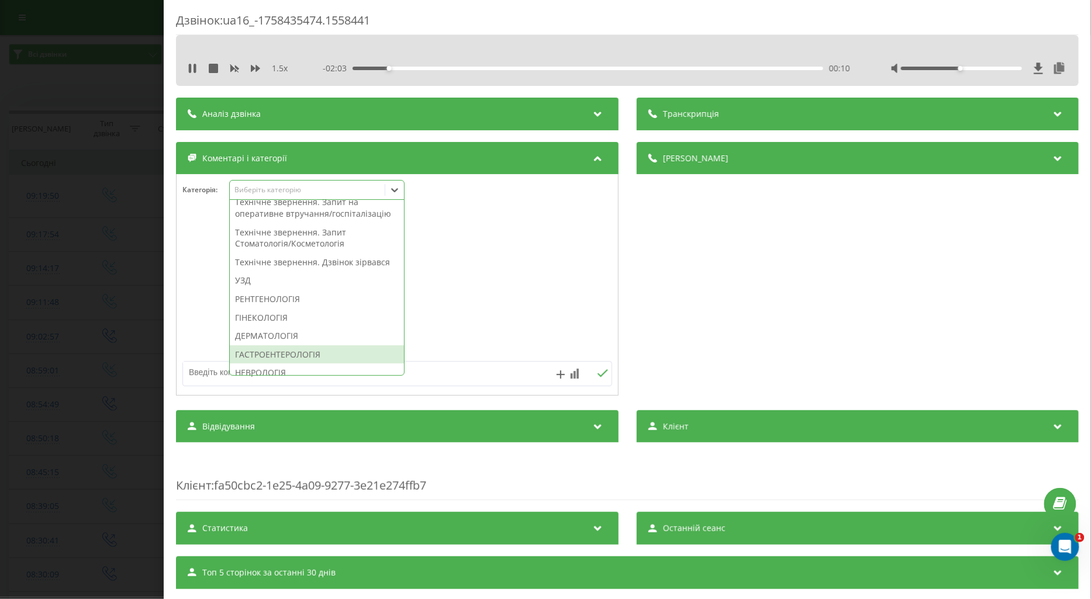
scroll to position [390, 0]
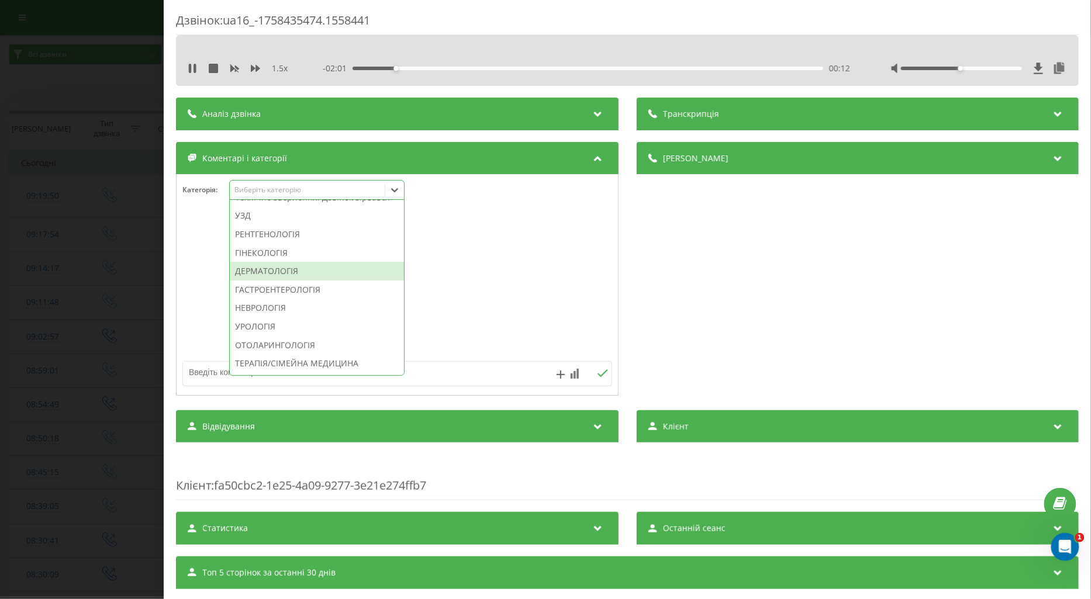
click at [295, 281] on div "ДЕРМАТОЛОГІЯ" at bounding box center [317, 271] width 174 height 19
click at [253, 71] on icon at bounding box center [255, 68] width 9 height 9
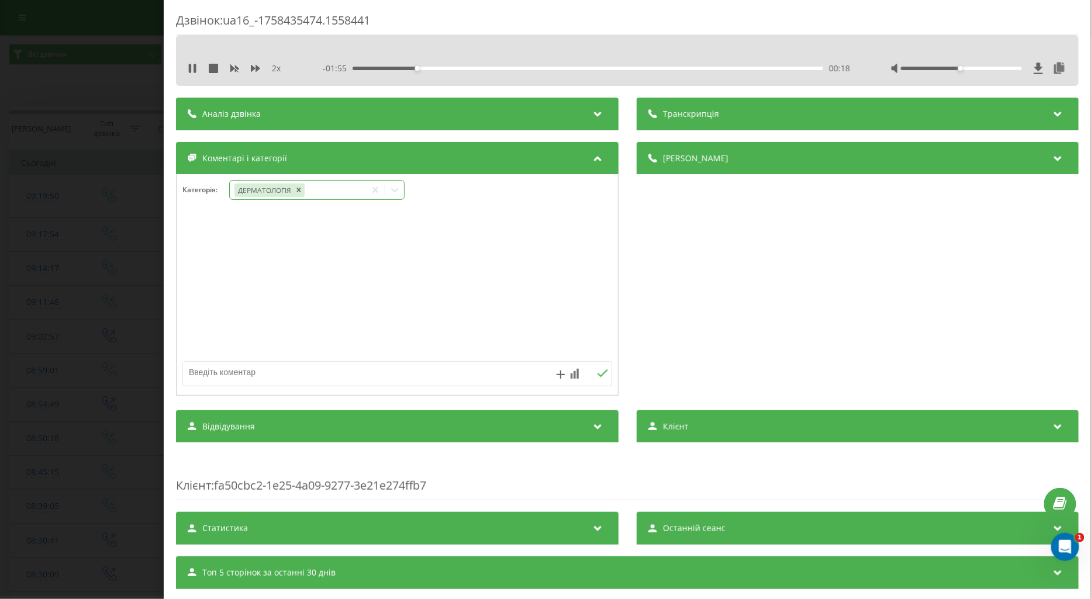
click at [338, 194] on div "ДЕРМАТОЛОГІЯ" at bounding box center [298, 190] width 136 height 17
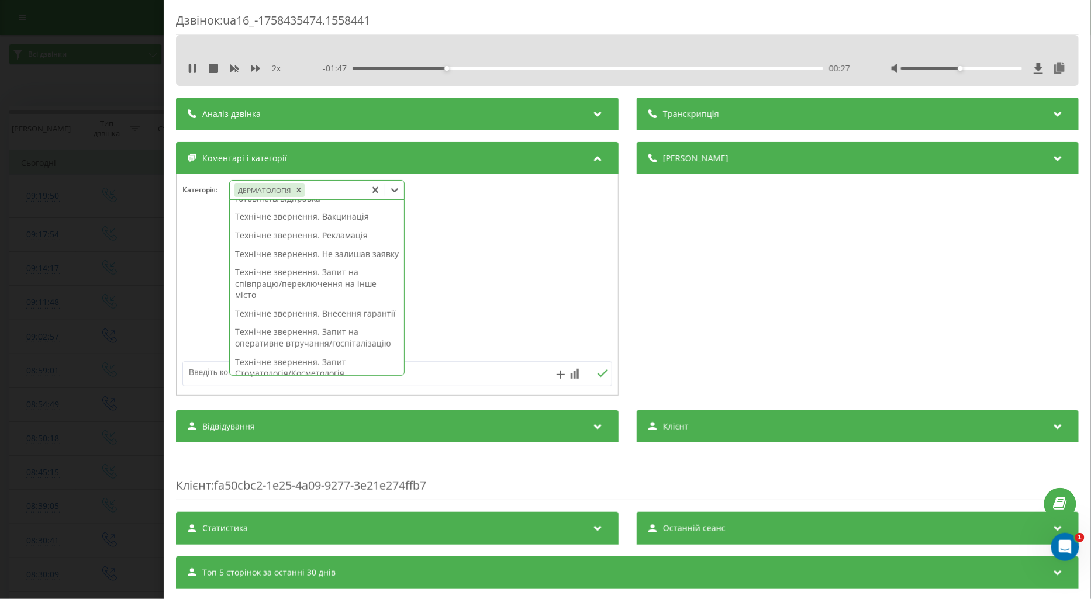
scroll to position [260, 0]
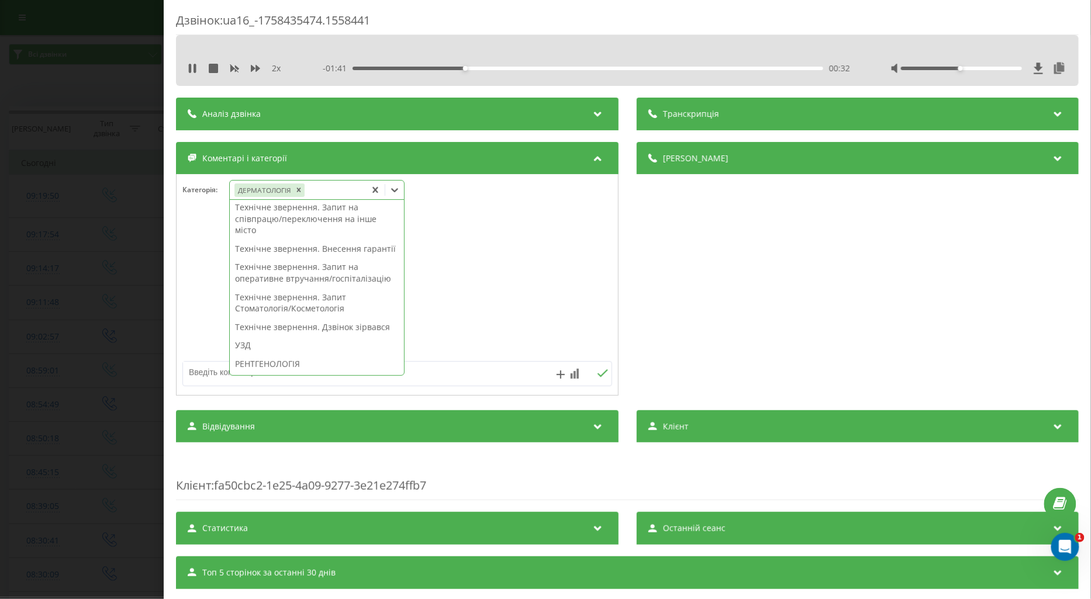
click at [197, 377] on textarea at bounding box center [354, 372] width 343 height 21
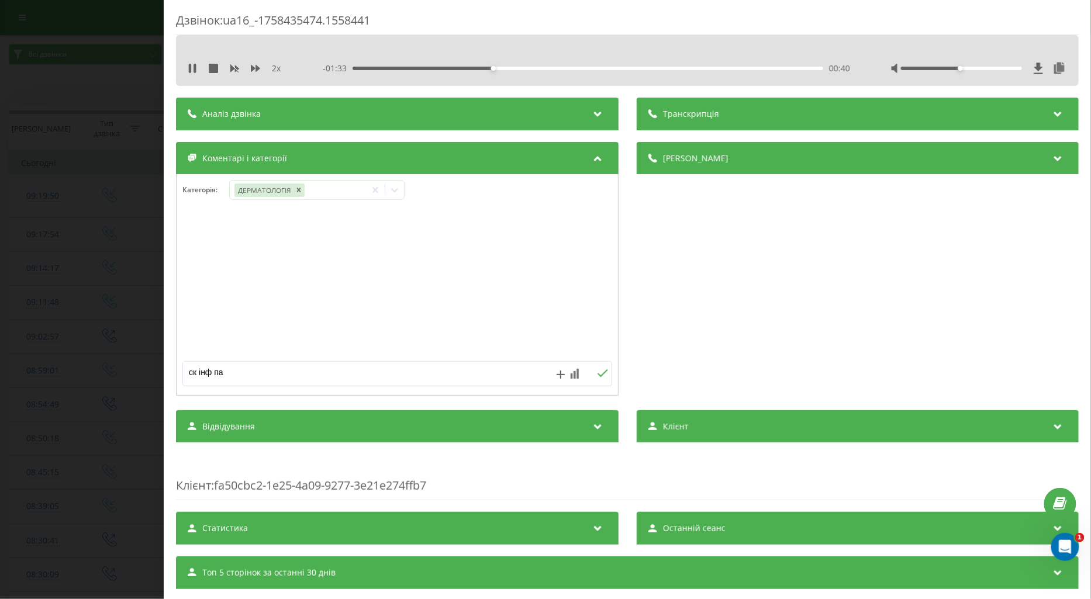
type textarea "ск інф пац"
click at [597, 379] on button at bounding box center [603, 374] width 18 height 10
click at [394, 194] on icon at bounding box center [395, 190] width 12 height 12
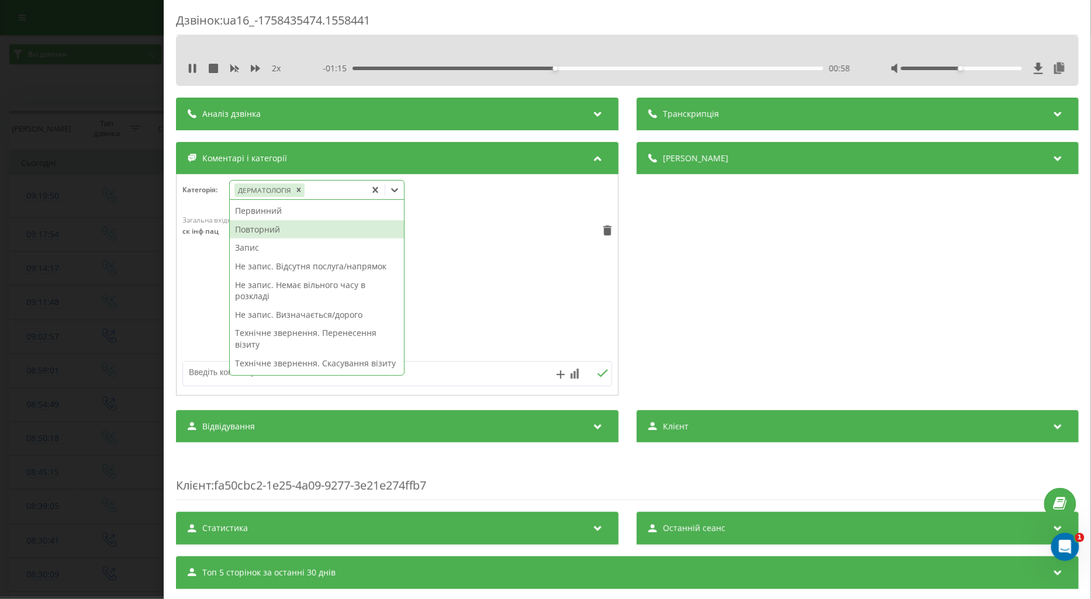
click at [273, 230] on div "Повторний" at bounding box center [317, 229] width 174 height 19
click at [189, 267] on div "Загальна вхідна п'ять 09:23, 21 Вересня 2025 ск інф пац" at bounding box center [398, 285] width 442 height 140
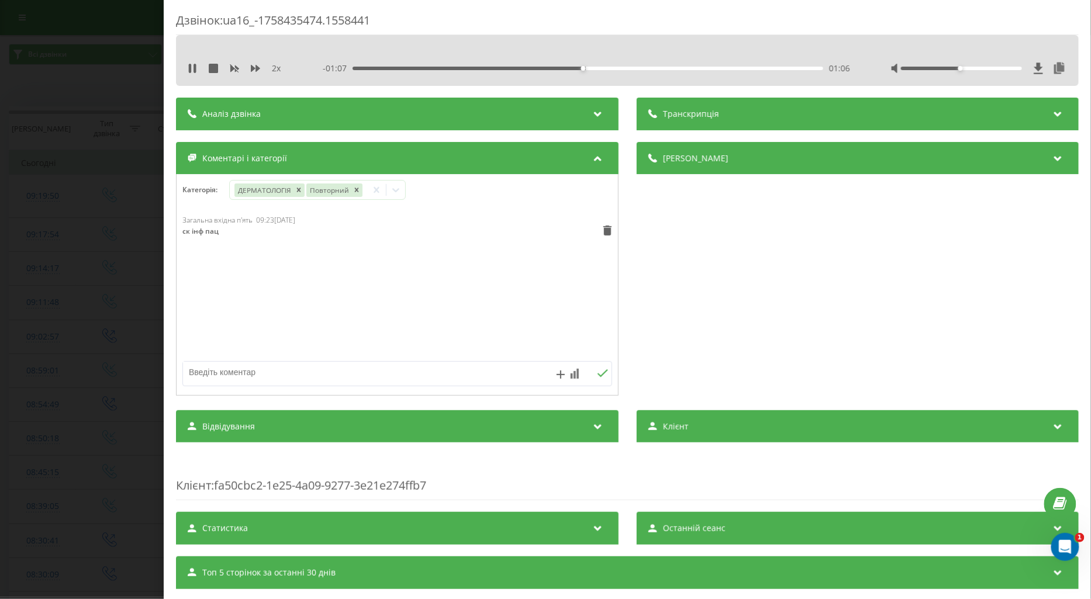
click at [89, 304] on div "Дзвінок : ua16_-1758435474.1558441 2 x - 01:07 01:06 01:06 Транскрипція Для AI-…" at bounding box center [545, 299] width 1091 height 599
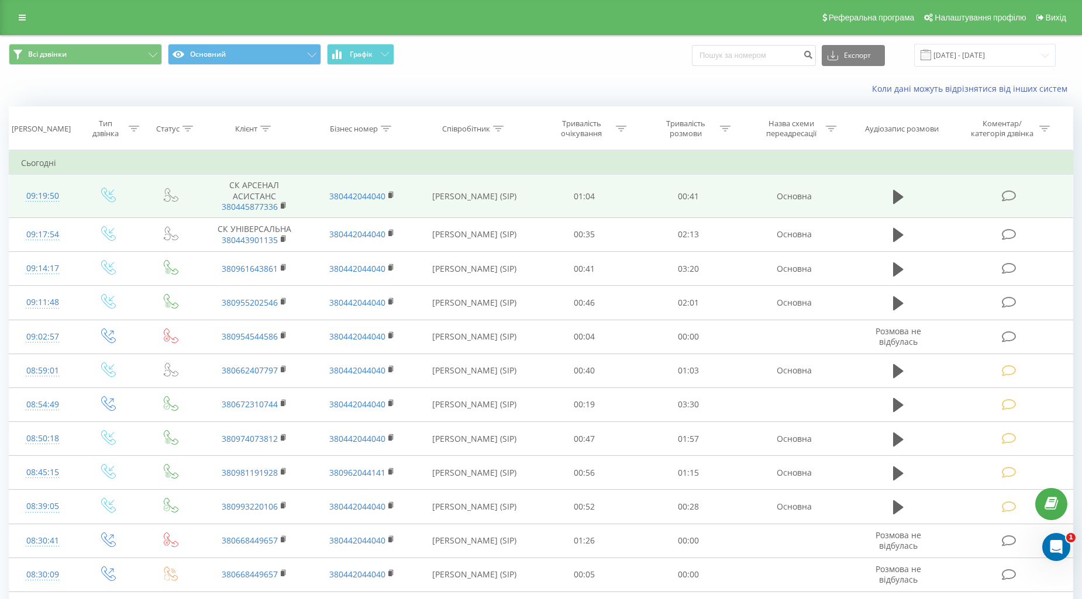
click at [1014, 201] on icon at bounding box center [1009, 196] width 15 height 12
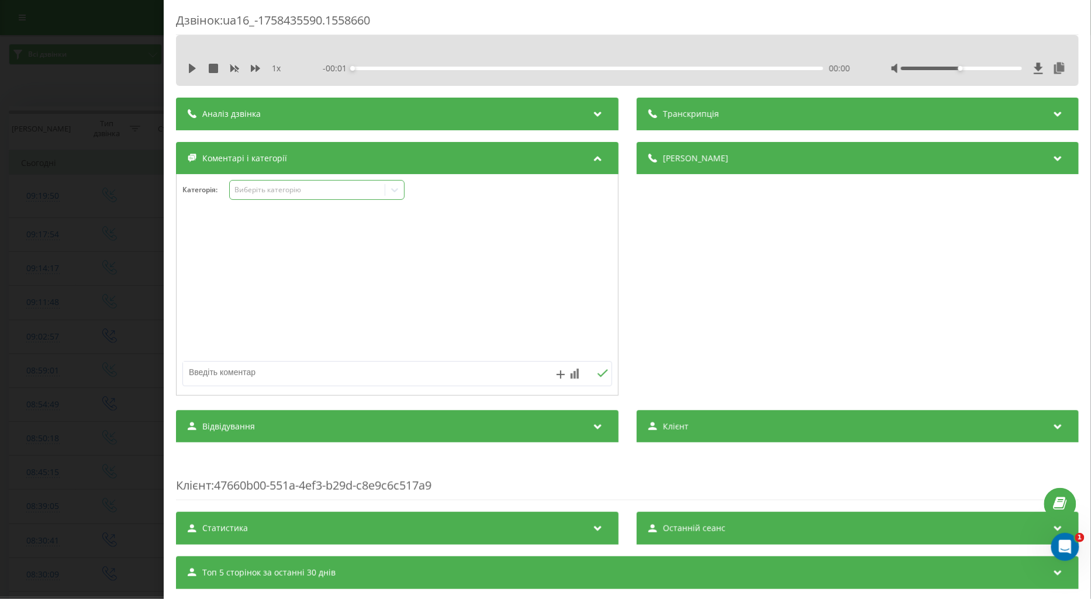
click at [256, 194] on div "Виберіть категорію" at bounding box center [307, 189] width 146 height 9
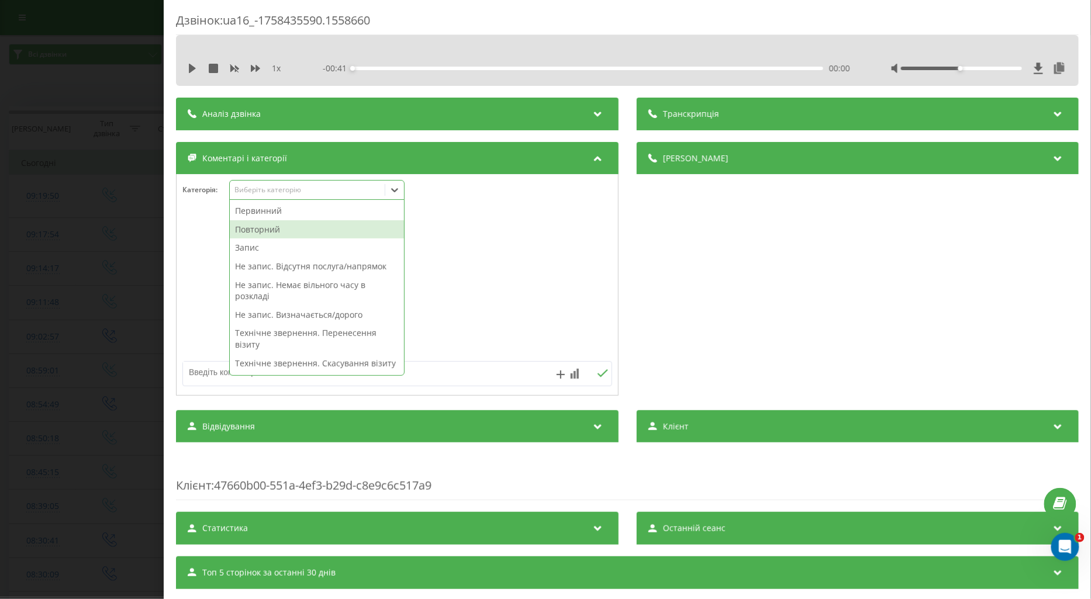
click at [256, 232] on div "Повторний" at bounding box center [317, 229] width 174 height 19
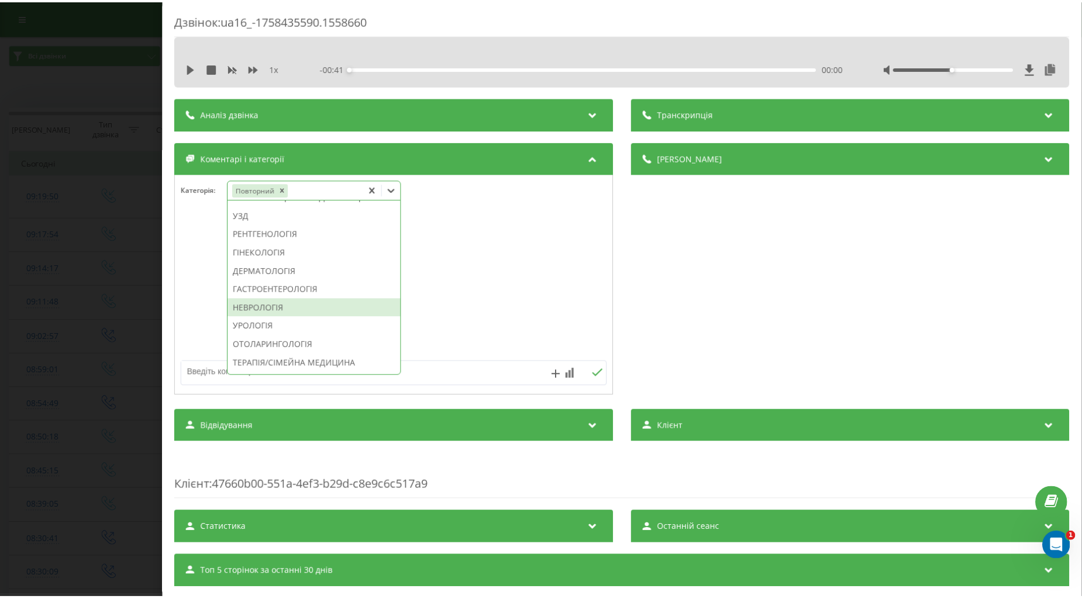
scroll to position [436, 0]
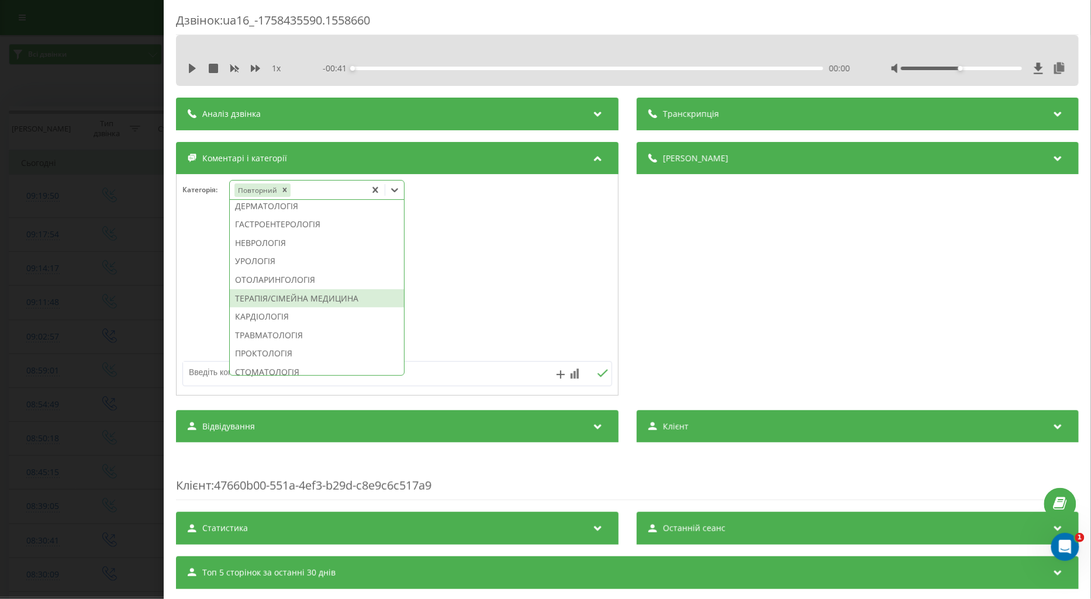
click at [316, 308] on div "ТЕРАПІЯ/СІМЕЙНА МЕДИЦИНА" at bounding box center [317, 299] width 174 height 19
click at [203, 375] on textarea at bounding box center [354, 372] width 343 height 21
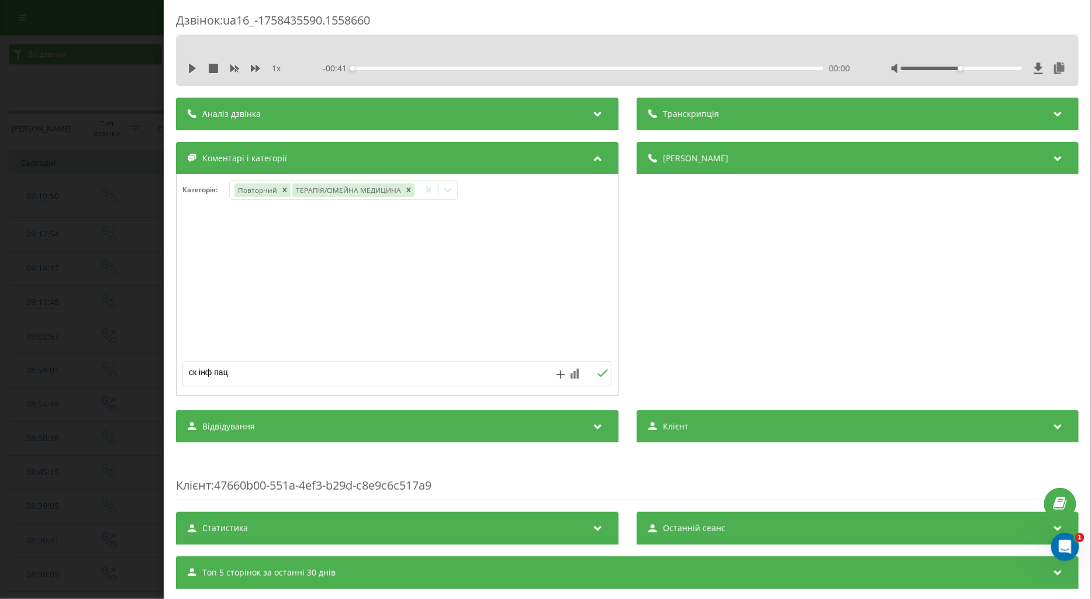
type textarea "ск інф пац"
click at [597, 372] on icon at bounding box center [602, 374] width 11 height 8
click at [115, 292] on div "Дзвінок : ua16_-1758435590.1558660 1 x - 00:41 00:00 00:00 Транскрипція Для AI-…" at bounding box center [545, 299] width 1091 height 599
